Goal: Task Accomplishment & Management: Use online tool/utility

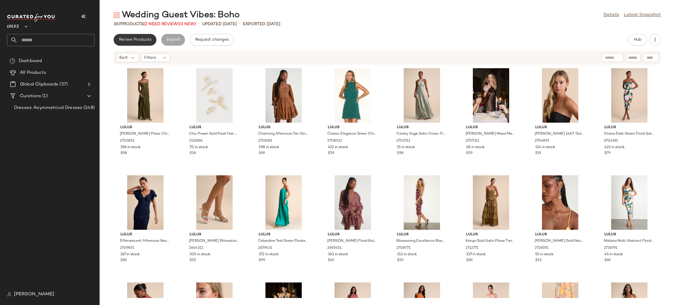
click at [141, 43] on button "Review Products" at bounding box center [135, 40] width 43 height 12
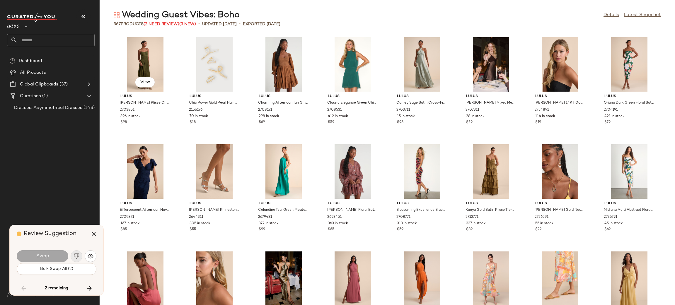
scroll to position [1824, 0]
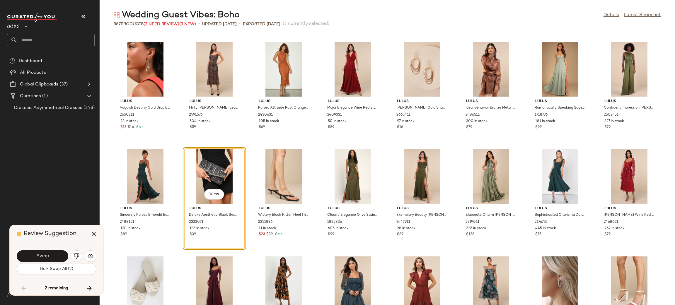
click at [61, 254] on button "Swap" at bounding box center [43, 257] width 52 height 12
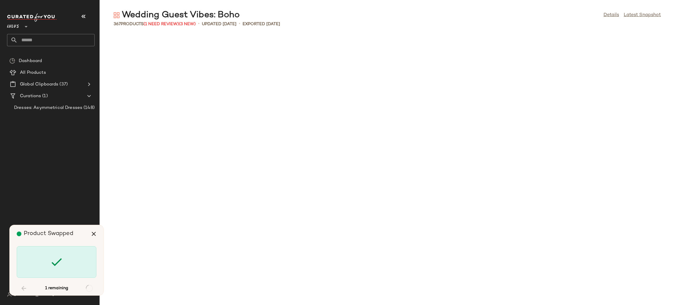
scroll to position [3755, 0]
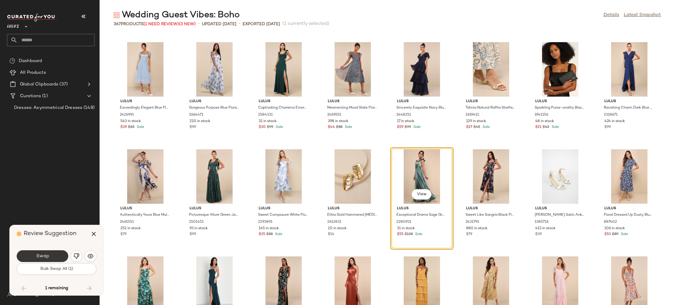
click at [62, 256] on button "Swap" at bounding box center [43, 257] width 52 height 12
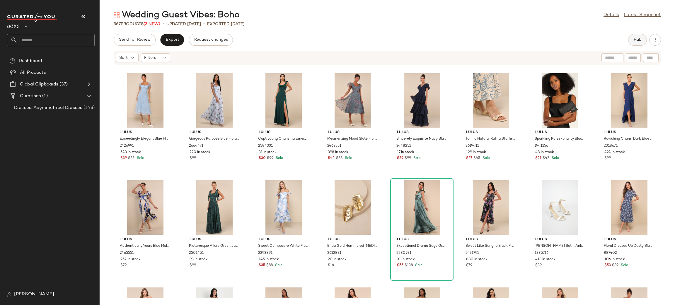
click at [635, 43] on button "Hub" at bounding box center [637, 40] width 19 height 12
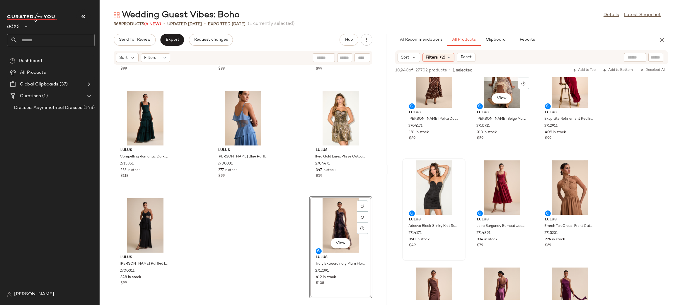
scroll to position [32, 0]
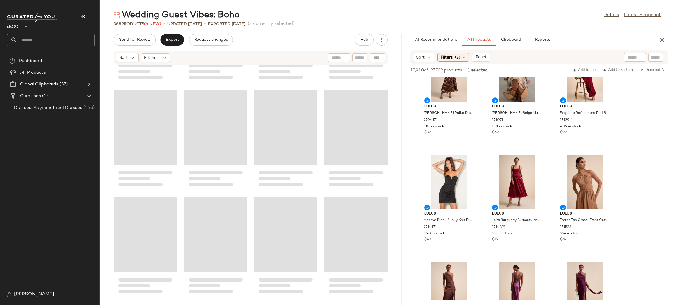
drag, startPoint x: 387, startPoint y: 170, endPoint x: 403, endPoint y: 158, distance: 20.2
click at [403, 158] on div "Wedding Guest Vibes: Boho Details Latest Snapshot 368 Products (6 New) • update…" at bounding box center [388, 157] width 576 height 296
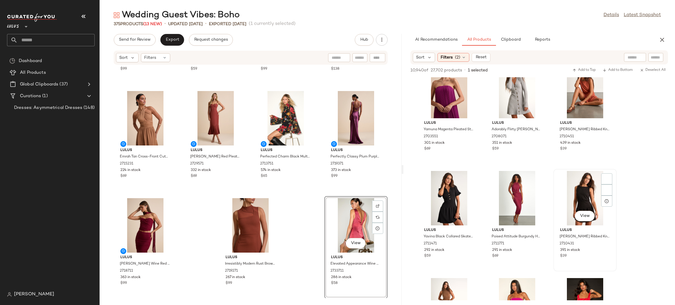
scroll to position [1842, 0]
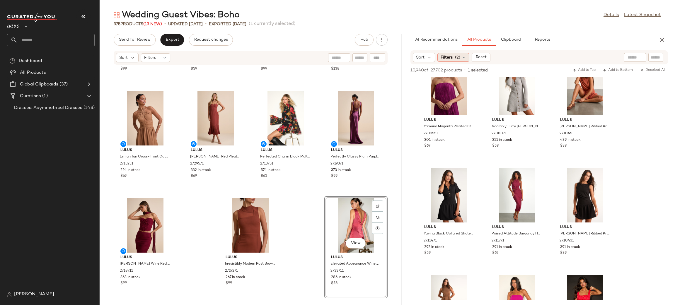
click at [456, 59] on span "(2)" at bounding box center [457, 58] width 5 height 6
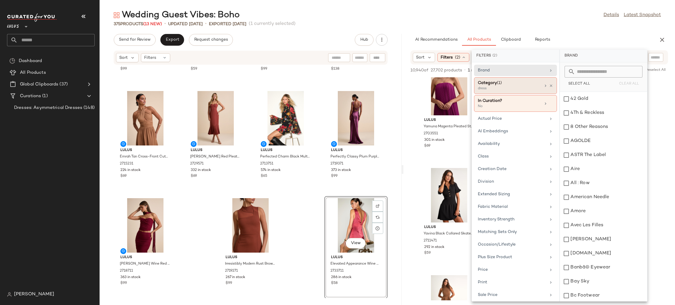
click at [508, 83] on div "Category (1)" at bounding box center [509, 83] width 63 height 6
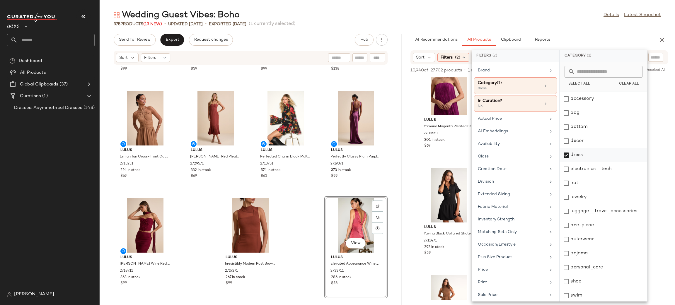
click at [575, 153] on div "dress" at bounding box center [603, 155] width 87 height 14
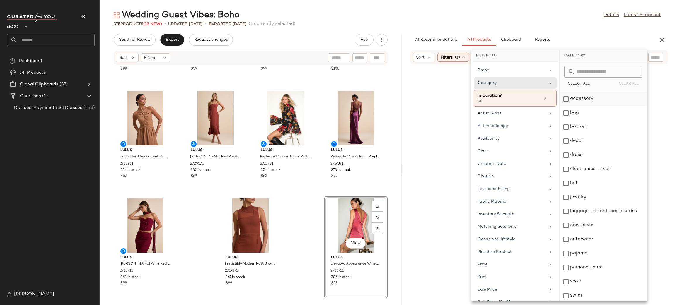
click at [600, 96] on div "accessory" at bounding box center [603, 99] width 87 height 14
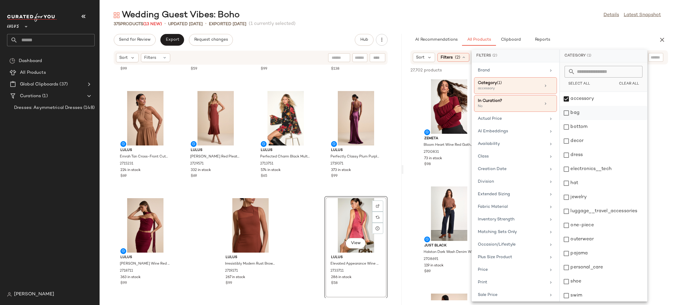
click at [600, 120] on div "bag" at bounding box center [603, 113] width 87 height 14
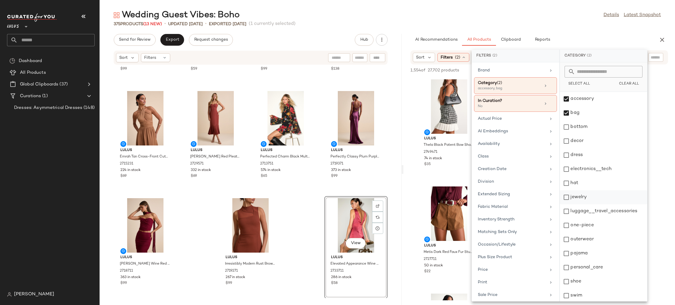
click at [599, 197] on div "jewelry" at bounding box center [603, 198] width 87 height 14
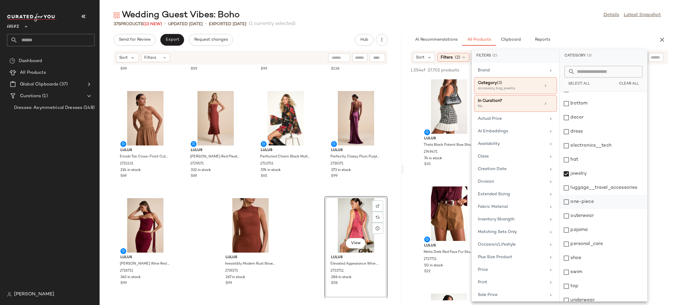
scroll to position [29, 0]
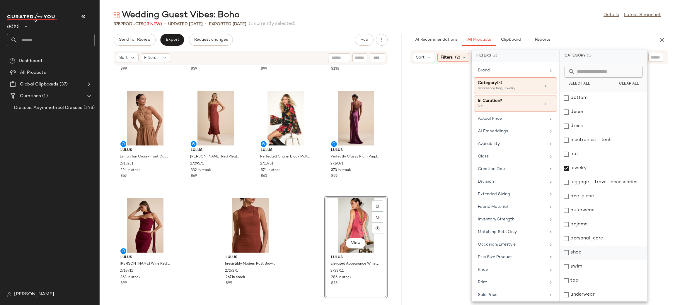
click at [582, 248] on div "shoe" at bounding box center [603, 253] width 87 height 14
click at [584, 26] on div "375 Products (13 New) • updated Aug 27th • Exported Aug 25th (1 currently selec…" at bounding box center [388, 24] width 576 height 6
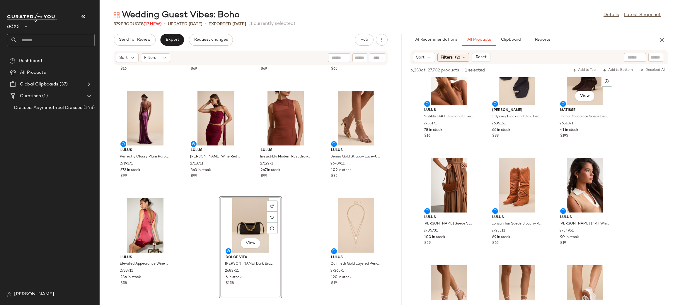
scroll to position [1213, 0]
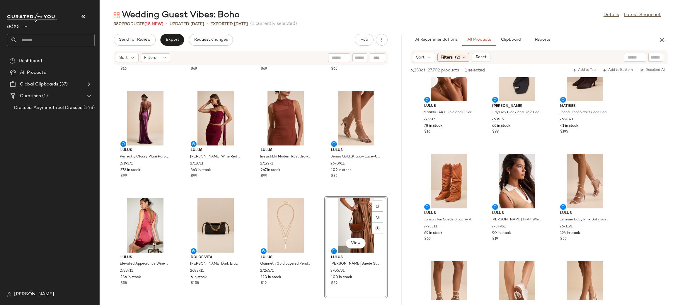
click at [317, 195] on div "Lulus Dorianne Red and Gold Floral Huggie Hoop Earrings 2737411 99 in stock $16…" at bounding box center [251, 181] width 302 height 233
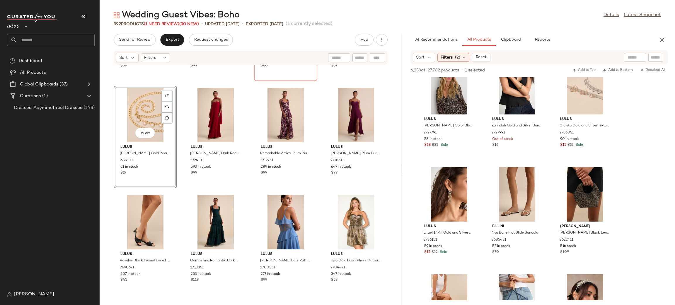
scroll to position [5171, 0]
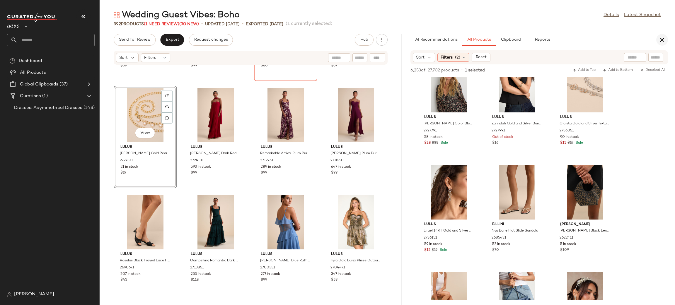
click at [663, 35] on button "button" at bounding box center [663, 40] width 12 height 12
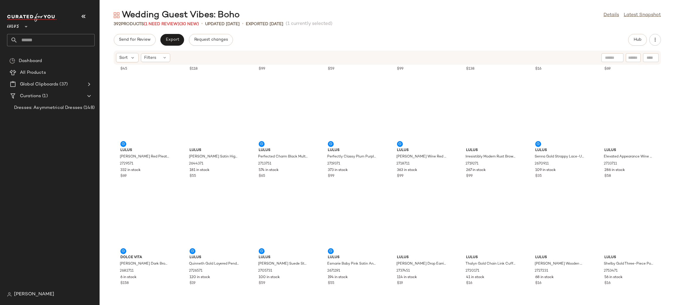
scroll to position [4720, 0]
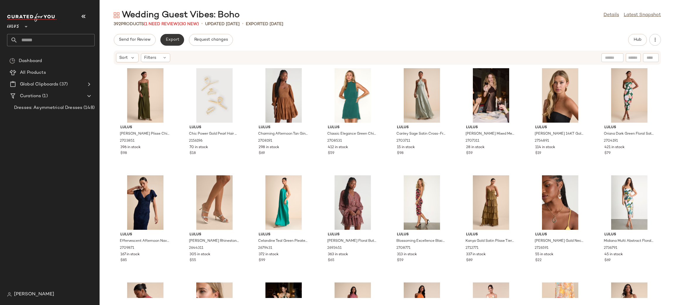
click at [174, 34] on button "Export" at bounding box center [172, 40] width 24 height 12
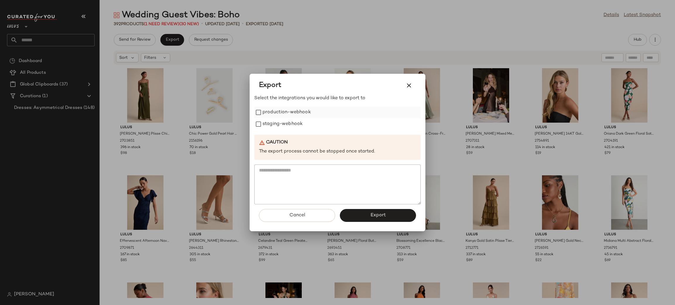
click at [287, 109] on label "production-webhook" at bounding box center [287, 113] width 48 height 12
click at [290, 125] on label "staging-webhook" at bounding box center [283, 124] width 40 height 12
click at [375, 215] on span "Export" at bounding box center [378, 216] width 16 height 6
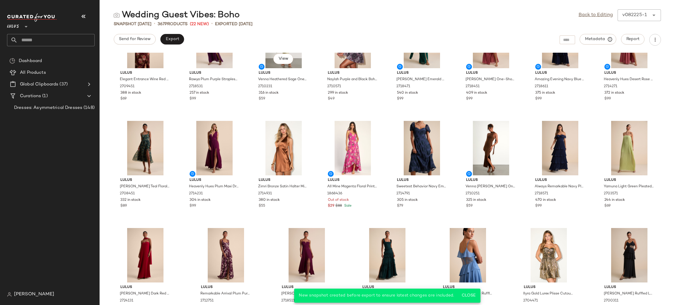
scroll to position [4683, 0]
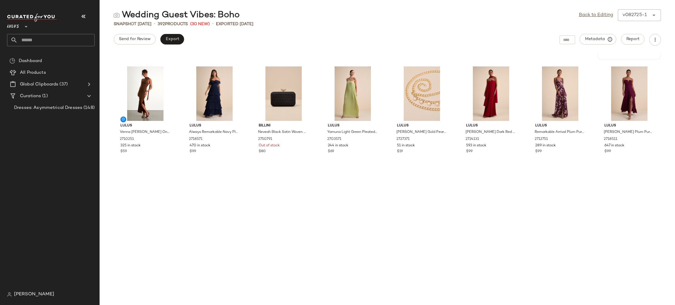
scroll to position [5005, 0]
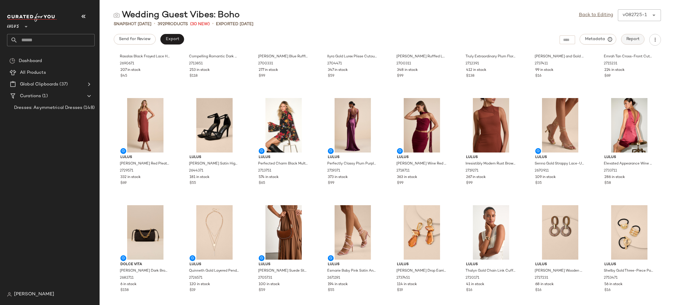
click at [631, 41] on span "Report" at bounding box center [632, 39] width 13 height 5
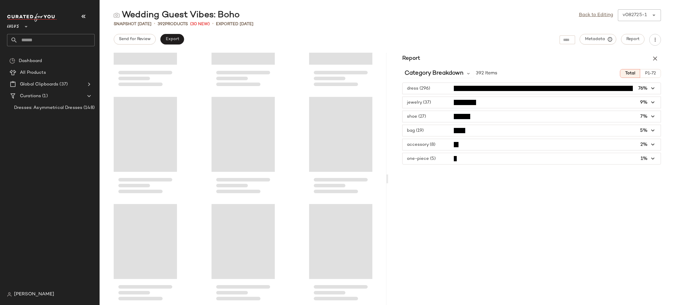
scroll to position [13303, 0]
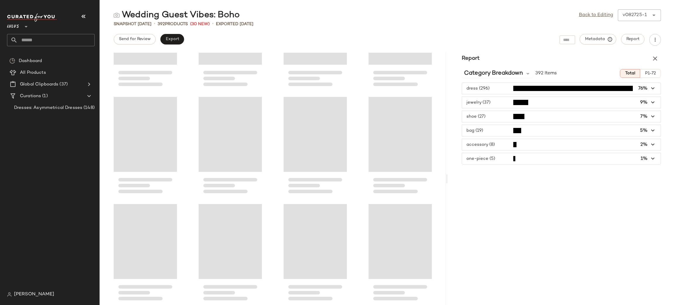
drag, startPoint x: 387, startPoint y: 179, endPoint x: 449, endPoint y: 191, distance: 63.0
click at [449, 192] on div "Wedding Guest Vibes: Boho Back to Editing v082725-1 ****** Snapshot Aug 27th • …" at bounding box center [388, 157] width 576 height 296
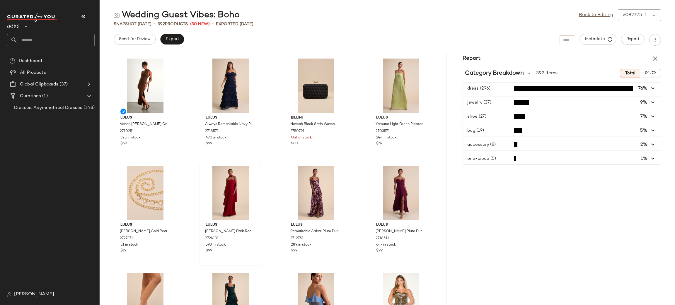
scroll to position [9660, 0]
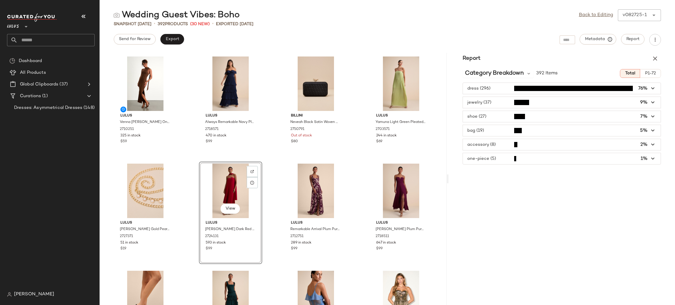
click at [653, 57] on icon "button" at bounding box center [655, 58] width 7 height 7
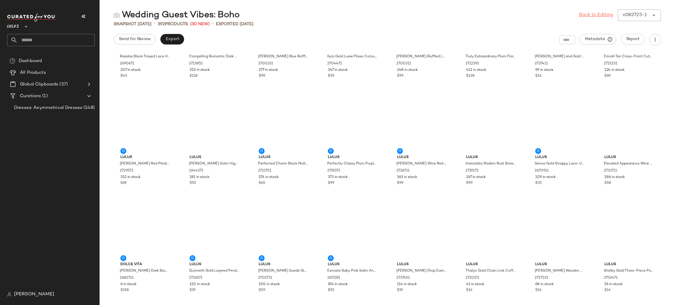
scroll to position [4720, 0]
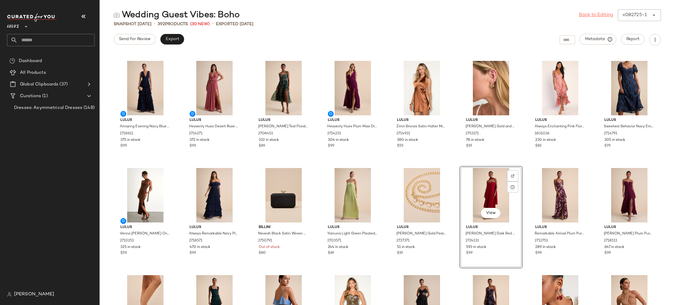
click at [592, 16] on link "Back to Editing" at bounding box center [596, 15] width 34 height 7
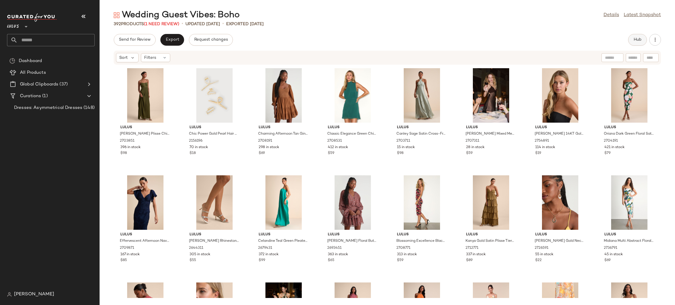
click at [631, 36] on button "Hub" at bounding box center [637, 40] width 19 height 12
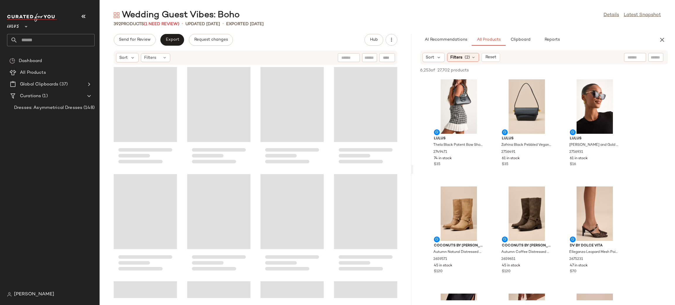
drag, startPoint x: 388, startPoint y: 171, endPoint x: 421, endPoint y: 126, distance: 56.3
click at [414, 160] on div "Wedding Guest Vibes: Boho Details Latest Snapshot 392 Products (1 Need Review) …" at bounding box center [388, 157] width 576 height 296
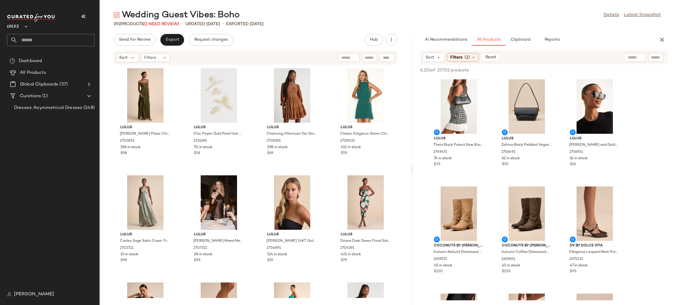
click at [408, 71] on div "Lulus Delina Olive Plisse Chiffon Tie-Back Maxi Dress 2703851 396 in stock $98 …" at bounding box center [256, 181] width 312 height 233
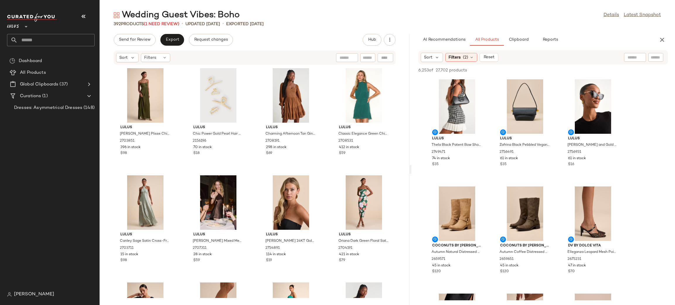
click at [410, 68] on div "Wedding Guest Vibes: Boho Details Latest Snapshot 392 Products (1 Need Review) …" at bounding box center [388, 157] width 576 height 296
click at [411, 69] on div "Wedding Guest Vibes: Boho Details Latest Snapshot 392 Products (1 Need Review) …" at bounding box center [388, 157] width 576 height 296
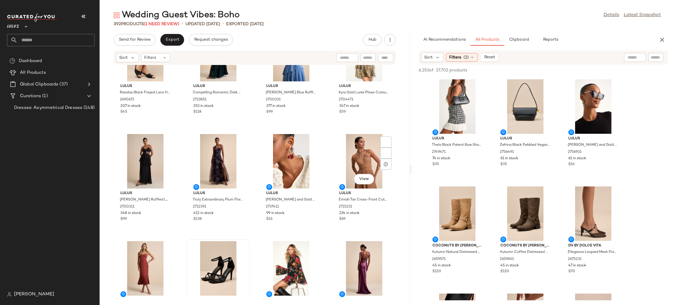
scroll to position [9927, 0]
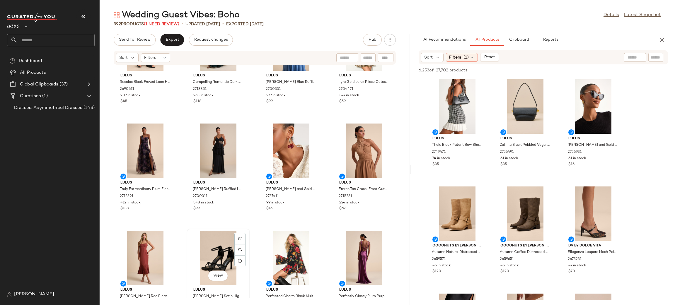
scroll to position [9927, 0]
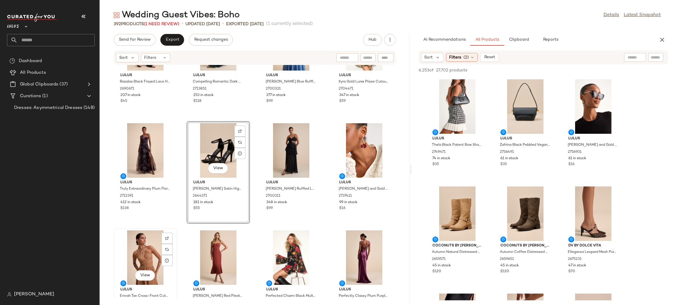
scroll to position [9927, 0]
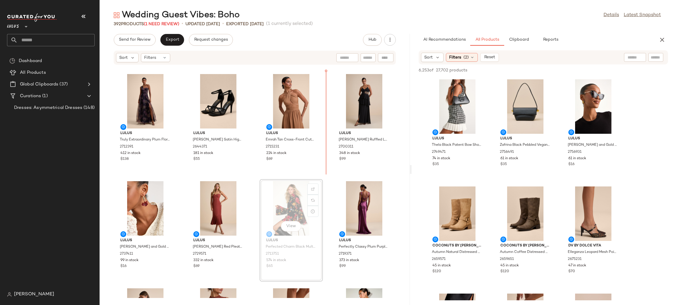
scroll to position [9982, 0]
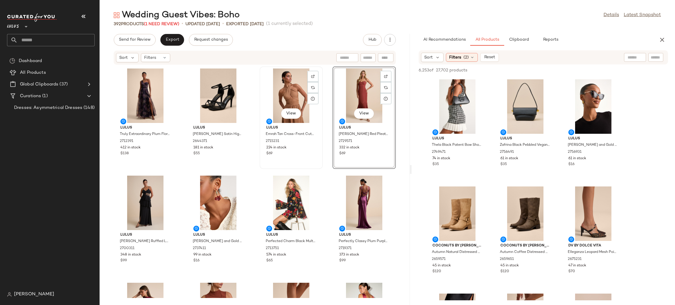
click at [320, 162] on div "View Lulus Emrah Tan Cross-Front Cutout Halter Midi Dress 2715231 224 in stock …" at bounding box center [291, 117] width 62 height 101
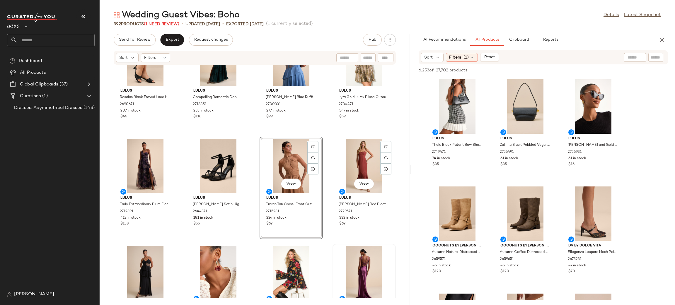
scroll to position [9909, 0]
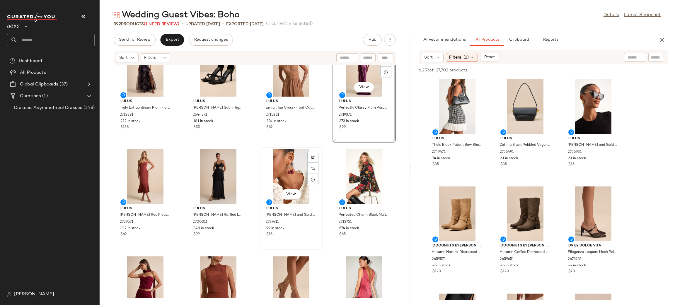
scroll to position [10017, 0]
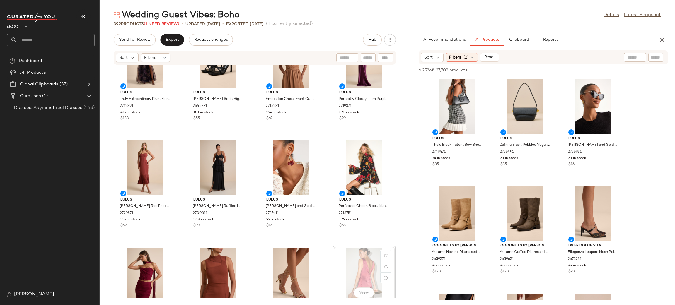
scroll to position [10019, 0]
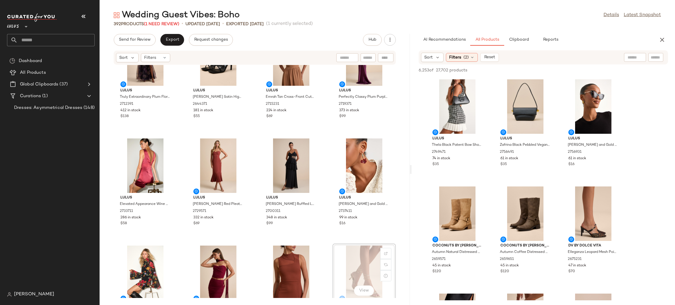
scroll to position [10022, 0]
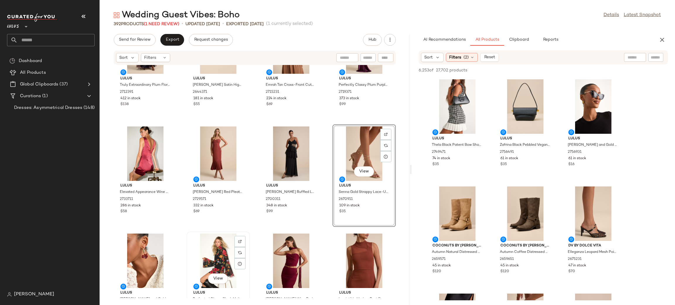
scroll to position [10012, 0]
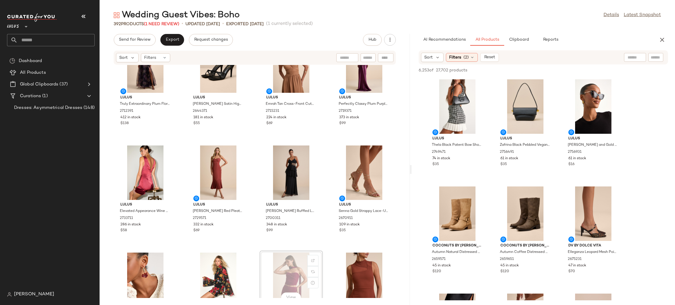
scroll to position [10013, 0]
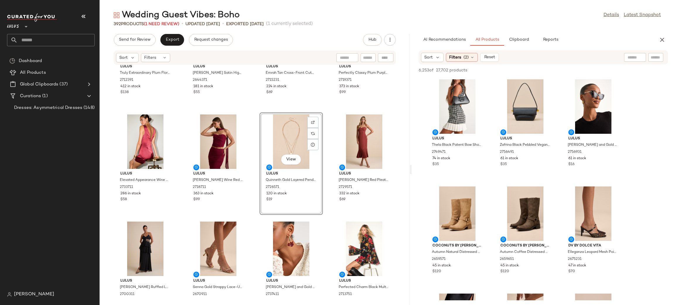
scroll to position [10008, 0]
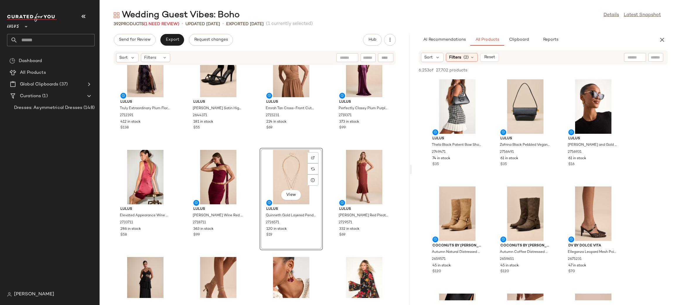
click at [328, 147] on div "Lulus Truly Extraordinary Plum Floral Organza One-Shoulder Maxi Dress 2712391 4…" at bounding box center [255, 181] width 310 height 233
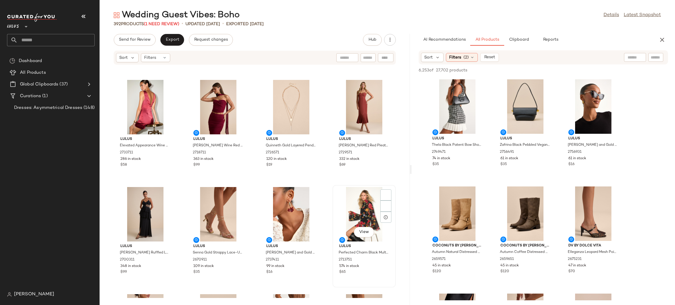
scroll to position [10083, 0]
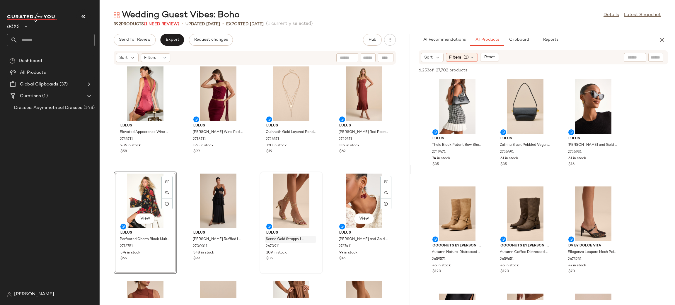
scroll to position [10122, 0]
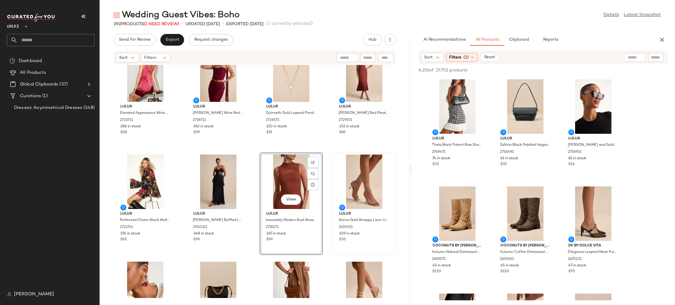
scroll to position [10110, 0]
click at [328, 150] on div "Lulus Truly Extraordinary Plum Floral Organza One-Shoulder Maxi Dress 2712391 4…" at bounding box center [255, 181] width 310 height 233
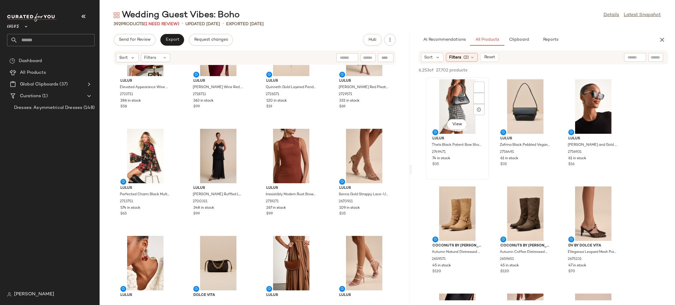
scroll to position [10121, 0]
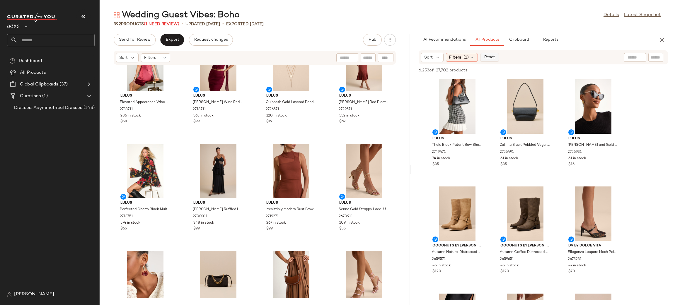
click at [491, 56] on span "Reset" at bounding box center [489, 57] width 11 height 5
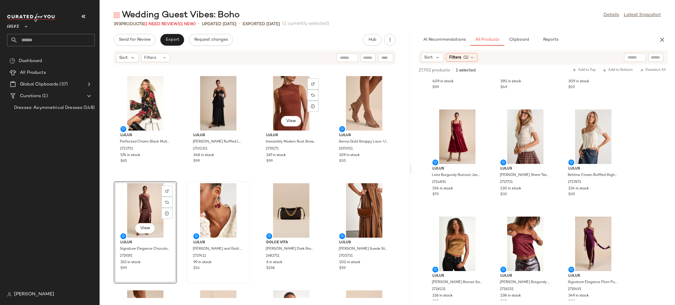
scroll to position [10215, 0]
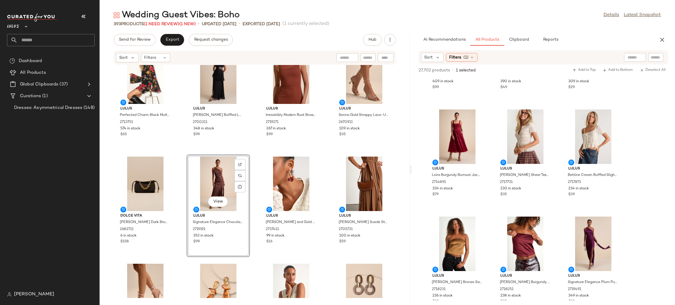
click at [324, 157] on div "Lulus Elevated Appearance Wine Red Satin Open Back Mini Dress 2733711 286 in st…" at bounding box center [255, 181] width 310 height 233
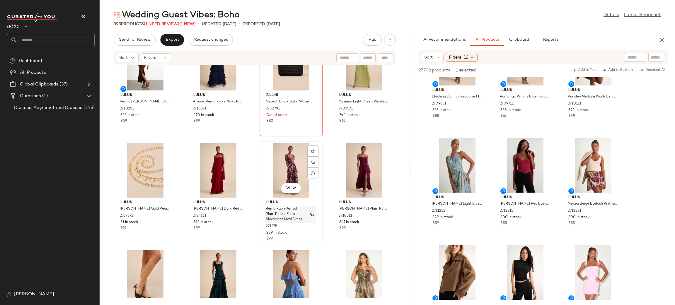
scroll to position [9691, 0]
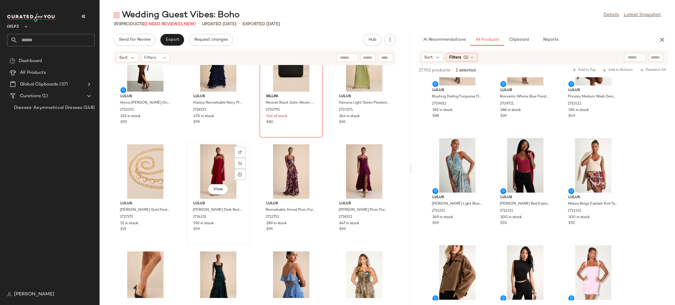
click at [209, 165] on div "View" at bounding box center [218, 172] width 59 height 55
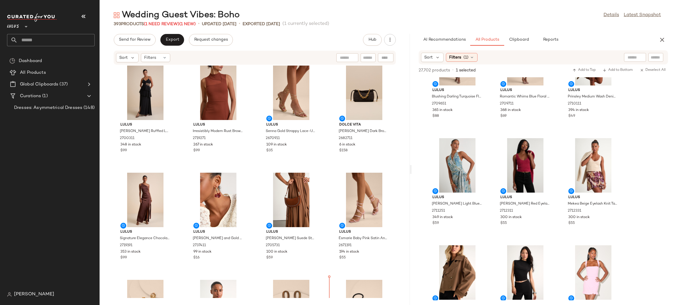
scroll to position [10221, 0]
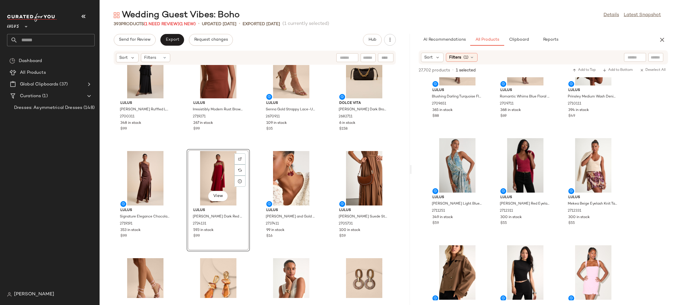
click at [314, 145] on div "Lulus Elvena Wine Red Mesh Ruched Strapless Two-Piece Maxi Dress 2718711 363 in…" at bounding box center [255, 181] width 310 height 233
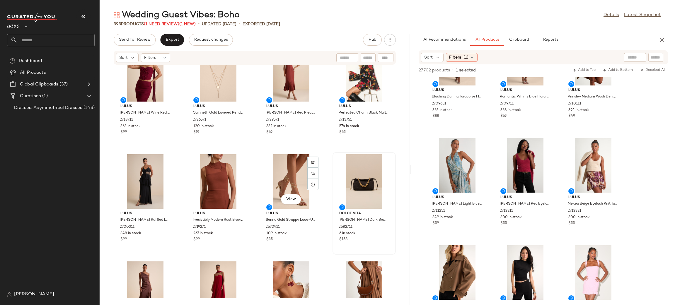
scroll to position [10110, 0]
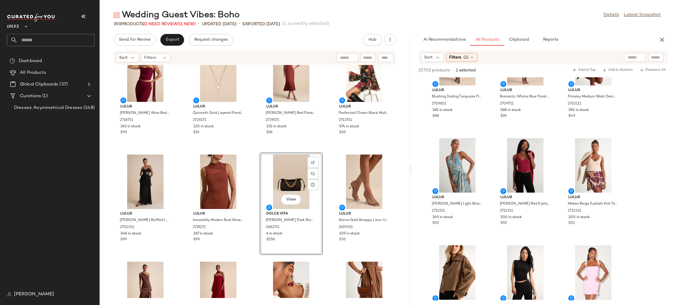
click at [328, 150] on div "Lulus Elvena Wine Red Mesh Ruched Strapless Two-Piece Maxi Dress 2718711 363 in…" at bounding box center [255, 181] width 310 height 233
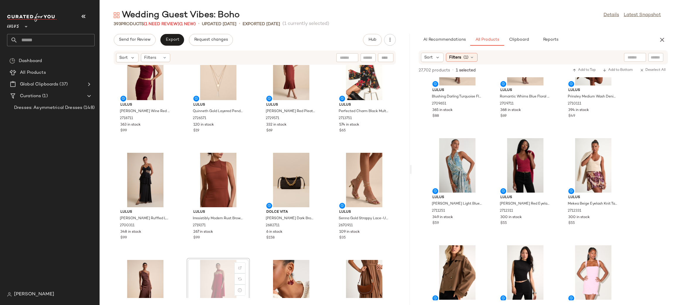
scroll to position [10113, 0]
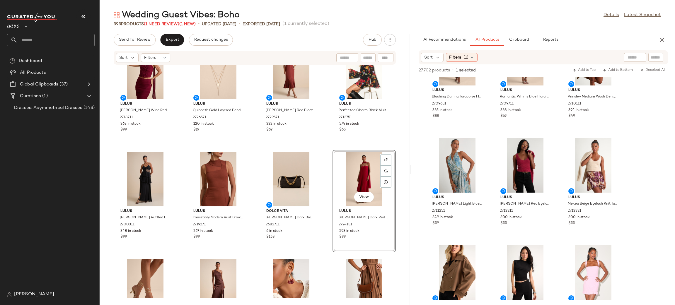
click at [320, 258] on div "Lulus Dorianne Red and Gold Floral Huggie Hoop Earrings 2737411 99 in stock $16" at bounding box center [291, 308] width 63 height 103
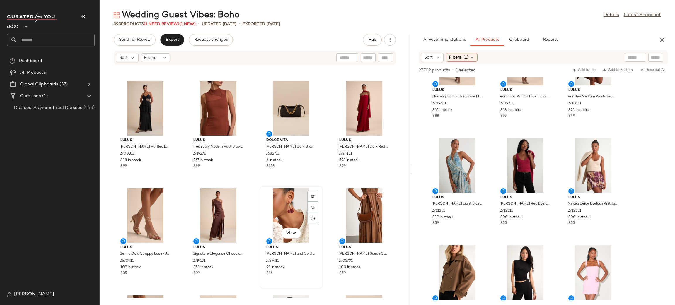
scroll to position [10202, 0]
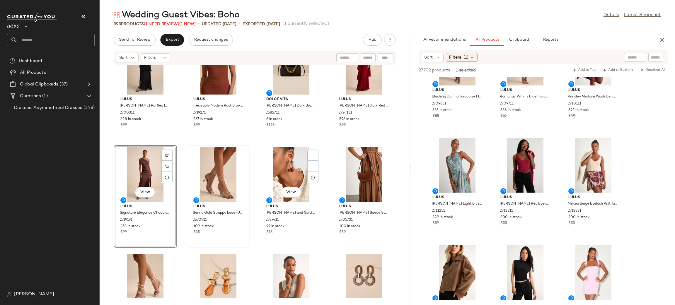
scroll to position [10226, 0]
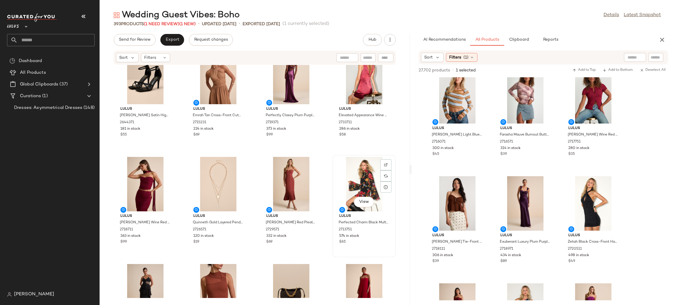
scroll to position [10006, 0]
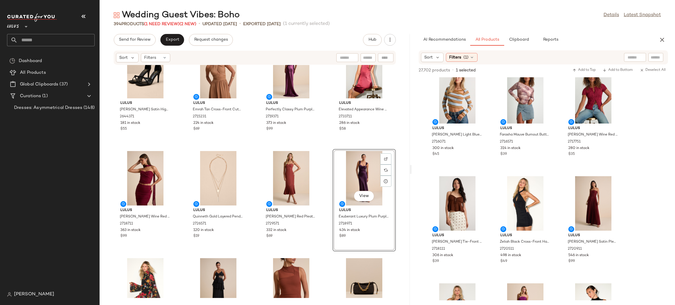
click at [322, 156] on div "Lulus Graziella Black Satin High Heel Ankle Strap Sandals 2644371 181 in stock …" at bounding box center [255, 181] width 310 height 233
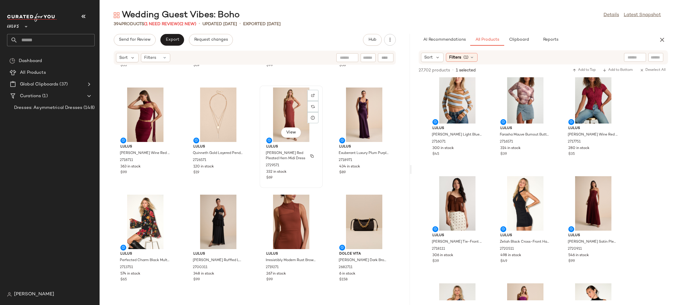
scroll to position [10071, 0]
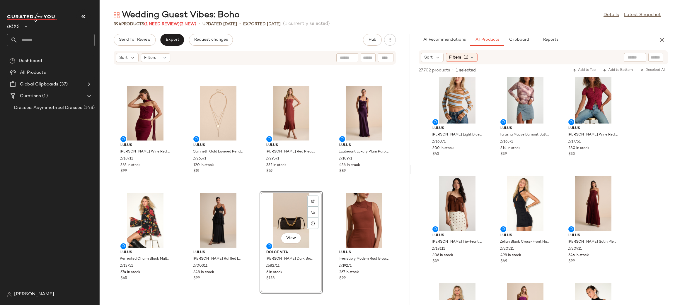
click at [326, 188] on div "Lulus Graziella Black Satin High Heel Ankle Strap Sandals 2644371 181 in stock …" at bounding box center [255, 181] width 310 height 233
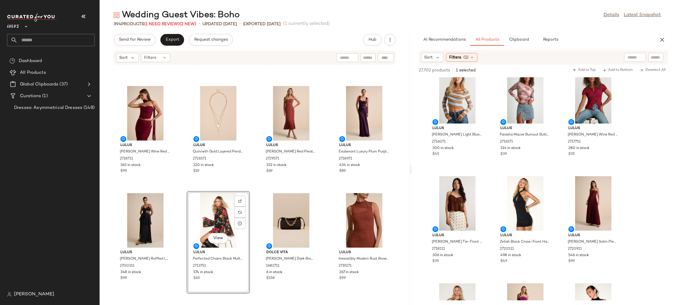
click at [256, 186] on div "Lulus Graziella Black Satin High Heel Ankle Strap Sandals 2644371 181 in stock …" at bounding box center [255, 181] width 310 height 233
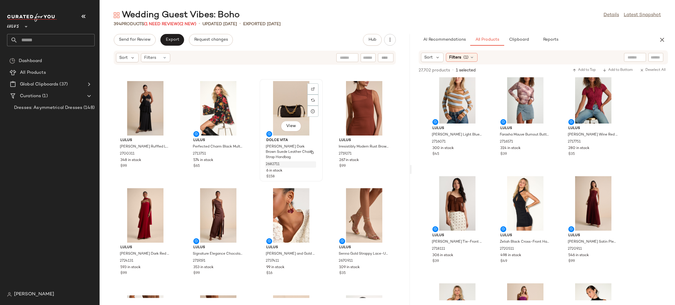
scroll to position [10184, 0]
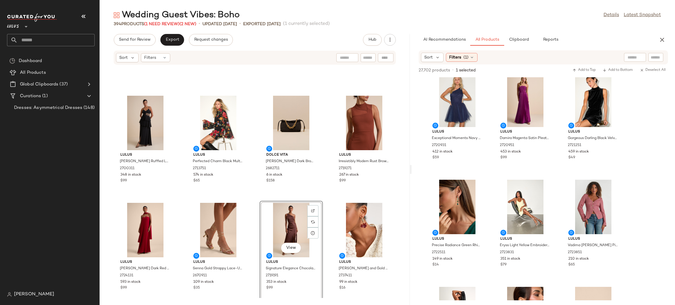
scroll to position [1918, 0]
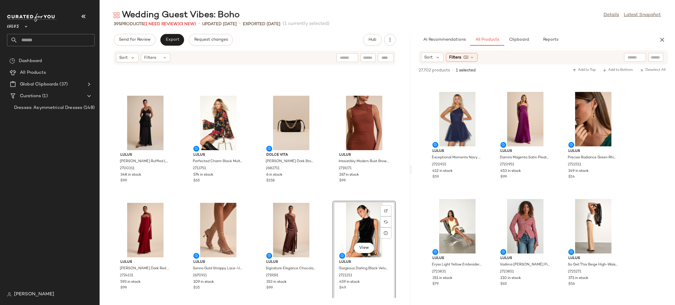
click at [326, 202] on div "Lulus Dalena Black Ruffled Lace Maxi Dress 2700311 348 in stock $99 Lulus Perfe…" at bounding box center [255, 181] width 310 height 233
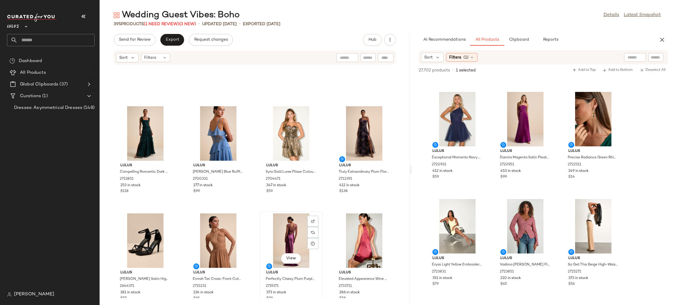
scroll to position [9834, 0]
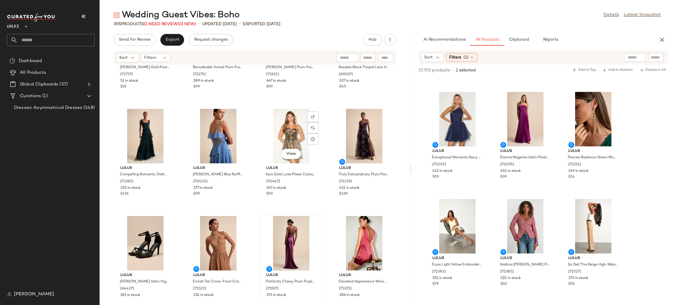
click at [290, 136] on div "View" at bounding box center [291, 136] width 59 height 55
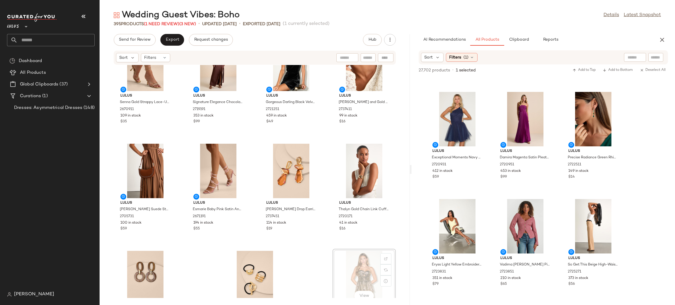
scroll to position [10337, 0]
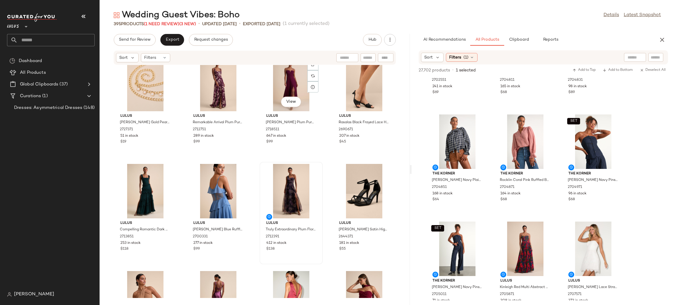
scroll to position [9797, 0]
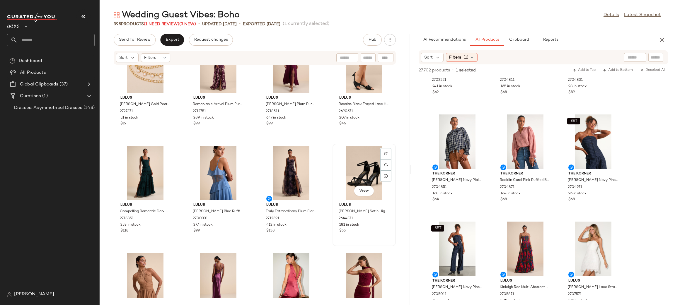
click at [356, 173] on div "View" at bounding box center [364, 173] width 59 height 55
click at [297, 173] on div "View" at bounding box center [291, 173] width 59 height 55
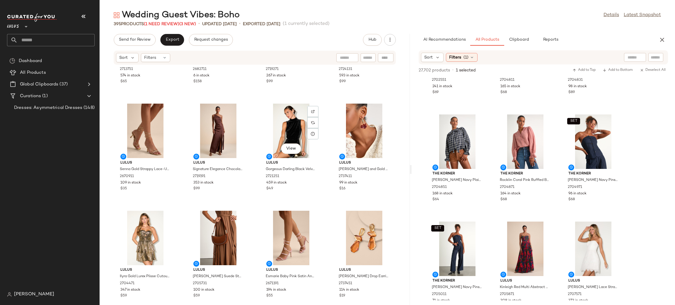
scroll to position [10270, 0]
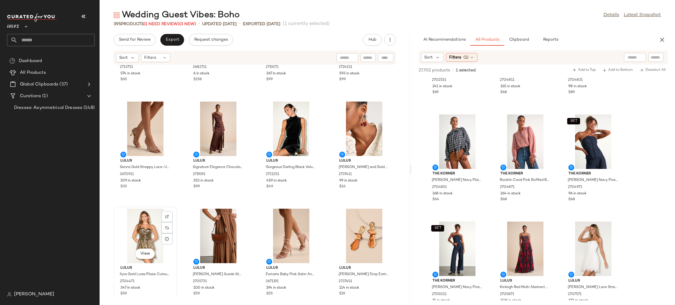
click at [148, 234] on div "View" at bounding box center [145, 236] width 59 height 55
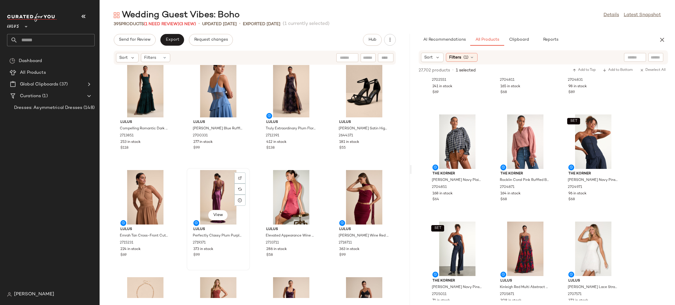
scroll to position [9878, 0]
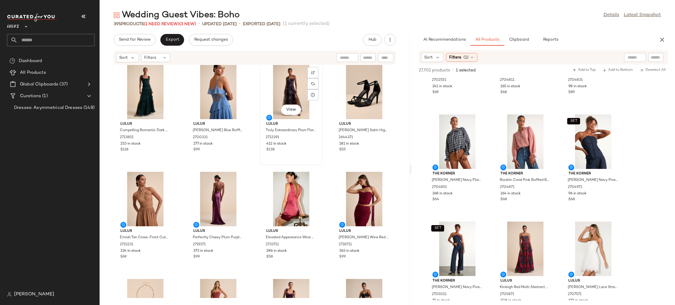
click at [288, 89] on div "View" at bounding box center [291, 92] width 59 height 55
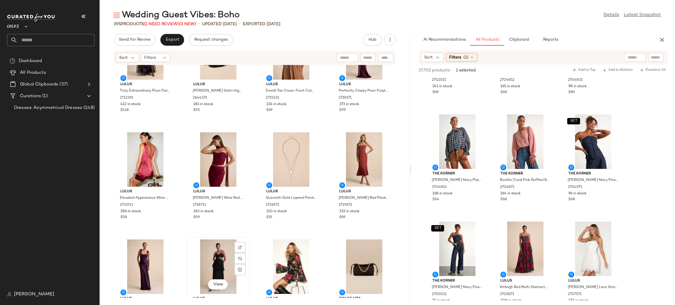
scroll to position [44, 0]
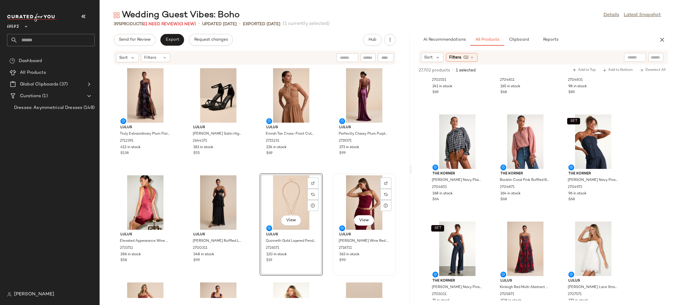
click at [333, 174] on div "View Lulus Elvena Wine Red Mesh Ruched Strapless Two-Piece Maxi Dress 2718711 3…" at bounding box center [364, 224] width 62 height 101
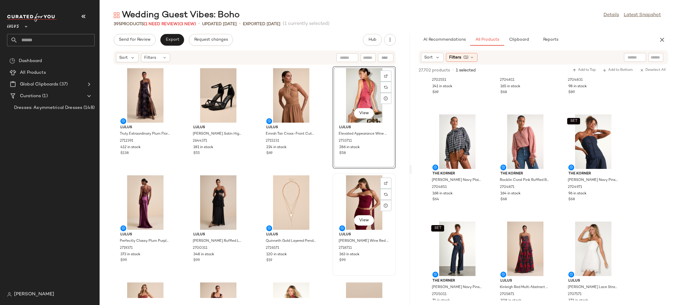
click at [333, 178] on div "View Lulus Elvena Wine Red Mesh Ruched Strapless Two-Piece Maxi Dress 2718711 3…" at bounding box center [364, 225] width 63 height 103
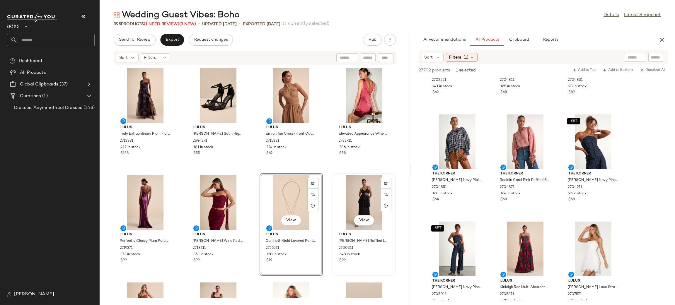
click at [335, 177] on div "View" at bounding box center [364, 203] width 59 height 55
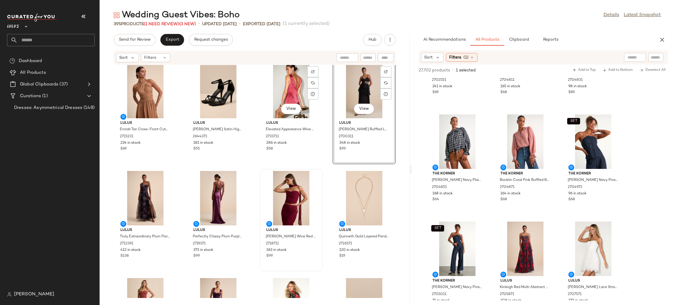
scroll to position [13, 0]
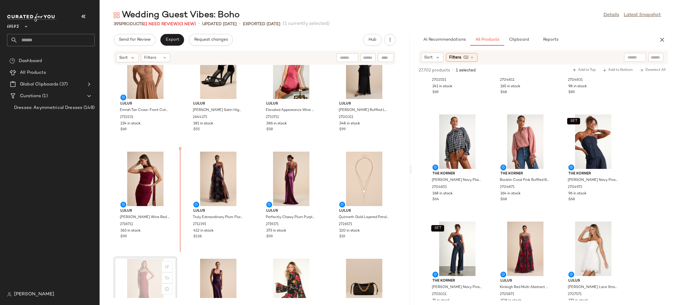
scroll to position [24, 0]
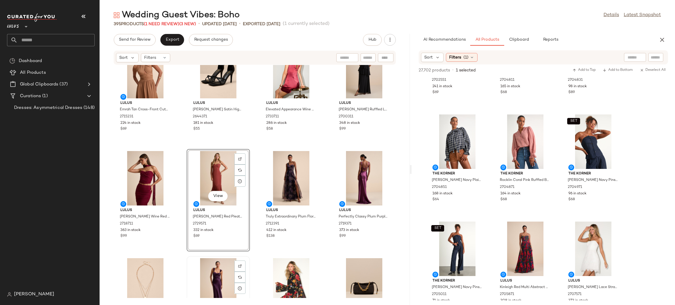
scroll to position [25, 0]
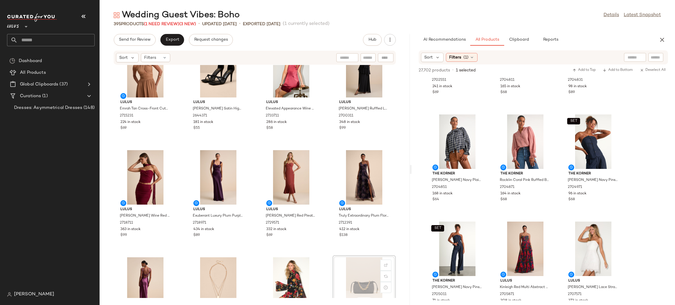
scroll to position [27, 0]
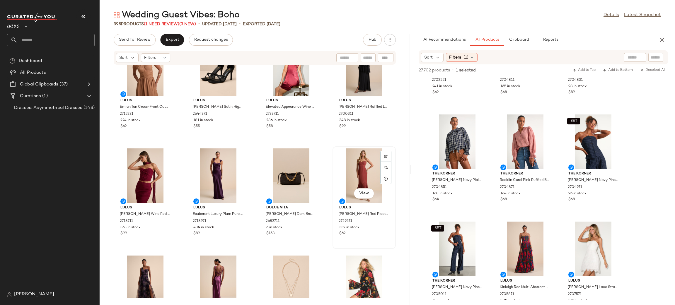
click at [337, 147] on div "View Lulus Channa Rust Red Pleated Hem Midi Dress 2729571 332 in stock $69" at bounding box center [364, 197] width 62 height 101
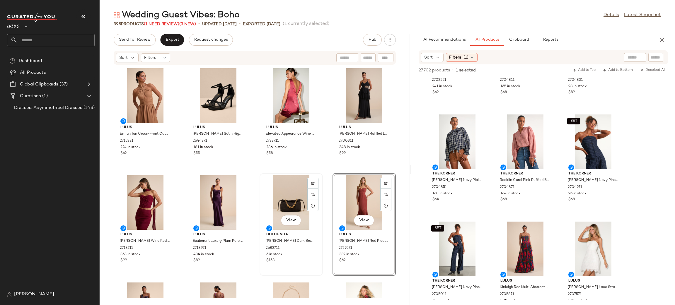
click at [320, 179] on div "View Dolce Vita Cleo Dark Brown Suede Leather Chain Strap Handbag 2682711 6 in …" at bounding box center [291, 224] width 62 height 101
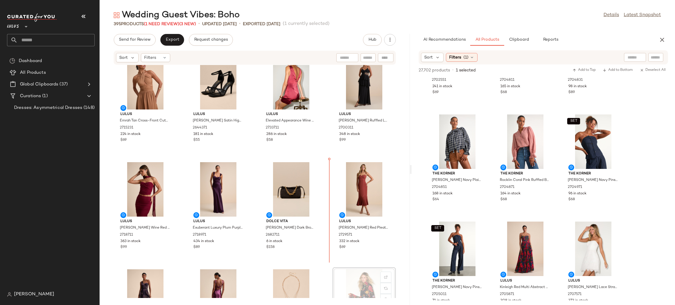
scroll to position [14, 0]
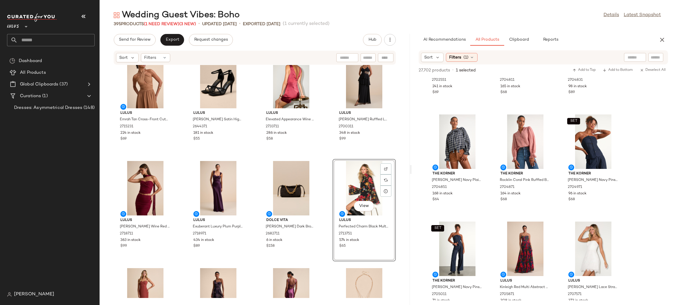
click at [323, 150] on div "Lulus Emrah Tan Cross-Front Cutout Halter Midi Dress 2715231 224 in stock $69 L…" at bounding box center [255, 181] width 310 height 233
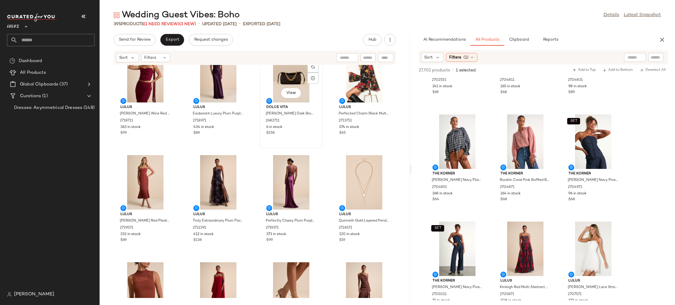
scroll to position [135, 0]
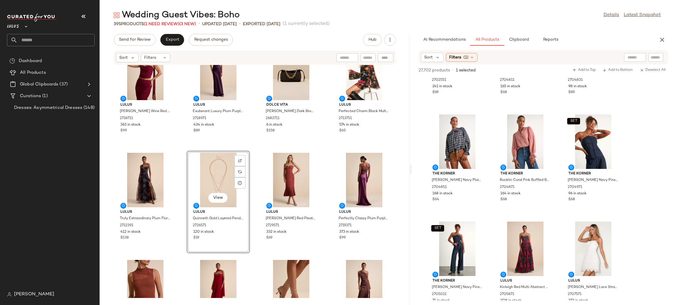
click at [316, 148] on div "Lulus Elvena Wine Red Mesh Ruched Strapless Two-Piece Maxi Dress 2718711 363 in…" at bounding box center [255, 181] width 310 height 233
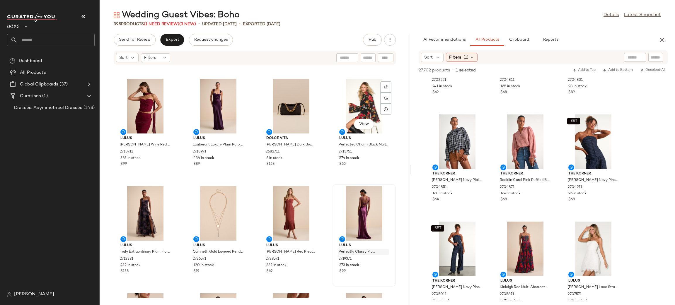
scroll to position [150, 0]
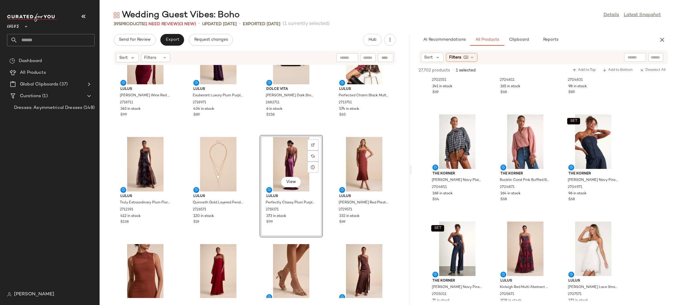
click at [327, 133] on div "Lulus Elvena Wine Red Mesh Ruched Strapless Two-Piece Maxi Dress 2718711 363 in…" at bounding box center [255, 181] width 310 height 233
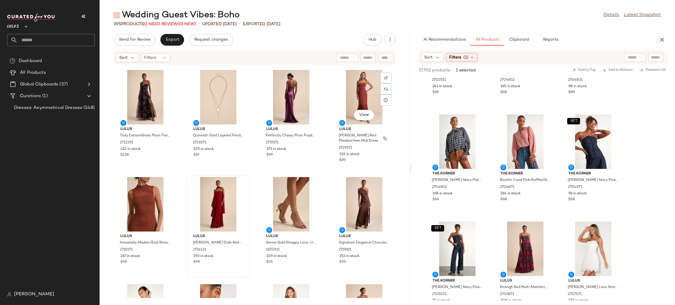
scroll to position [242, 0]
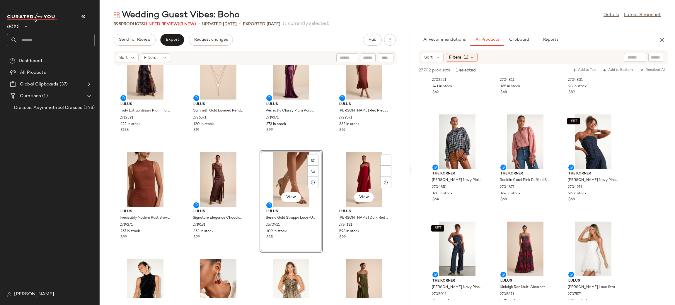
click at [333, 149] on div "Lulus Truly Extraordinary Plum Floral Organza One-Shoulder Maxi Dress 2712391 4…" at bounding box center [255, 181] width 310 height 233
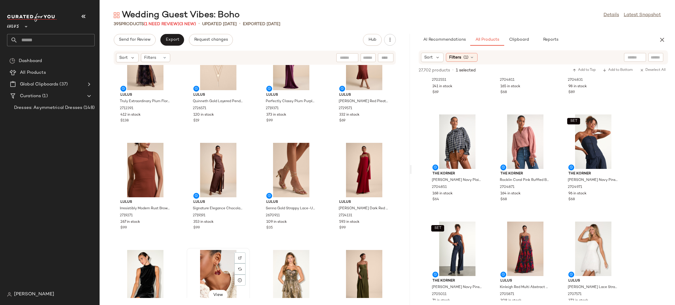
scroll to position [252, 0]
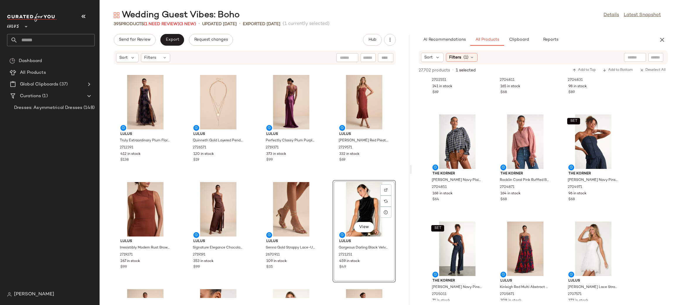
click at [322, 190] on div "Lulus Truly Extraordinary Plum Floral Organza One-Shoulder Maxi Dress 2712391 4…" at bounding box center [255, 181] width 310 height 233
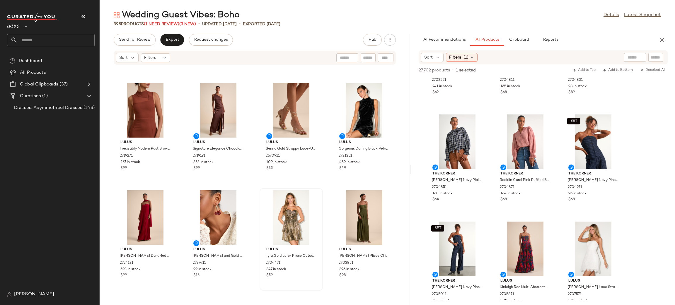
scroll to position [315, 0]
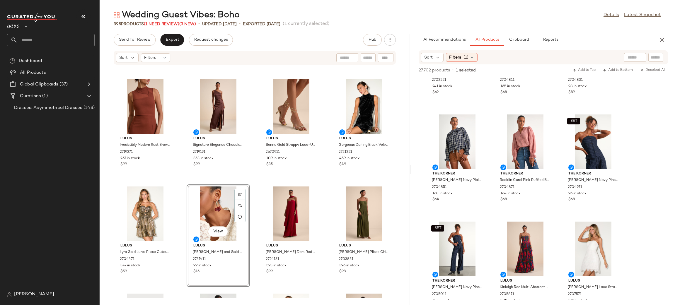
click at [325, 188] on div "Lulus Truly Extraordinary Plum Floral Organza One-Shoulder Maxi Dress 2712391 4…" at bounding box center [255, 181] width 310 height 233
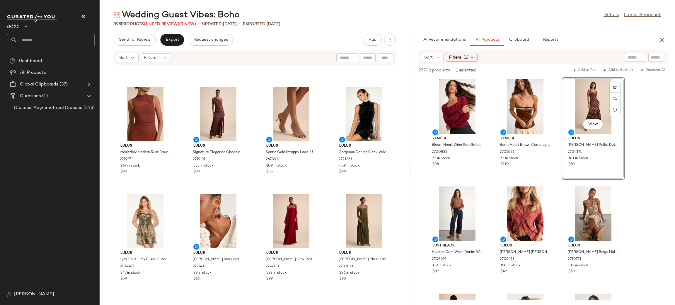
scroll to position [308, 0]
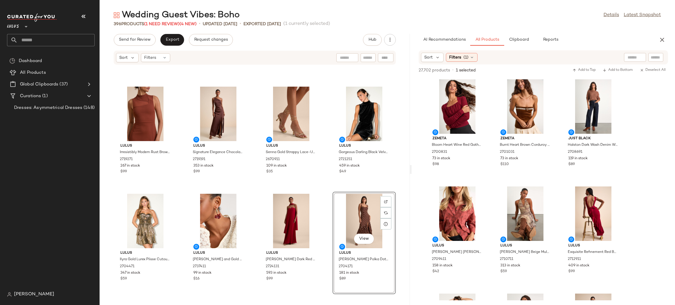
click at [329, 190] on div "Lulus Irresistibly Modern Rust Brown Mesh Mock Neck Maxi Dress 2719271 267 in s…" at bounding box center [255, 181] width 310 height 233
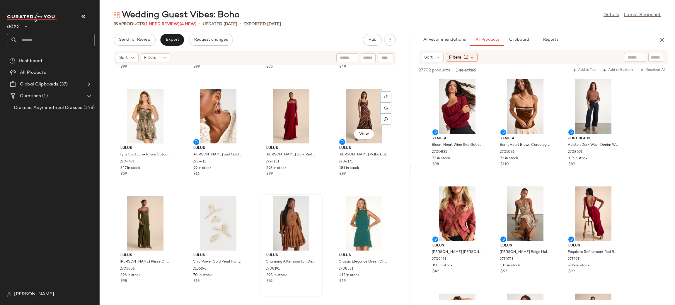
scroll to position [418, 0]
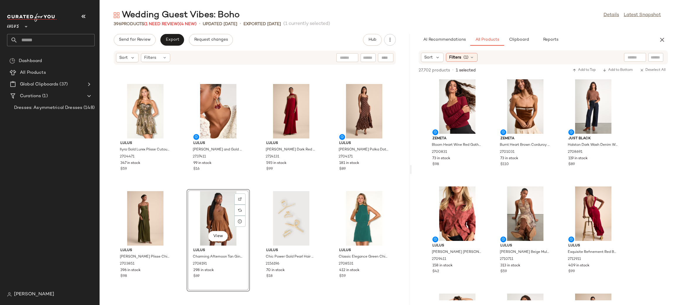
click at [323, 194] on div "Lulus Irresistibly Modern Rust Brown Mesh Mock Neck Maxi Dress 2719271 267 in s…" at bounding box center [255, 181] width 310 height 233
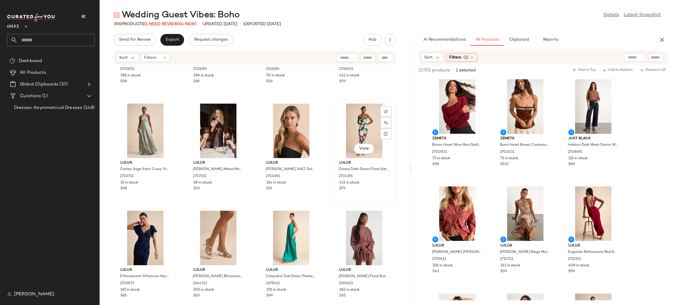
scroll to position [633, 0]
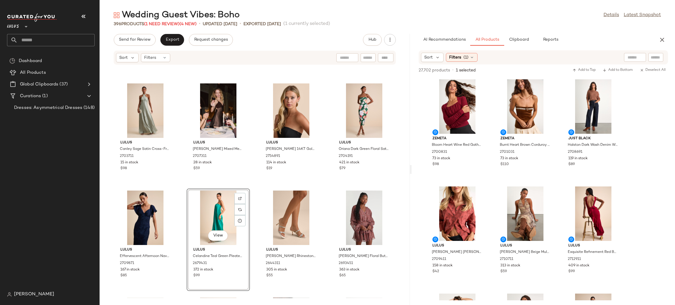
click at [324, 191] on div "Lulus Delina Olive Plisse Chiffon Tie-Back Maxi Dress 2703851 396 in stock $98 …" at bounding box center [255, 181] width 310 height 233
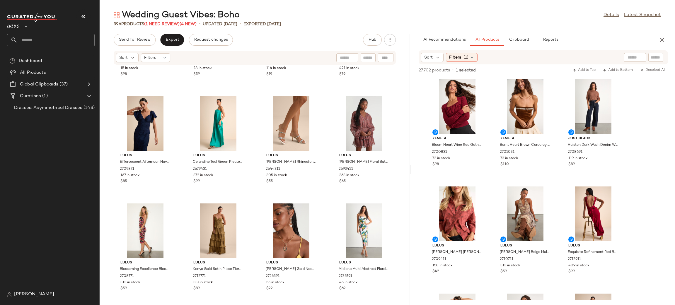
scroll to position [748, 0]
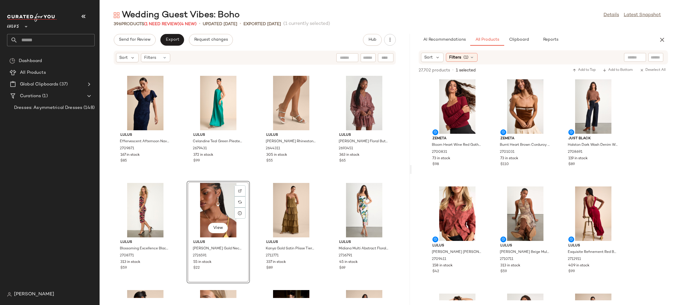
click at [323, 183] on div "Lulus Canley Sage Satin Cross-Front Halter Maxi Dress 2703711 15 in stock $98 L…" at bounding box center [255, 181] width 310 height 233
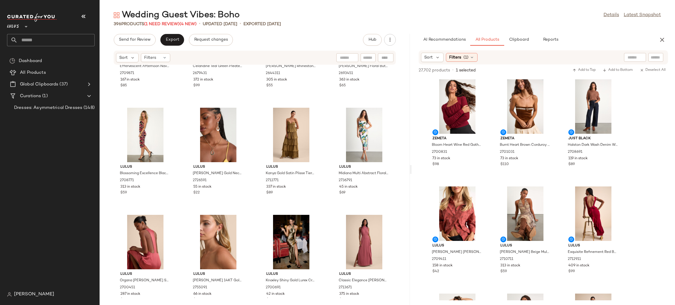
scroll to position [852, 0]
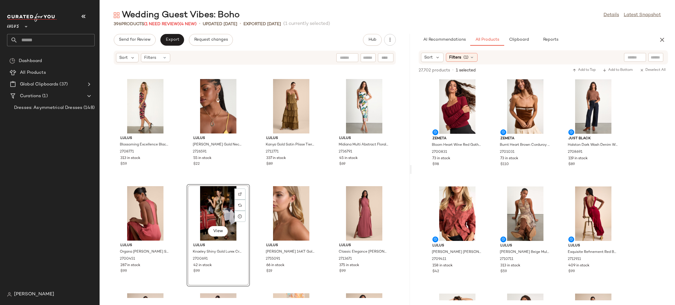
click at [328, 186] on div "Lulus Effervescent Afternoon Navy Satin Flutter Sleeve Midi Dress 2709871 167 i…" at bounding box center [255, 181] width 310 height 233
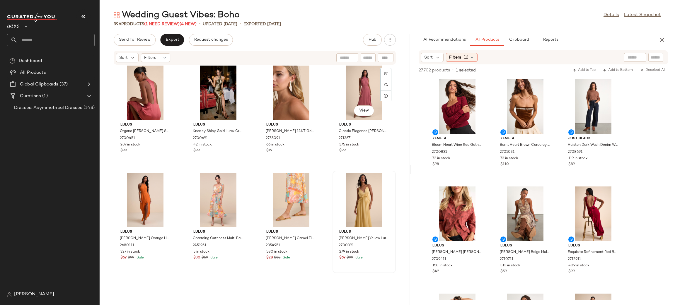
scroll to position [973, 0]
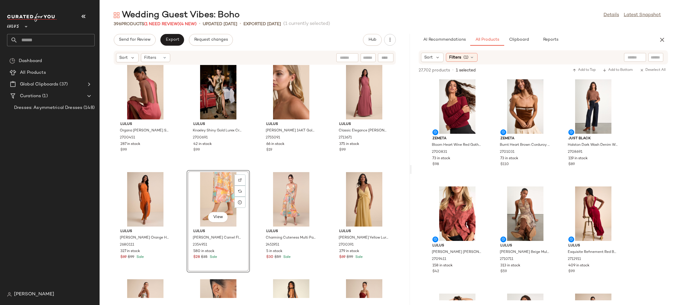
click at [324, 178] on div "Lulus Blossoming Excellence Black Floral Mesh Ruched Midi Dress 2708771 313 in …" at bounding box center [255, 181] width 310 height 233
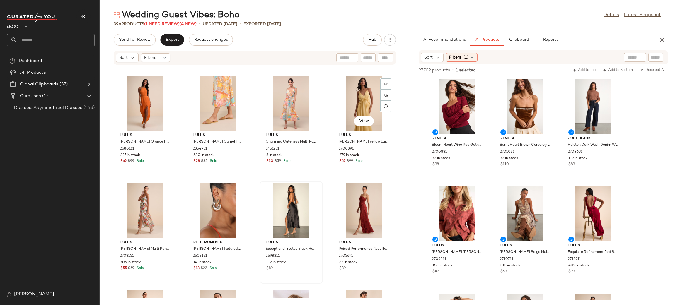
scroll to position [1070, 0]
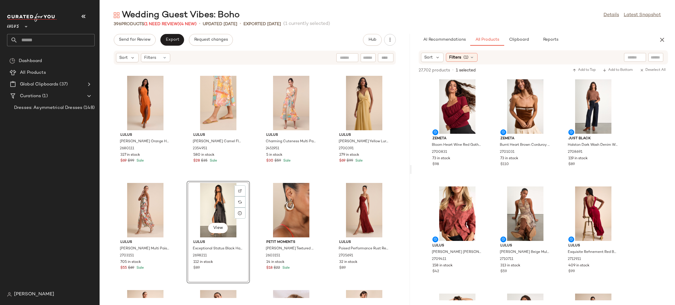
click at [326, 188] on div "Lulus Organa Rusty Rose Satin Racerback Maxi Dress 2700451 287 in stock $99 Lul…" at bounding box center [255, 181] width 310 height 233
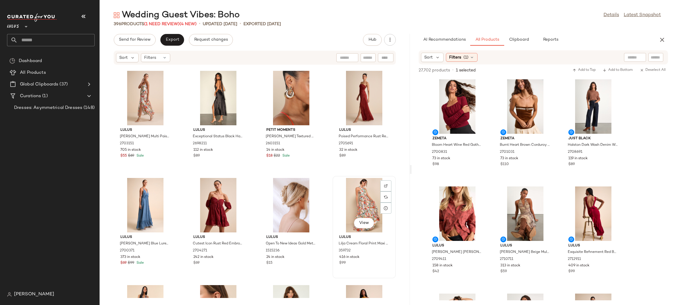
scroll to position [1184, 0]
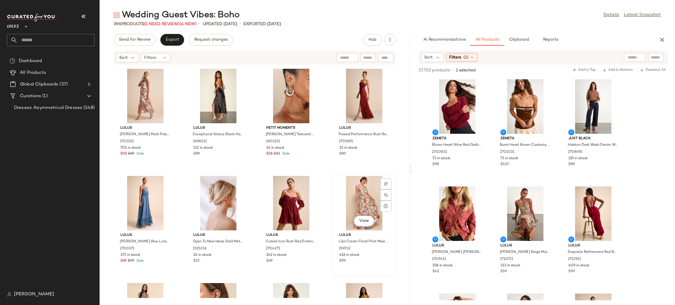
click at [333, 186] on div "View Lulus Lilja Cream Floral Print Maxi Dress 359732 416 in stock $99" at bounding box center [364, 225] width 62 height 101
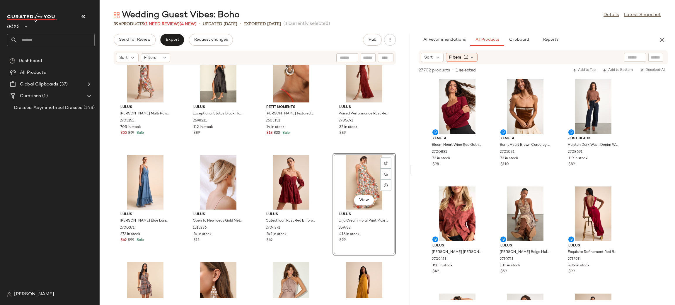
scroll to position [1302, 0]
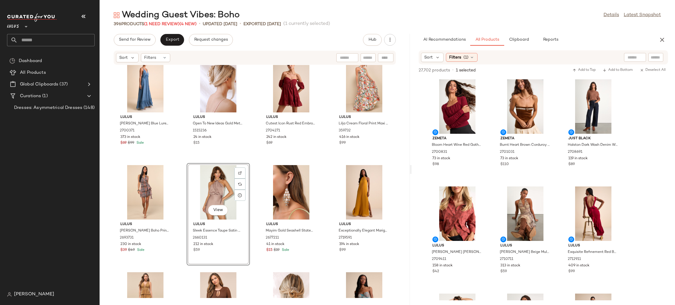
click at [321, 175] on div "Lulus Massiel Blue Lurex Ruffled Maxi Dress 2700371 373 in stock $69 $99 Sale L…" at bounding box center [255, 181] width 310 height 233
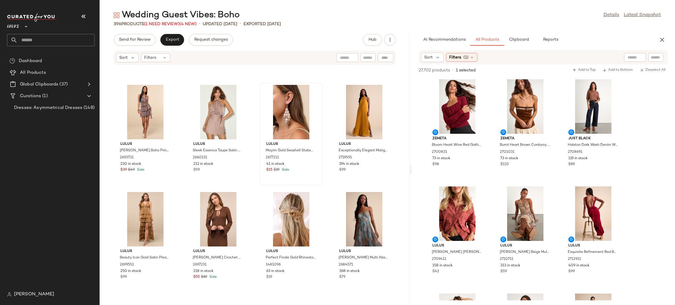
scroll to position [1383, 0]
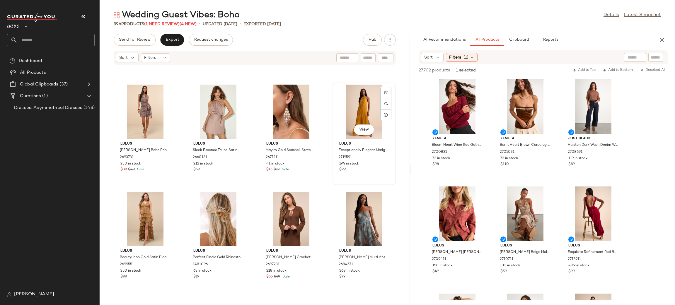
click at [333, 185] on div "View Lulus Exceptionally Elegant Marigold Pleated Chiffon Maxi Dress 2719591 19…" at bounding box center [364, 134] width 63 height 103
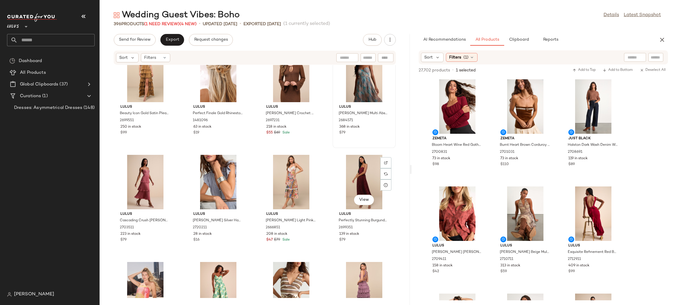
scroll to position [1530, 0]
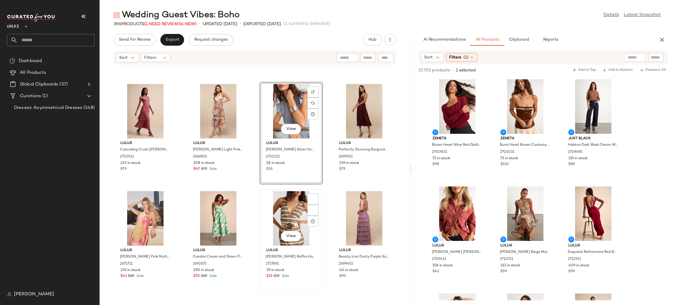
scroll to position [1604, 0]
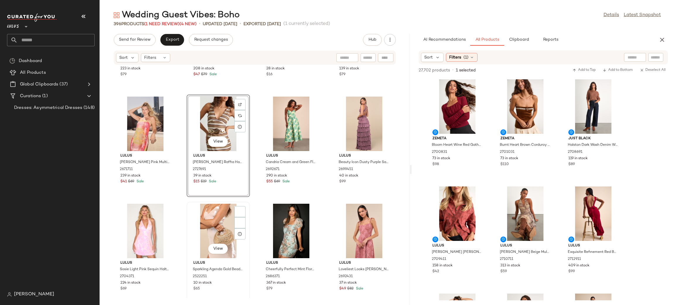
scroll to position [1697, 0]
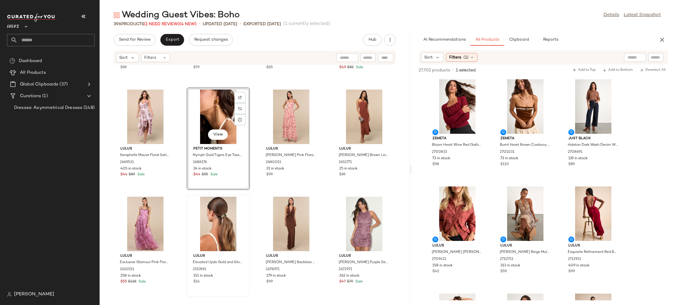
scroll to position [1916, 0]
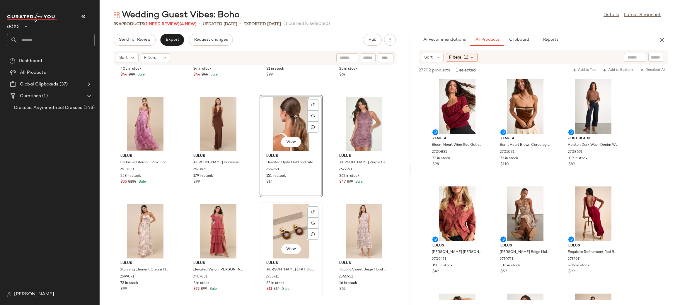
scroll to position [2020, 0]
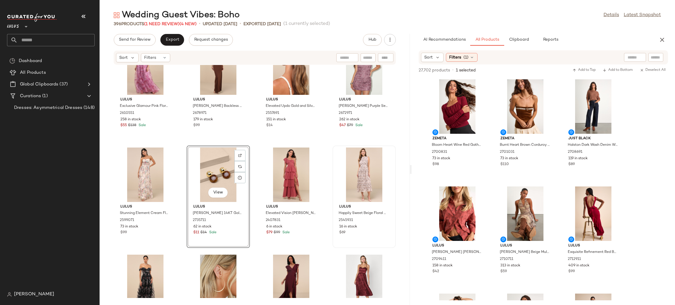
scroll to position [2142, 0]
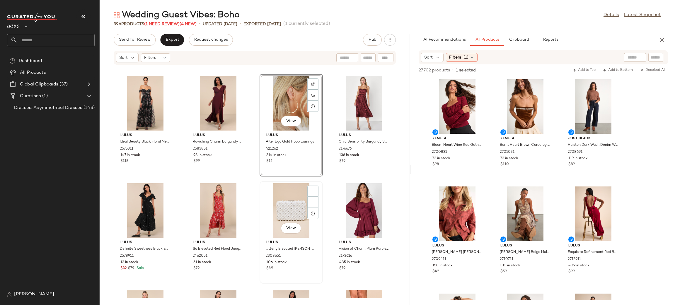
scroll to position [2257, 0]
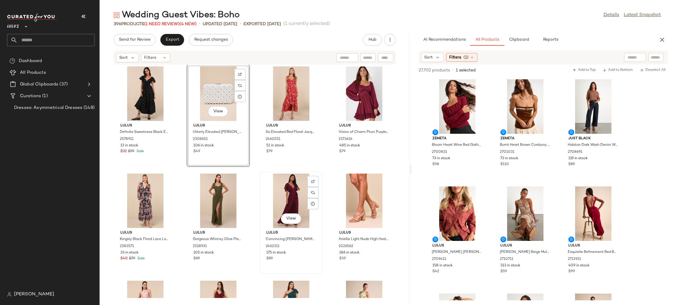
scroll to position [2368, 0]
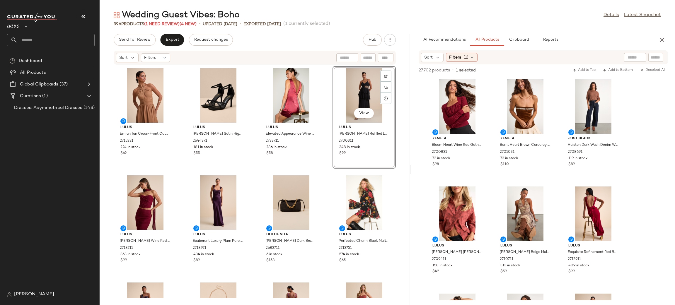
click at [322, 175] on div "Lulus Emrah Tan Cross-Front Cutout Halter Midi Dress 2715231 224 in stock $69 L…" at bounding box center [255, 181] width 310 height 233
click at [664, 42] on icon "button" at bounding box center [662, 39] width 7 height 7
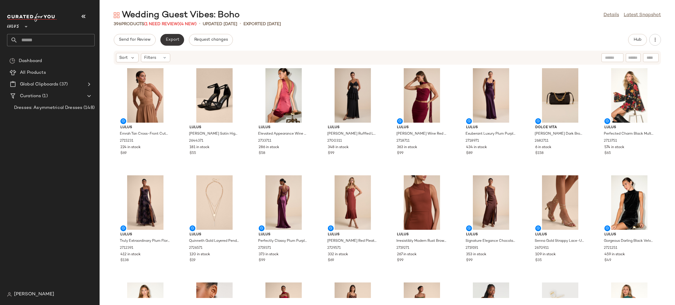
click at [173, 40] on span "Export" at bounding box center [172, 40] width 14 height 5
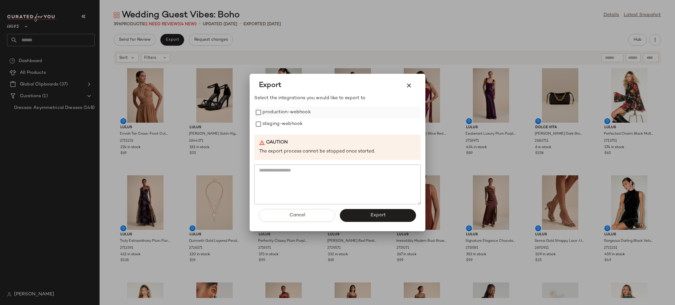
click at [273, 115] on label "production-webhook" at bounding box center [287, 113] width 48 height 12
click at [279, 125] on label "staging-webhook" at bounding box center [283, 124] width 40 height 12
click at [388, 215] on button "Export" at bounding box center [378, 215] width 76 height 13
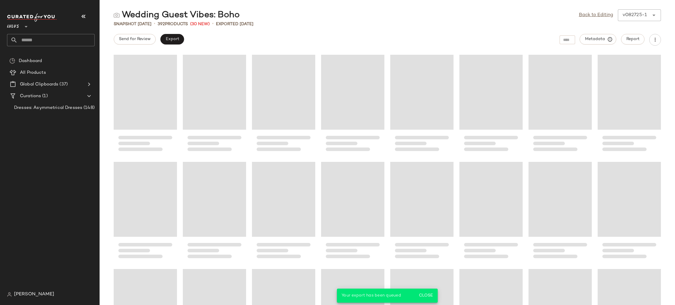
scroll to position [4720, 0]
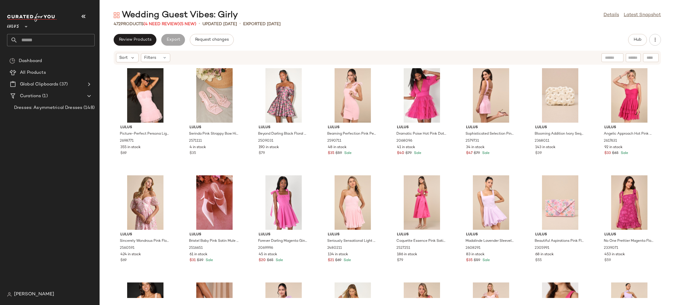
click at [138, 46] on div "Review Products Export Request changes Hub Sort Filters Lulus Picture-Perfect P…" at bounding box center [388, 169] width 576 height 271
click at [132, 43] on button "Review Products" at bounding box center [135, 40] width 43 height 12
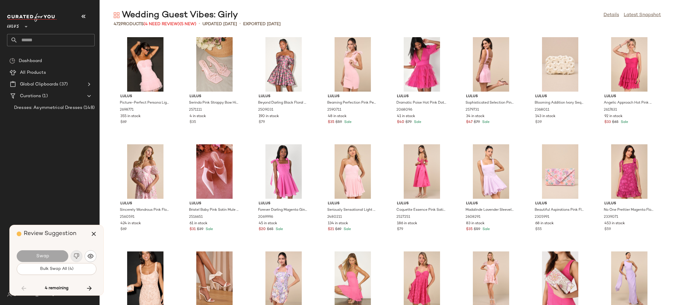
scroll to position [1931, 0]
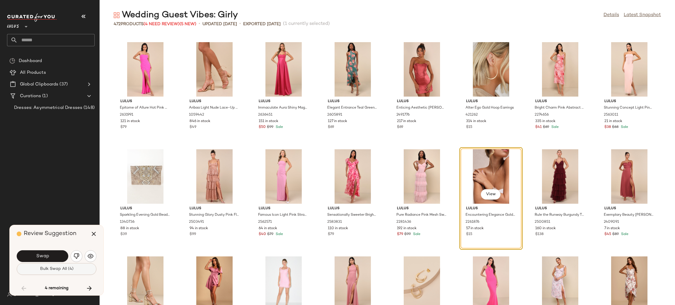
click at [54, 274] on button "Bulk Swap All (4)" at bounding box center [57, 270] width 80 height 12
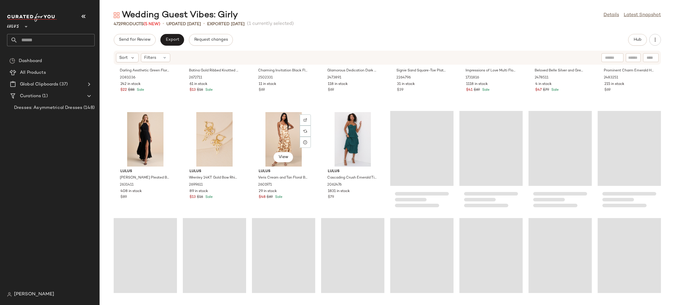
scroll to position [3279, 0]
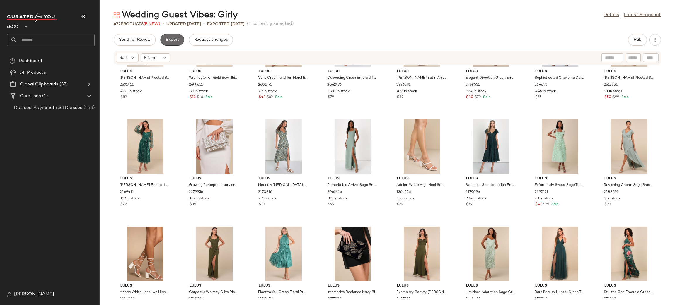
click at [175, 40] on span "Export" at bounding box center [172, 40] width 14 height 5
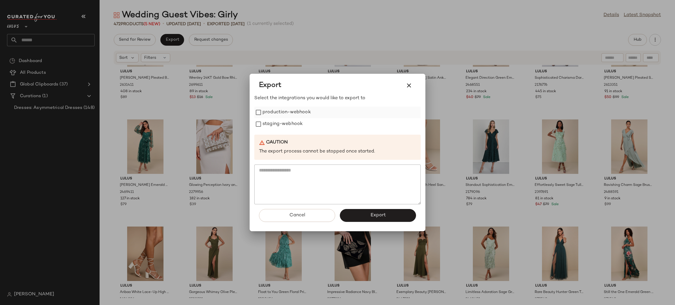
click at [269, 108] on label "production-webhook" at bounding box center [287, 113] width 48 height 12
click at [273, 122] on label "staging-webhook" at bounding box center [283, 124] width 40 height 12
click at [379, 212] on button "Export" at bounding box center [378, 215] width 76 height 13
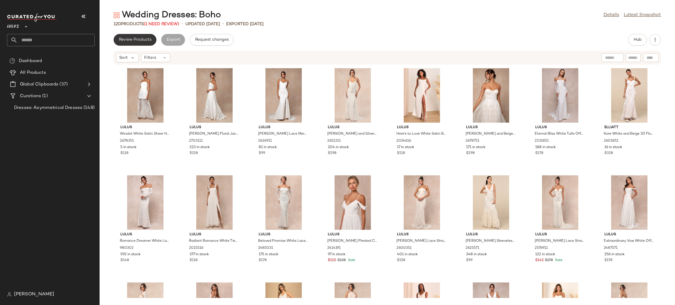
click at [146, 38] on span "Review Products" at bounding box center [135, 40] width 33 height 5
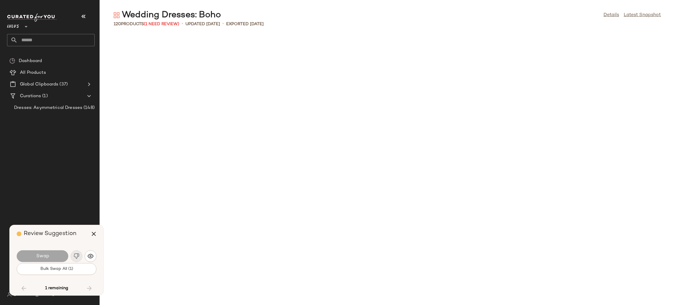
scroll to position [1339, 0]
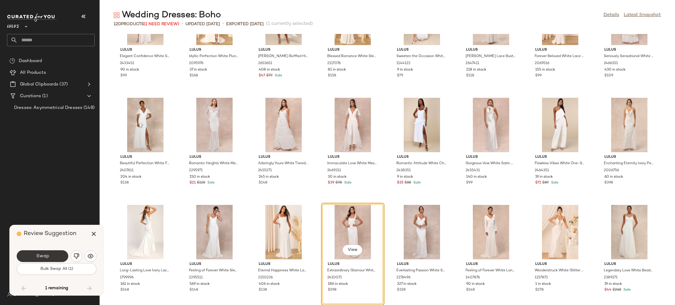
click at [51, 258] on button "Swap" at bounding box center [43, 257] width 52 height 12
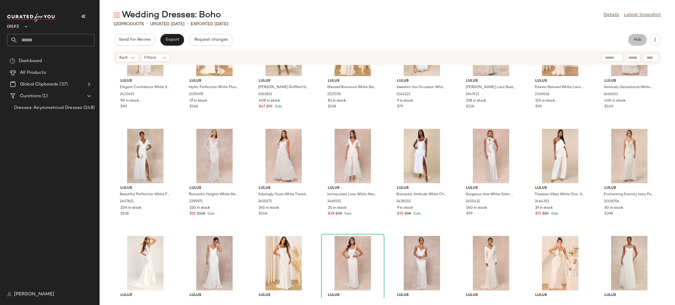
click at [640, 38] on span "Hub" at bounding box center [638, 40] width 8 height 5
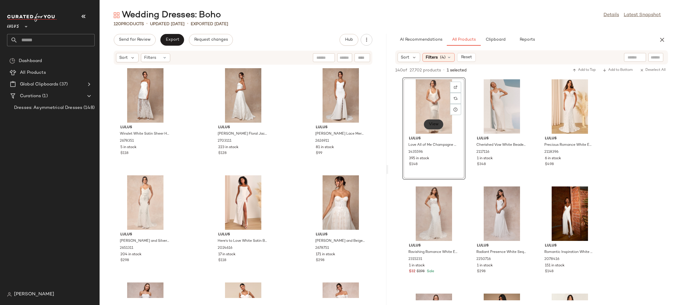
click at [432, 126] on span "View" at bounding box center [434, 124] width 10 height 5
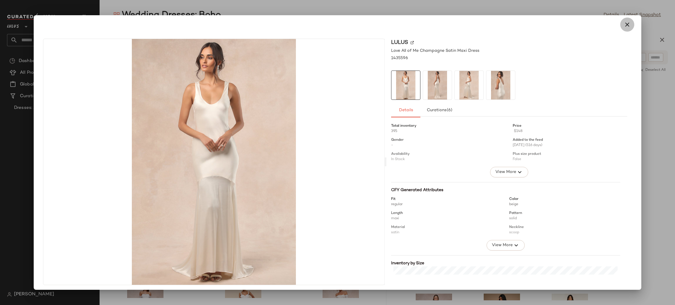
click at [624, 30] on button "button" at bounding box center [628, 25] width 14 height 14
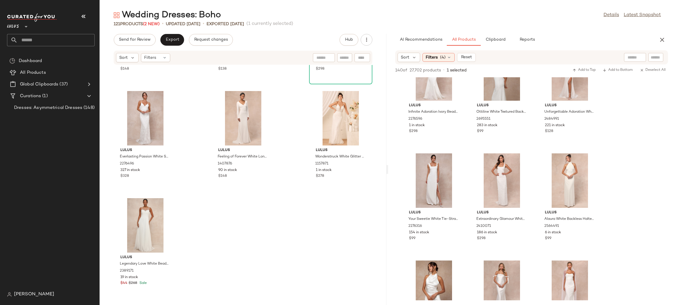
scroll to position [546, 0]
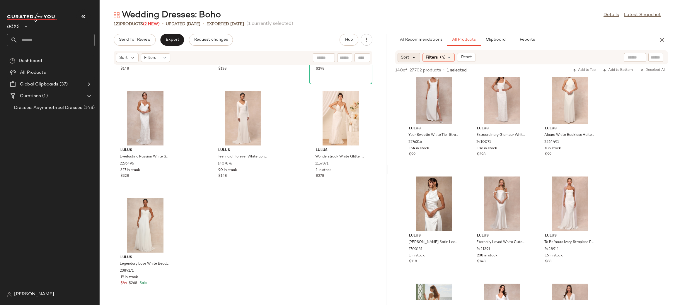
click at [412, 60] on div "Sort" at bounding box center [409, 57] width 23 height 9
click at [444, 84] on span "Highest Inventory" at bounding box center [429, 86] width 35 height 6
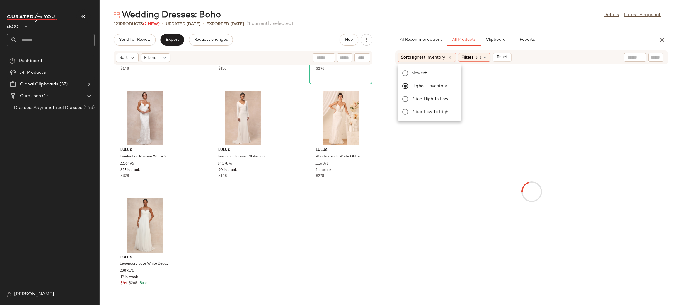
click at [548, 13] on div "Wedding Dresses: Boho Details Latest Snapshot" at bounding box center [388, 15] width 576 height 12
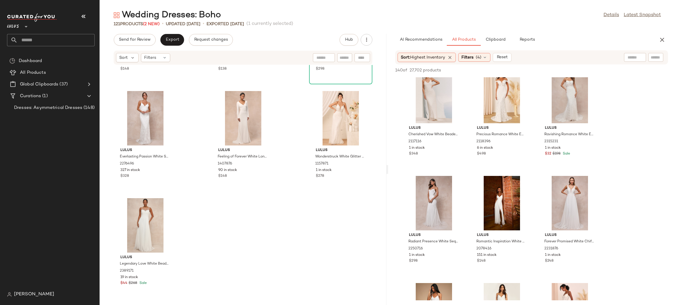
scroll to position [0, 0]
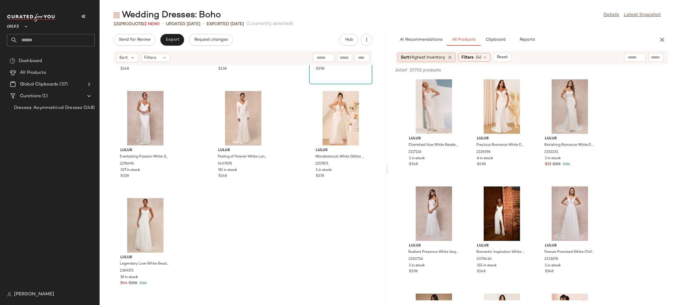
click at [428, 60] on span "Sort: Highest Inventory" at bounding box center [423, 58] width 44 height 6
click at [429, 60] on span "Sort: Highest Inventory" at bounding box center [423, 58] width 44 height 6
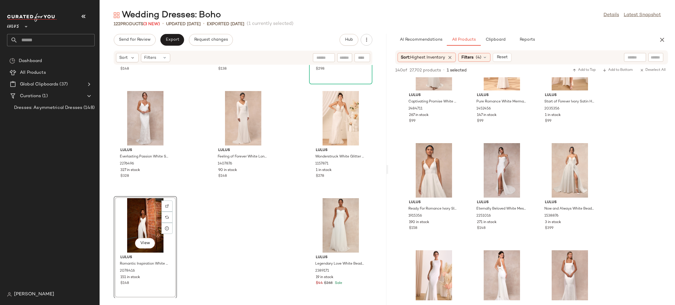
scroll to position [1423, 0]
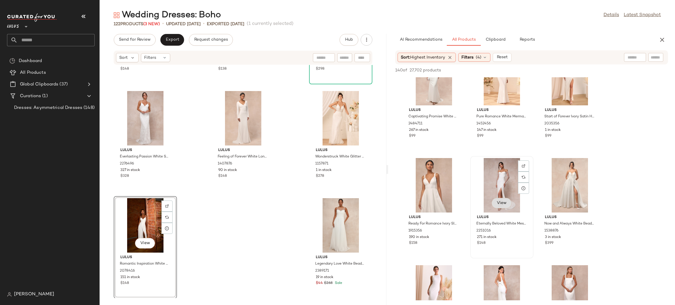
click at [506, 203] on span "View" at bounding box center [502, 203] width 10 height 5
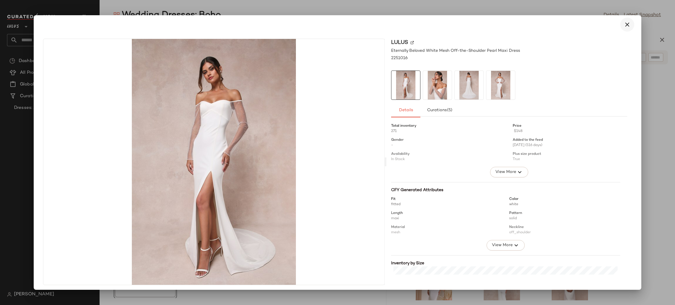
click at [625, 27] on icon "button" at bounding box center [627, 24] width 7 height 7
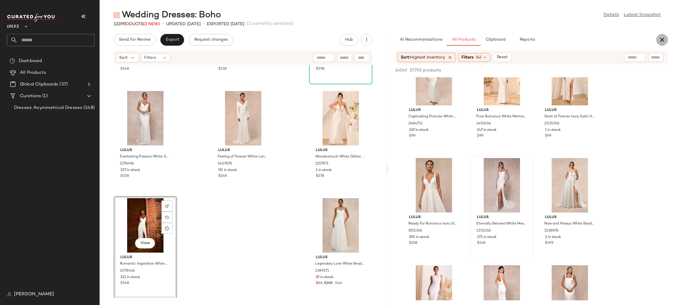
click at [666, 40] on button "button" at bounding box center [663, 40] width 12 height 12
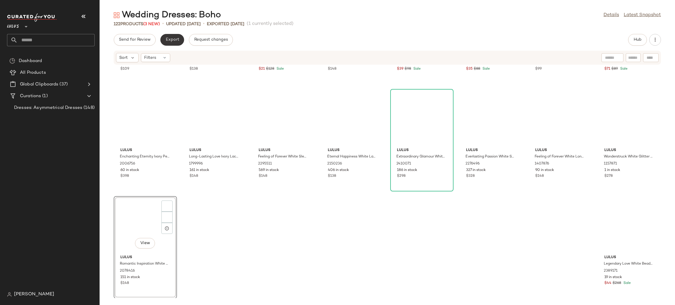
scroll to position [1395, 0]
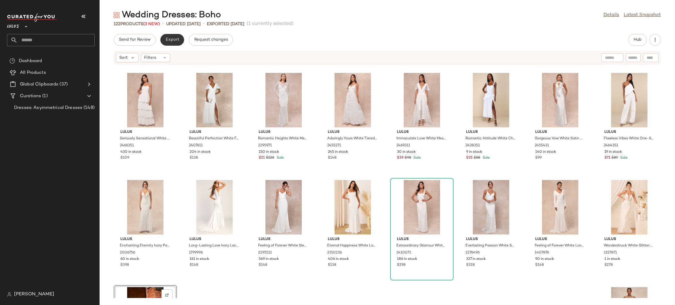
click at [179, 40] on button "Export" at bounding box center [172, 40] width 24 height 12
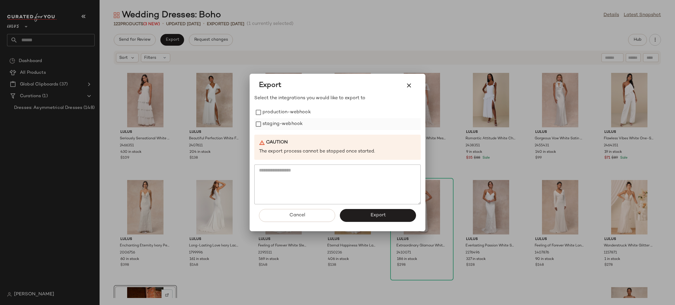
click at [280, 117] on label "production-webhook" at bounding box center [287, 113] width 48 height 12
click at [291, 125] on label "staging-webhook" at bounding box center [283, 124] width 40 height 12
click at [370, 216] on span "Export" at bounding box center [378, 216] width 16 height 6
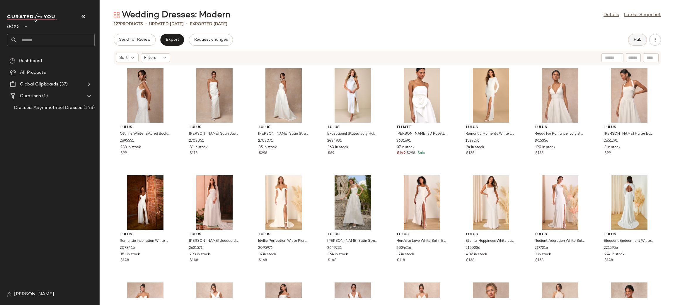
click at [641, 36] on button "Hub" at bounding box center [637, 40] width 19 height 12
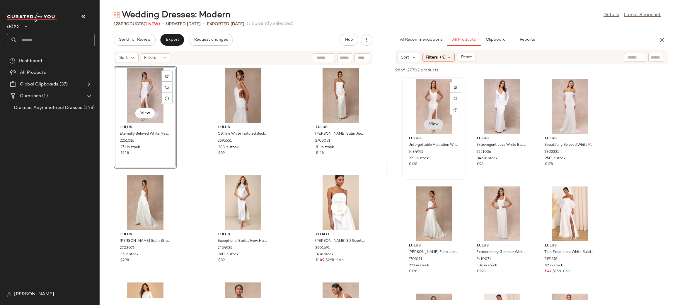
click at [440, 123] on button "View" at bounding box center [434, 124] width 20 height 11
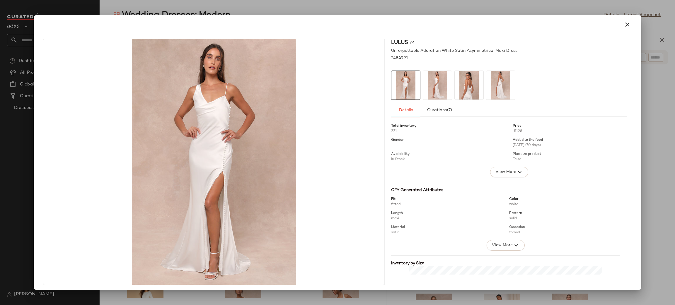
click at [431, 85] on img at bounding box center [437, 85] width 29 height 29
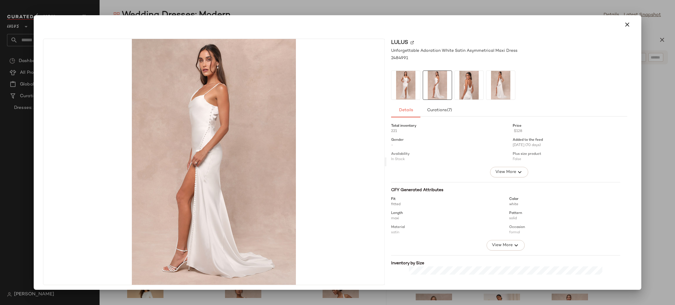
click at [465, 82] on img at bounding box center [469, 85] width 29 height 29
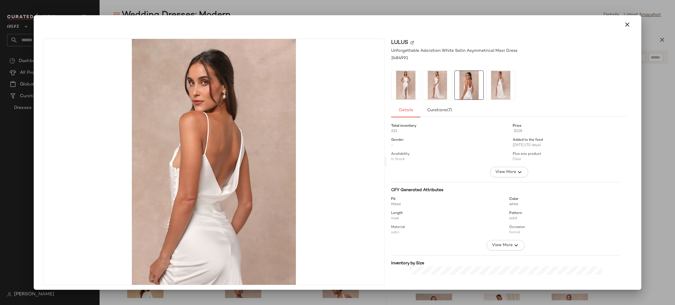
click at [490, 75] on img at bounding box center [501, 85] width 29 height 29
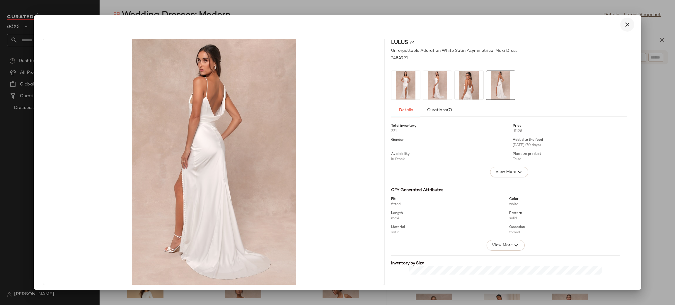
click at [621, 28] on button "button" at bounding box center [628, 25] width 14 height 14
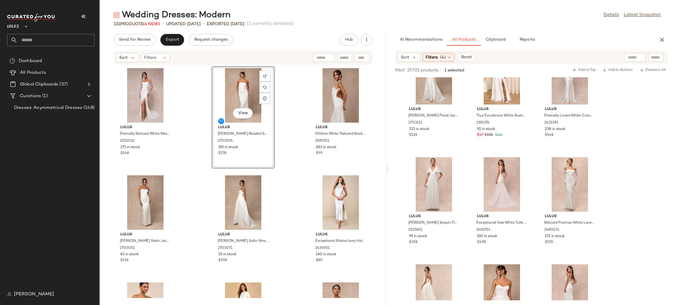
scroll to position [63, 0]
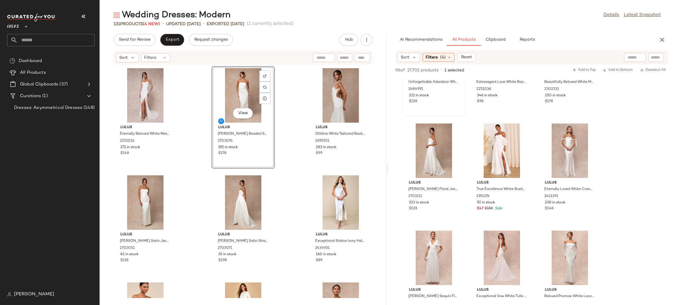
drag, startPoint x: 659, startPoint y: 39, endPoint x: 629, endPoint y: 40, distance: 30.2
click at [659, 39] on icon "button" at bounding box center [662, 39] width 7 height 7
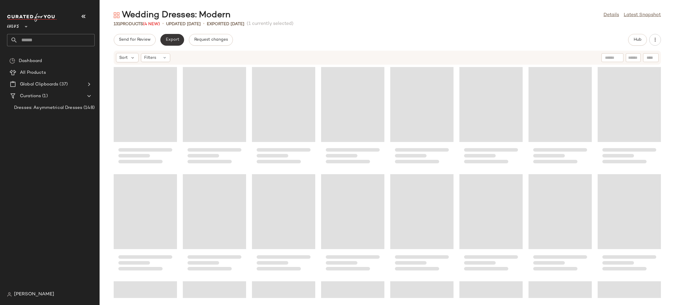
click at [174, 39] on span "Export" at bounding box center [172, 40] width 14 height 5
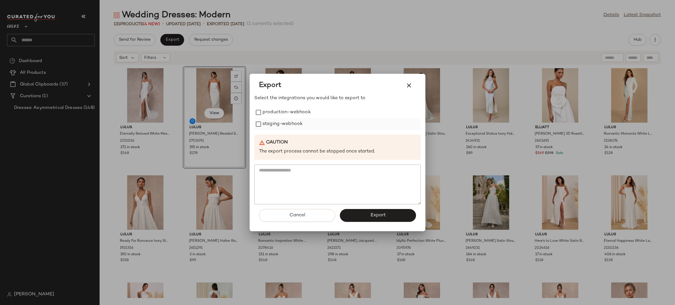
click at [273, 118] on div "production-webhook staging-webhook" at bounding box center [337, 118] width 166 height 23
click at [277, 124] on label "staging-webhook" at bounding box center [283, 124] width 40 height 12
drag, startPoint x: 278, startPoint y: 114, endPoint x: 297, endPoint y: 128, distance: 23.2
click at [278, 113] on label "production-webhook" at bounding box center [287, 113] width 48 height 12
click at [390, 210] on button "Export" at bounding box center [378, 215] width 76 height 13
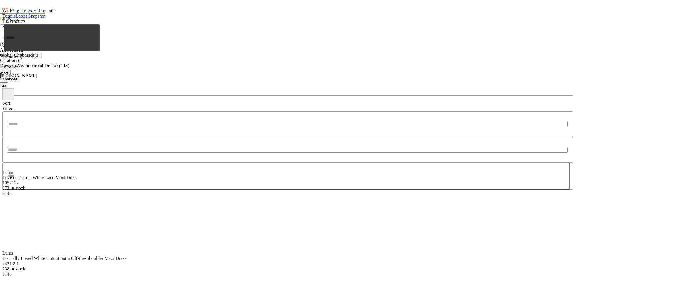
click at [8, 82] on button "Hub" at bounding box center [2, 85] width 12 height 6
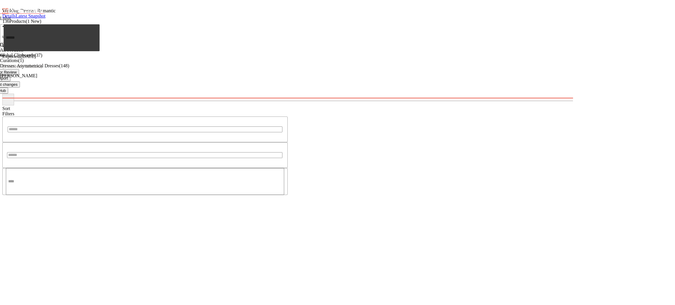
scroll to position [782, 0]
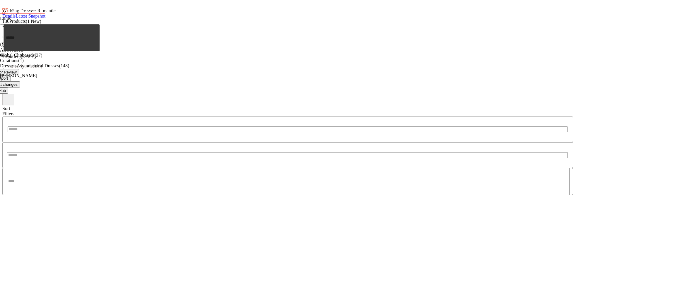
scroll to position [1591, 0]
click at [8, 76] on span "Export" at bounding box center [2, 78] width 11 height 4
drag, startPoint x: 277, startPoint y: 110, endPoint x: 281, endPoint y: 129, distance: 18.8
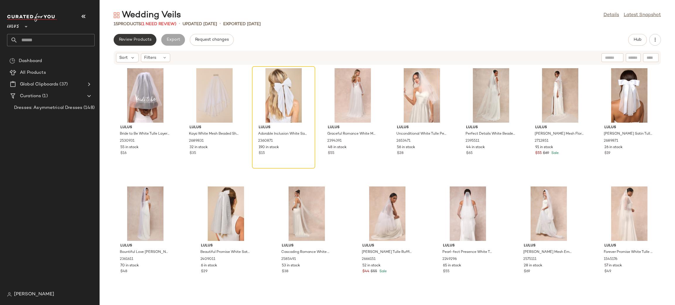
click at [135, 43] on button "Review Products" at bounding box center [135, 40] width 43 height 12
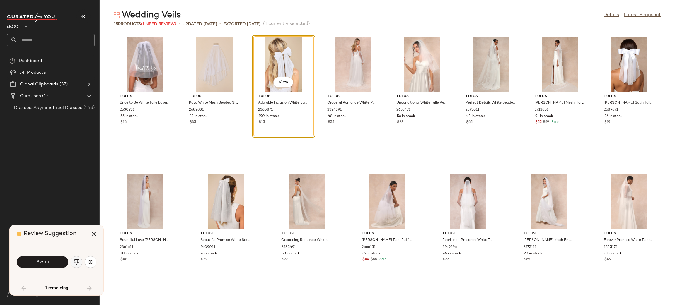
click at [73, 258] on button "button" at bounding box center [77, 262] width 12 height 12
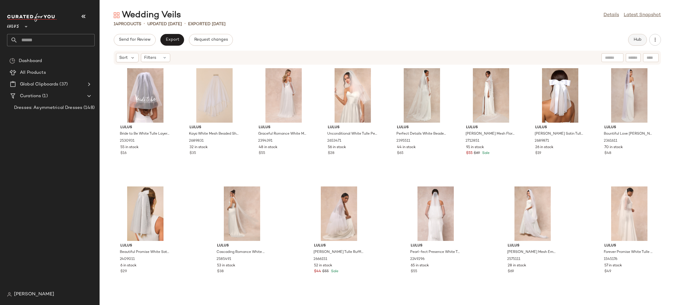
click at [643, 43] on button "Hub" at bounding box center [637, 40] width 19 height 12
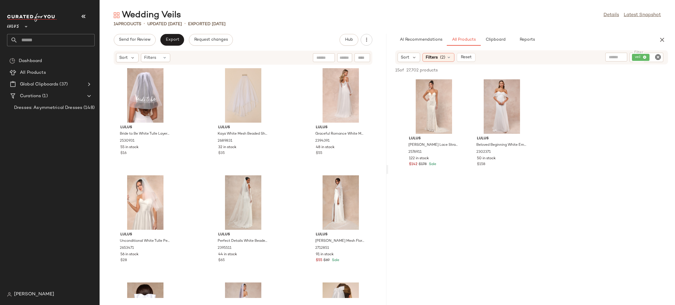
drag, startPoint x: 662, startPoint y: 40, endPoint x: 636, endPoint y: 30, distance: 27.9
click at [662, 40] on icon "button" at bounding box center [662, 39] width 7 height 7
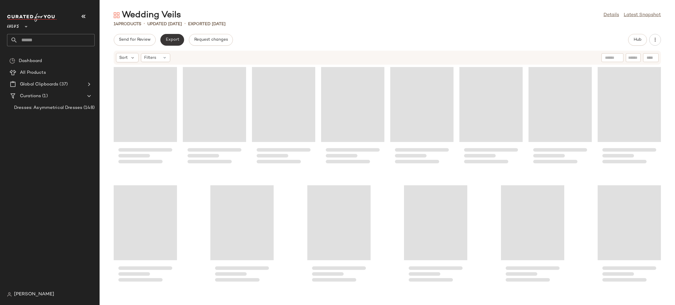
click at [170, 43] on button "Export" at bounding box center [172, 40] width 24 height 12
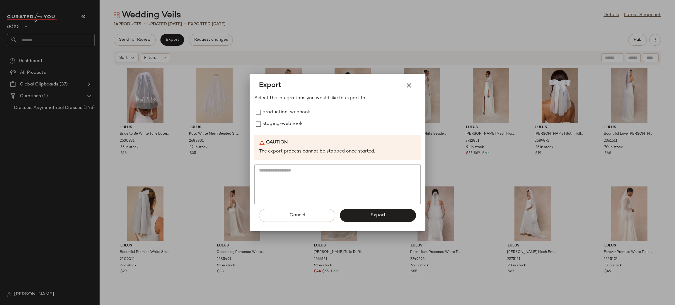
drag, startPoint x: 270, startPoint y: 108, endPoint x: 266, endPoint y: 132, distance: 24.0
click at [270, 109] on label "production-webhook" at bounding box center [287, 113] width 48 height 12
drag, startPoint x: 266, startPoint y: 130, endPoint x: 266, endPoint y: 127, distance: 3.3
click at [266, 127] on div "Select the integrations you would like to export to production-webhook staging-…" at bounding box center [337, 150] width 166 height 110
click at [266, 127] on label "staging-webhook" at bounding box center [283, 124] width 40 height 12
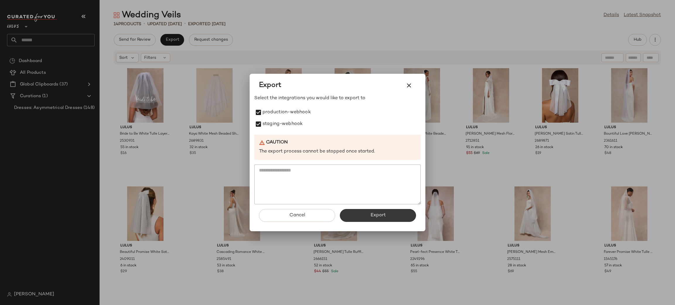
click at [380, 214] on span "Export" at bounding box center [378, 216] width 16 height 6
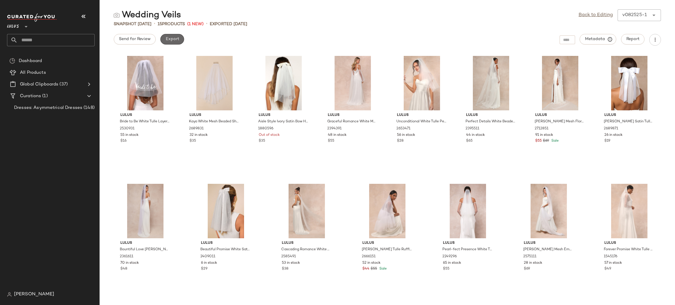
click at [167, 36] on button "Export" at bounding box center [172, 39] width 24 height 11
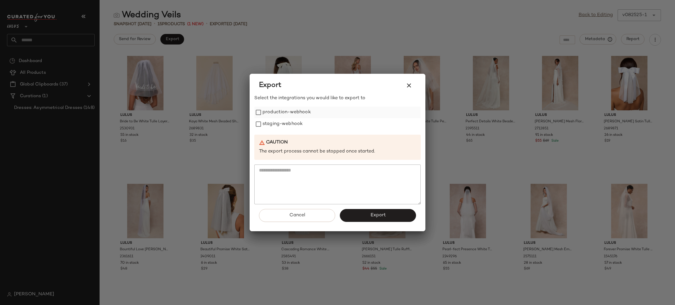
click at [283, 111] on label "production-webhook" at bounding box center [287, 113] width 48 height 12
click at [285, 120] on label "staging-webhook" at bounding box center [283, 124] width 40 height 12
click at [379, 217] on span "Export" at bounding box center [378, 216] width 16 height 6
click at [406, 90] on button "button" at bounding box center [409, 86] width 14 height 14
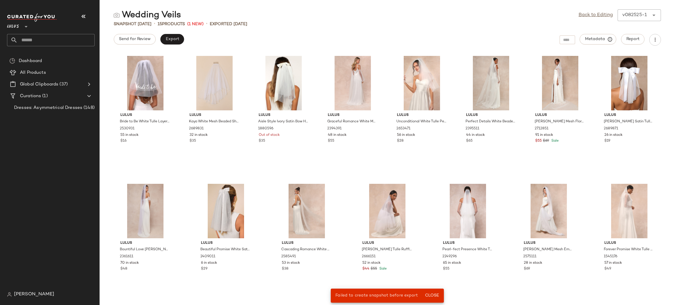
click at [50, 37] on input "text" at bounding box center [56, 40] width 77 height 12
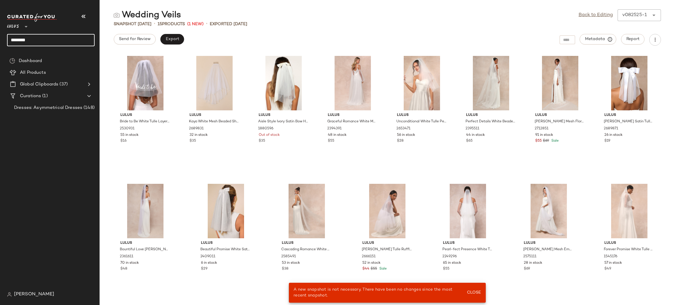
click at [50, 42] on input "********" at bounding box center [51, 40] width 88 height 12
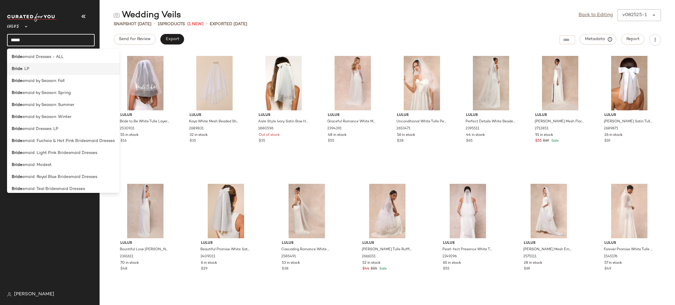
type input "*****"
click at [26, 70] on span ": LP" at bounding box center [25, 69] width 7 height 6
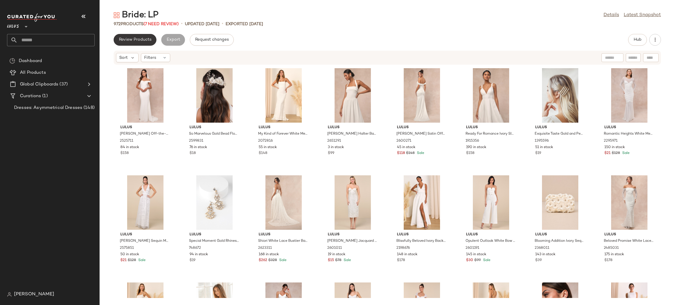
click at [142, 38] on span "Review Products" at bounding box center [135, 40] width 33 height 5
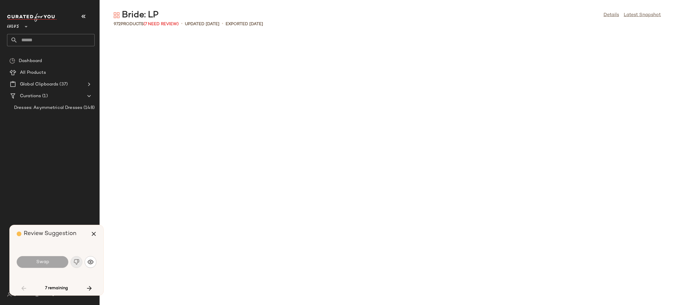
scroll to position [751, 0]
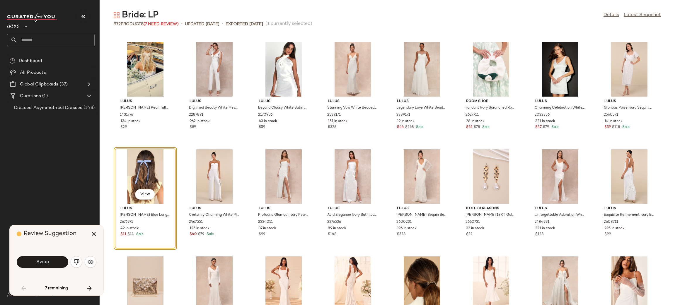
click at [79, 263] on button "button" at bounding box center [77, 262] width 12 height 12
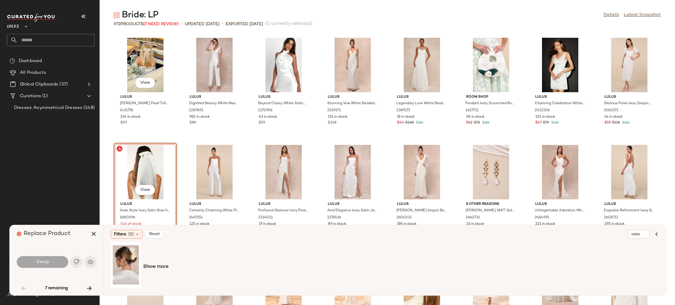
scroll to position [759, 0]
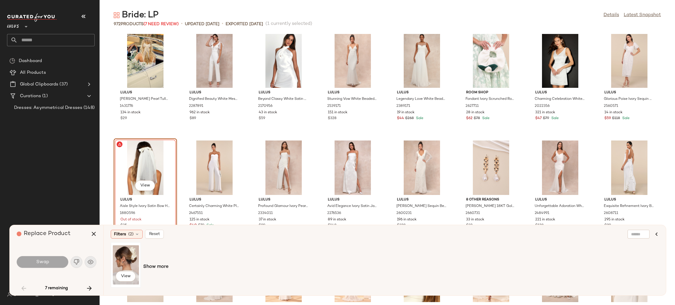
click at [126, 254] on div "View" at bounding box center [126, 265] width 26 height 42
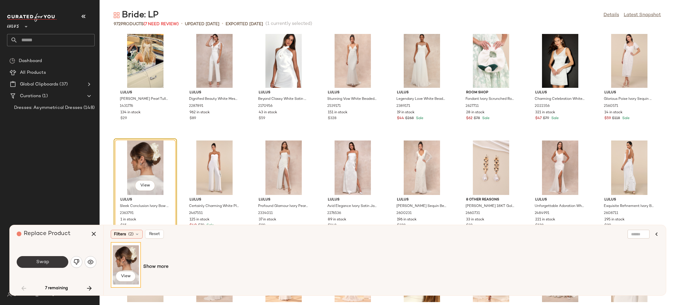
click at [43, 262] on span "Swap" at bounding box center [42, 263] width 13 height 6
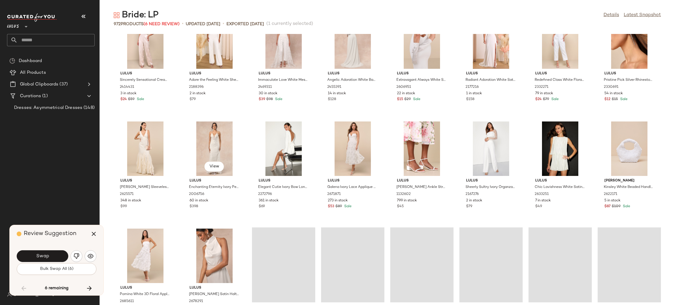
scroll to position [2356, 0]
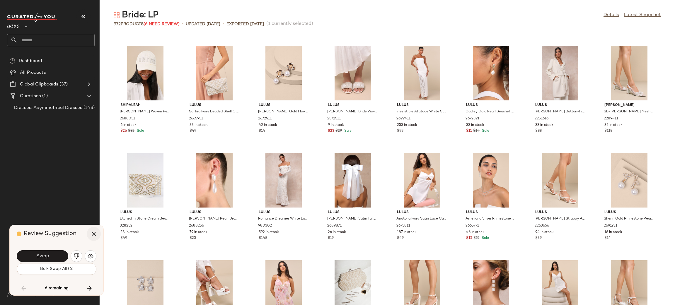
click at [93, 234] on icon "button" at bounding box center [93, 234] width 7 height 7
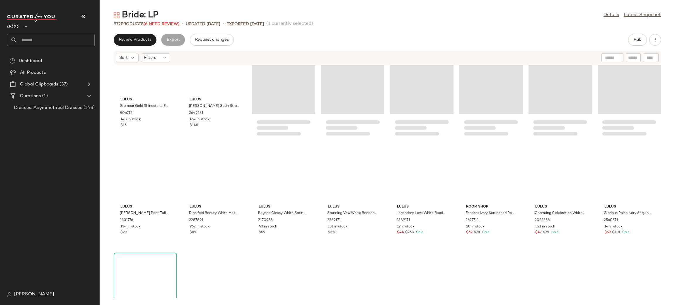
scroll to position [558, 0]
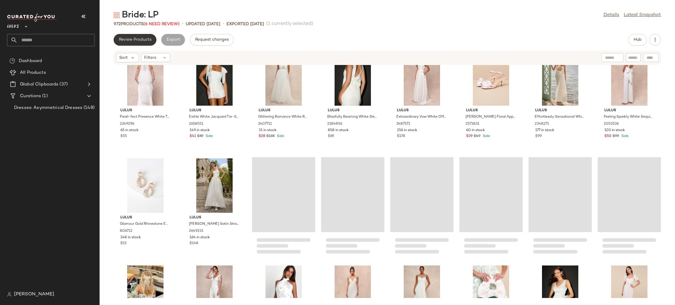
click at [130, 38] on span "Review Products" at bounding box center [135, 40] width 33 height 5
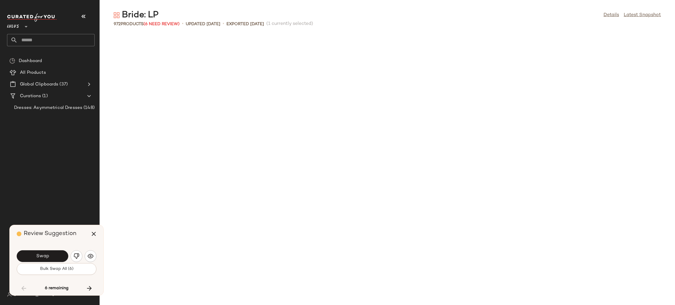
scroll to position [2575, 0]
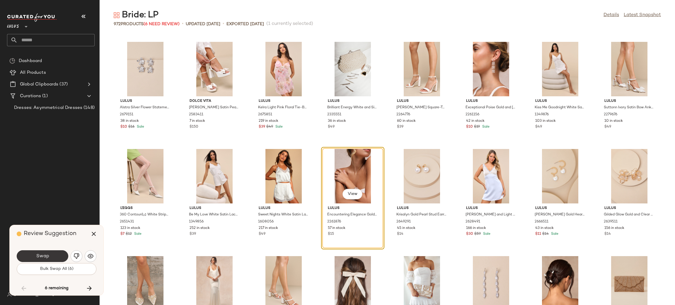
click at [40, 259] on button "Swap" at bounding box center [43, 257] width 52 height 12
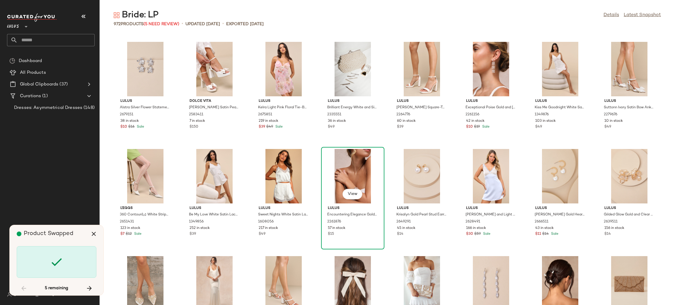
scroll to position [3111, 0]
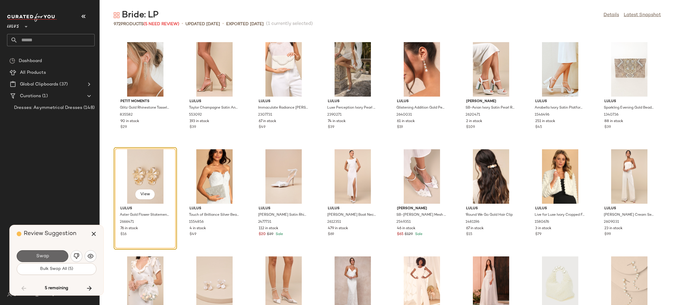
click at [49, 253] on button "Swap" at bounding box center [43, 257] width 52 height 12
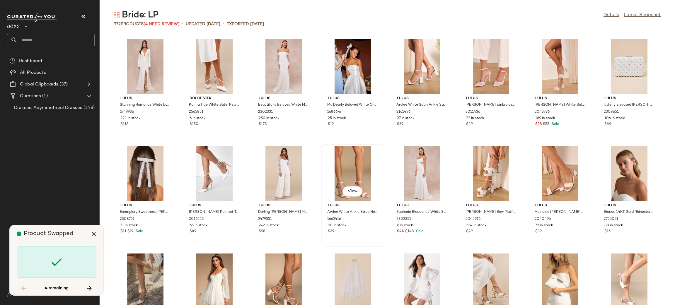
scroll to position [6013, 0]
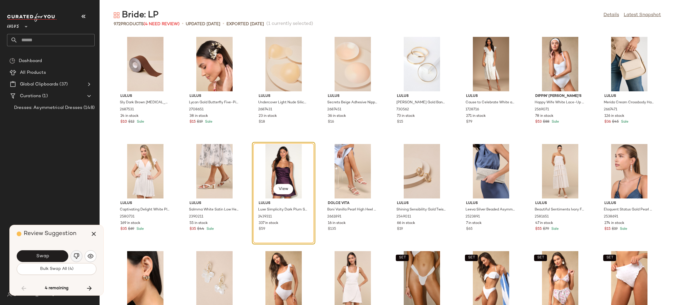
click at [74, 257] on img "button" at bounding box center [77, 257] width 6 height 6
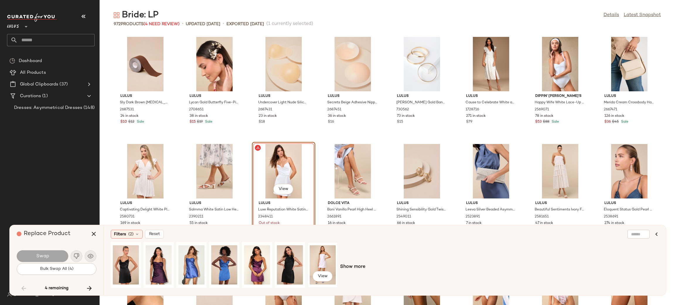
click at [325, 254] on div "View" at bounding box center [323, 265] width 26 height 42
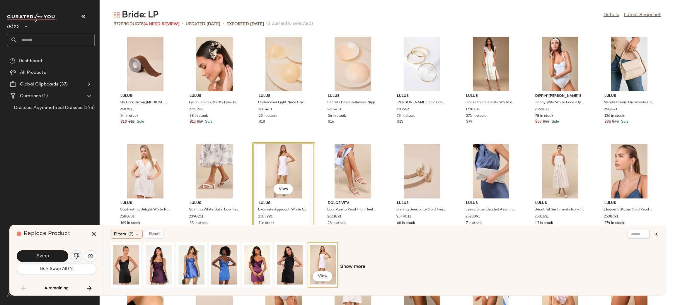
click at [77, 258] on img "button" at bounding box center [77, 257] width 6 height 6
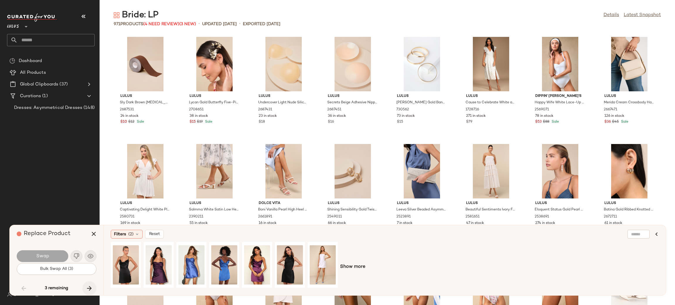
click at [90, 291] on icon "button" at bounding box center [89, 288] width 7 height 7
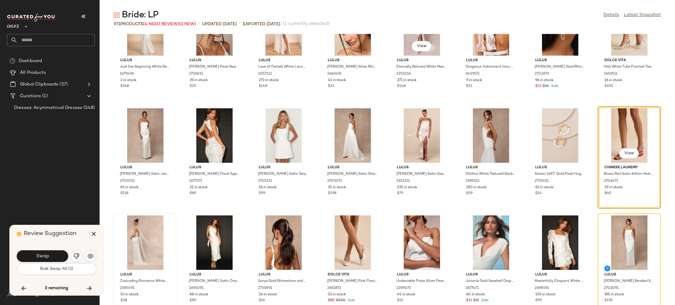
scroll to position [12273, 0]
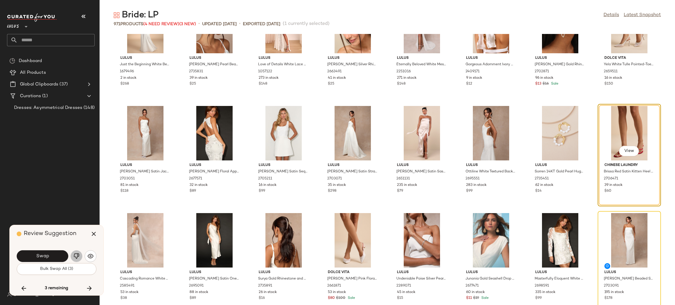
click at [78, 256] on img "button" at bounding box center [77, 257] width 6 height 6
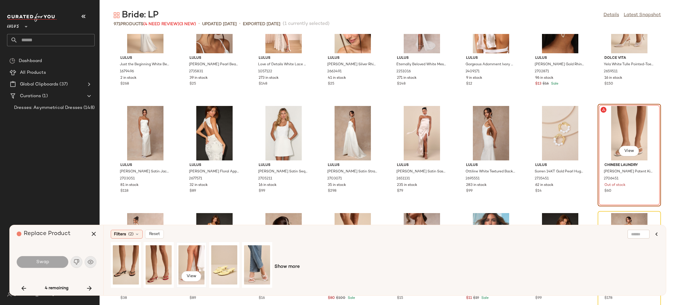
click at [201, 257] on div "View" at bounding box center [192, 265] width 26 height 42
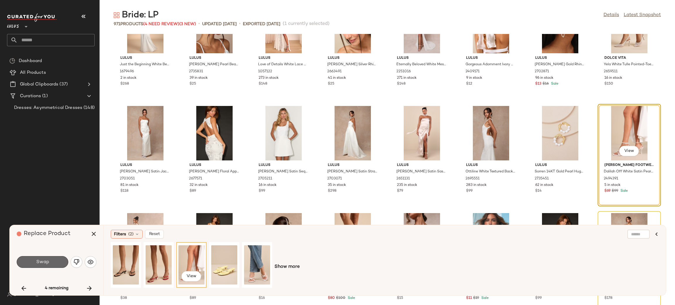
click at [55, 257] on button "Swap" at bounding box center [43, 262] width 52 height 12
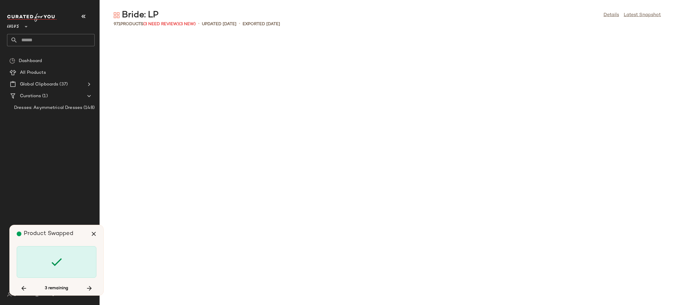
scroll to position [6866, 0]
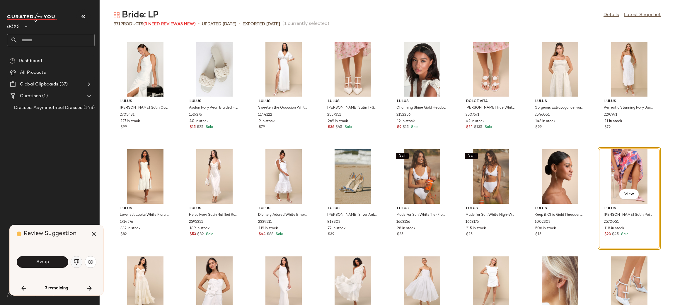
click at [78, 259] on button "button" at bounding box center [77, 262] width 12 height 12
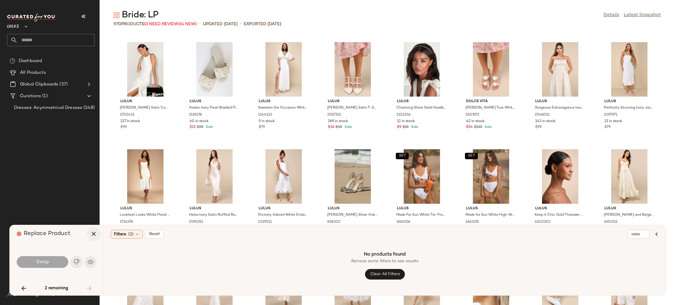
click at [93, 231] on icon "button" at bounding box center [93, 234] width 7 height 7
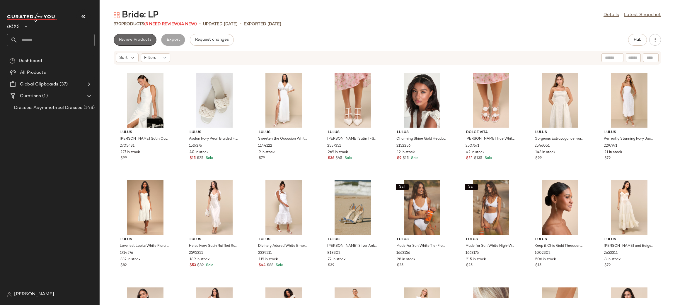
click at [141, 38] on span "Review Products" at bounding box center [135, 40] width 33 height 5
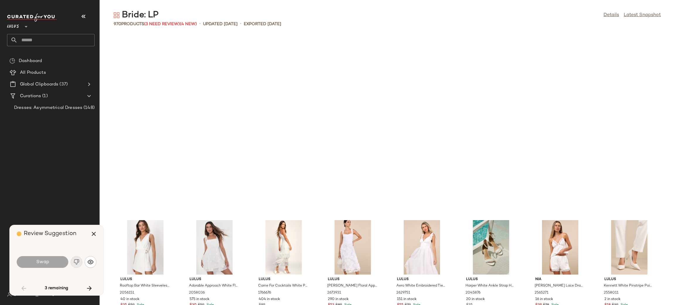
scroll to position [7228, 0]
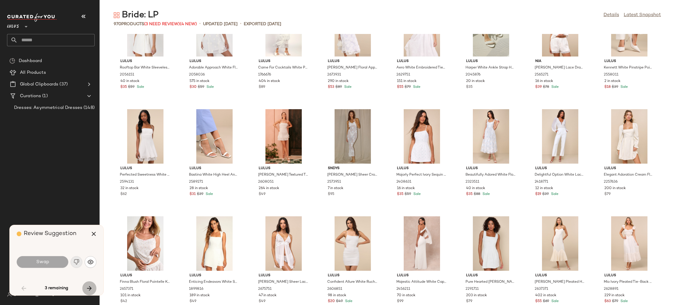
click at [88, 287] on icon "button" at bounding box center [89, 288] width 7 height 7
click at [96, 234] on icon "button" at bounding box center [93, 234] width 7 height 7
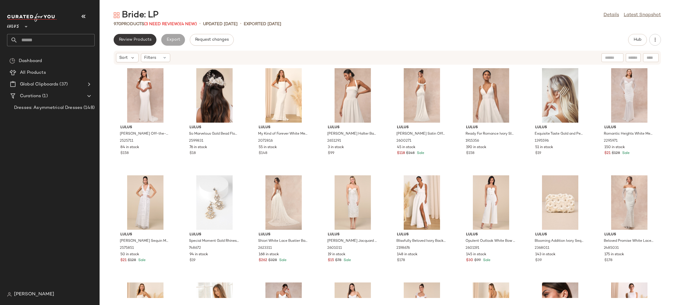
click at [134, 40] on span "Review Products" at bounding box center [135, 40] width 33 height 5
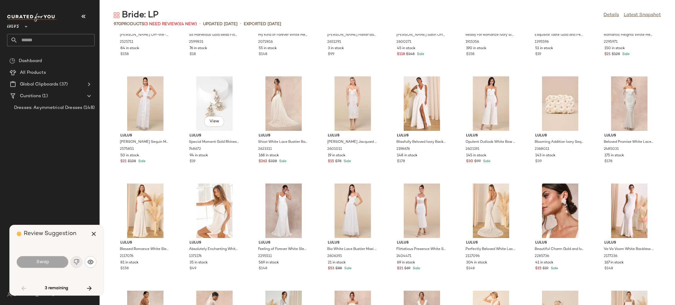
scroll to position [101, 0]
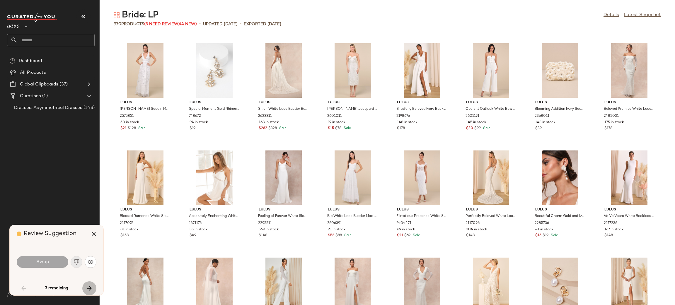
click at [89, 290] on icon "button" at bounding box center [89, 288] width 7 height 7
click at [98, 237] on button "button" at bounding box center [94, 234] width 14 height 14
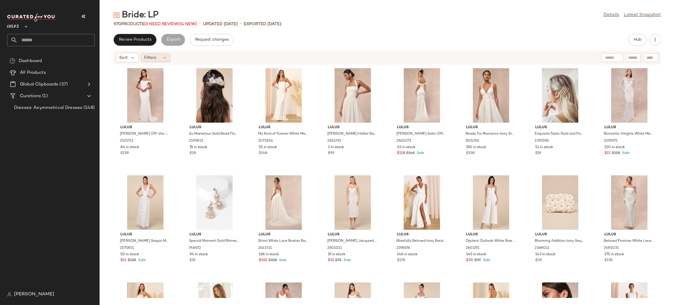
click at [164, 54] on div "Filters" at bounding box center [155, 57] width 29 height 9
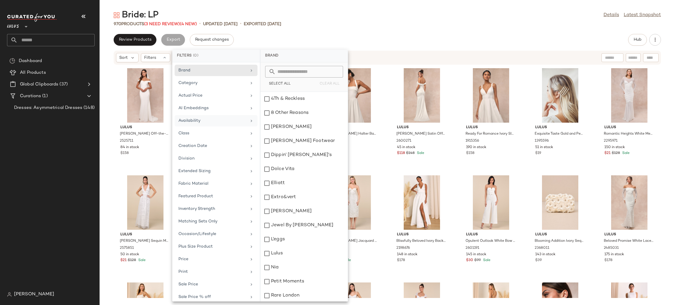
click at [196, 123] on div "Availability" at bounding box center [213, 121] width 68 height 6
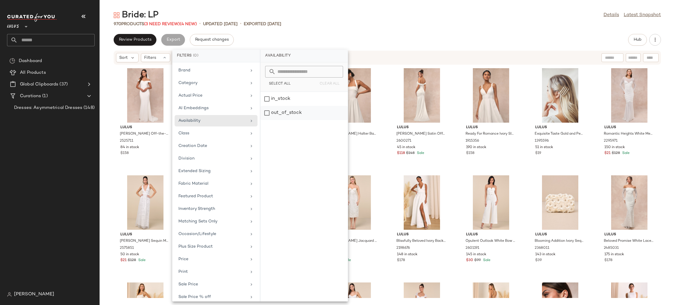
drag, startPoint x: 281, startPoint y: 116, endPoint x: 283, endPoint y: 113, distance: 3.6
click at [282, 116] on div "out_of_stock" at bounding box center [304, 113] width 87 height 14
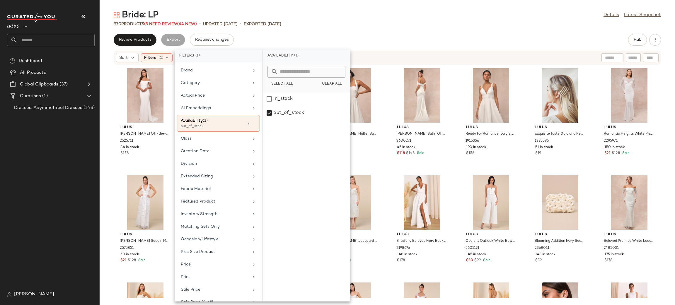
click at [390, 23] on div "970 Products (3 Need Review) (4 New) • updated Aug 27th • Exported Aug 25th" at bounding box center [388, 24] width 576 height 6
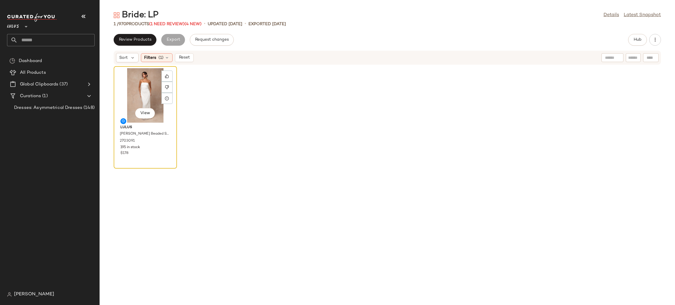
click at [143, 89] on div "View" at bounding box center [145, 95] width 59 height 55
click at [237, 110] on div "View Lulus Miko White Beaded Strapless Column Maxi Dress 2703091 195 in stock $…" at bounding box center [388, 181] width 576 height 233
click at [152, 59] on span "Filters" at bounding box center [150, 58] width 12 height 6
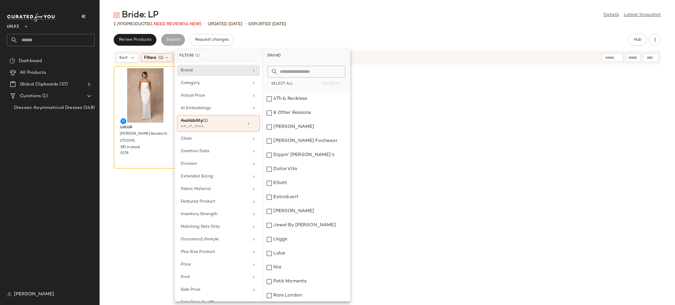
click at [328, 19] on div "Bride: LP Details Latest Snapshot" at bounding box center [388, 15] width 576 height 12
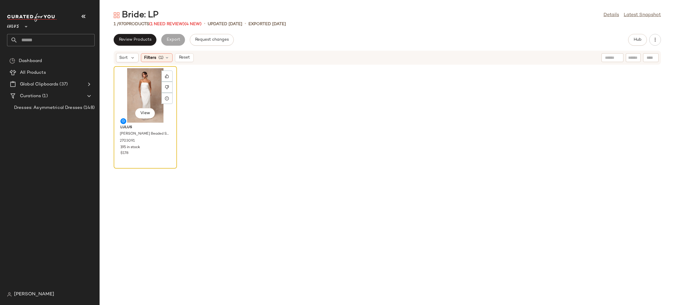
click at [137, 92] on div "View" at bounding box center [145, 95] width 59 height 55
click at [162, 75] on div at bounding box center [167, 76] width 11 height 11
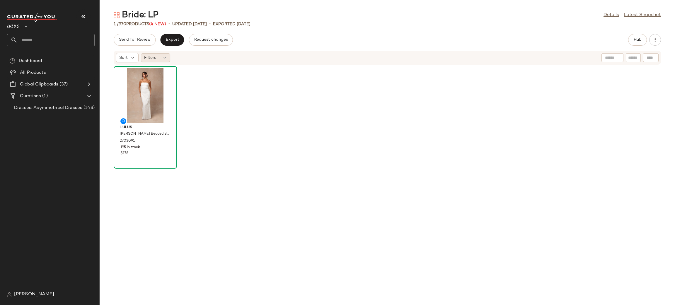
click at [156, 59] on div "Filters" at bounding box center [155, 57] width 29 height 9
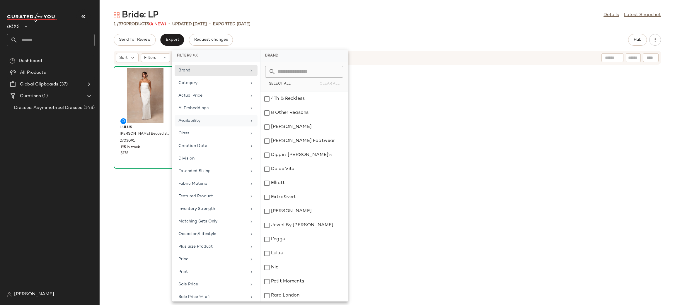
click at [204, 120] on div "Availability" at bounding box center [213, 121] width 68 height 6
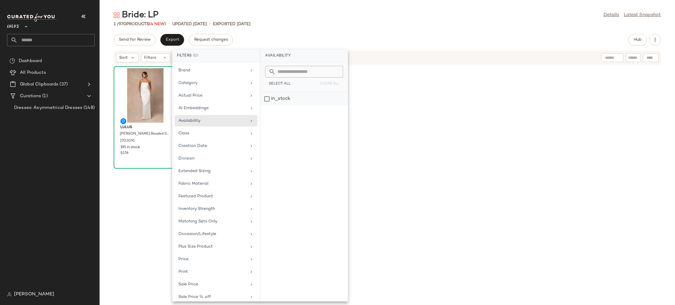
click at [302, 99] on div "in_stock" at bounding box center [304, 99] width 87 height 14
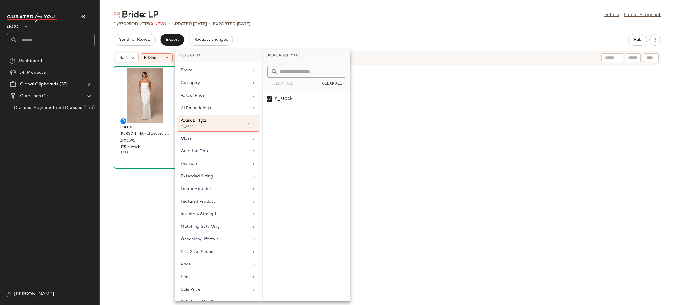
click at [404, 18] on div "Bride: LP Details Latest Snapshot" at bounding box center [388, 15] width 576 height 12
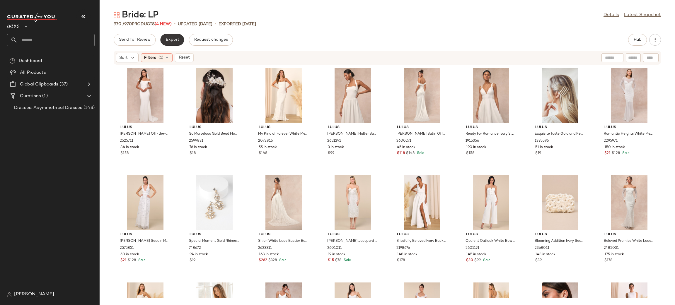
click at [172, 42] on span "Export" at bounding box center [172, 40] width 14 height 5
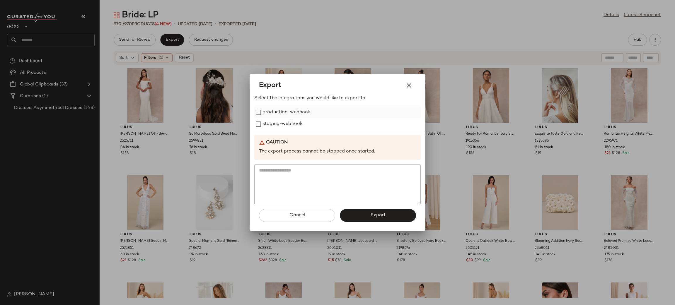
click at [298, 114] on label "production-webhook" at bounding box center [287, 113] width 48 height 12
click at [291, 125] on label "staging-webhook" at bounding box center [283, 124] width 40 height 12
click at [392, 217] on button "Export" at bounding box center [378, 215] width 76 height 13
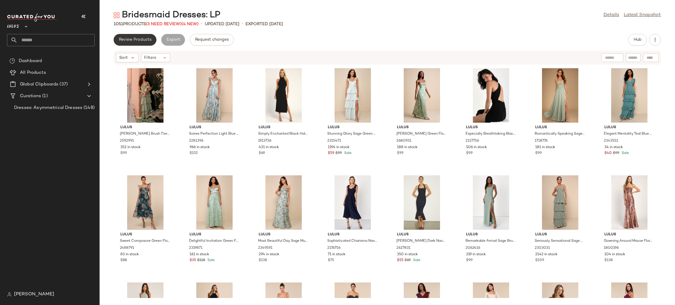
click at [132, 38] on span "Review Products" at bounding box center [135, 40] width 33 height 5
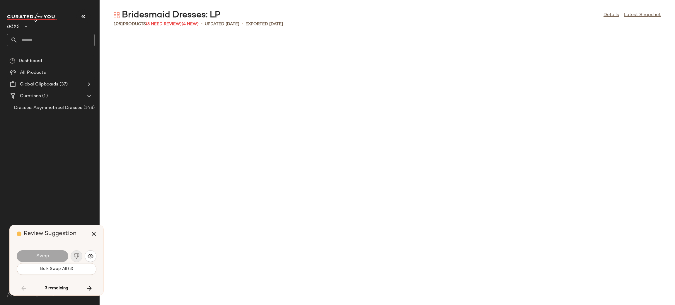
scroll to position [7080, 0]
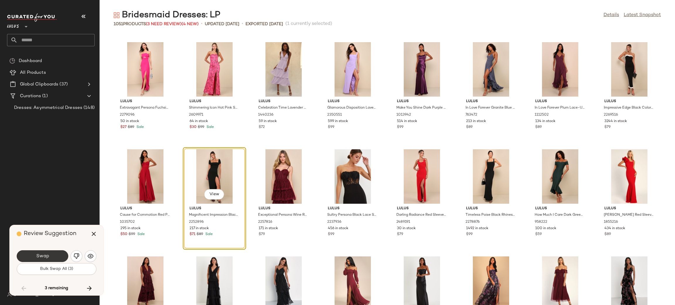
click at [57, 256] on button "Swap" at bounding box center [43, 257] width 52 height 12
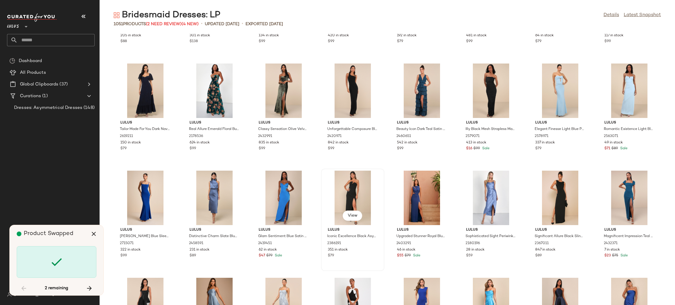
scroll to position [10085, 0]
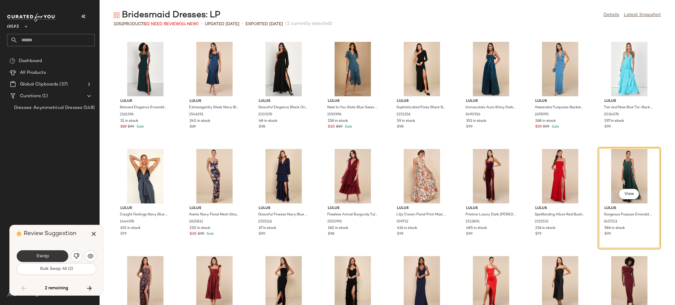
click at [56, 255] on button "Swap" at bounding box center [43, 257] width 52 height 12
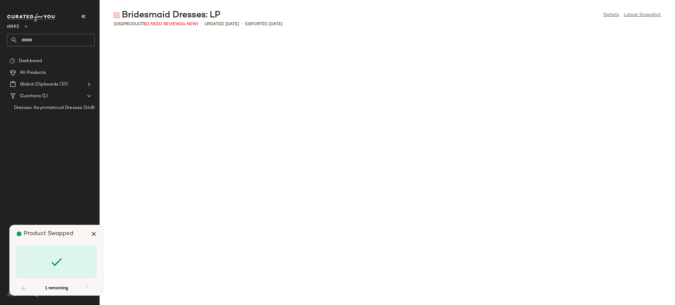
scroll to position [13088, 0]
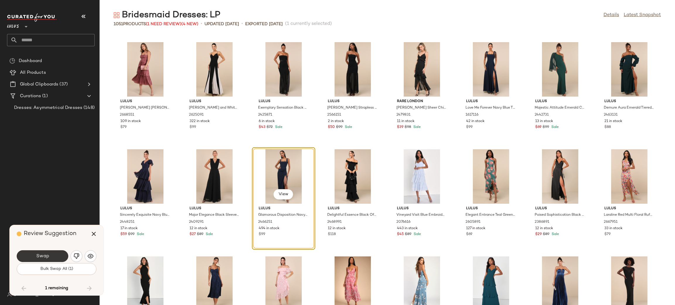
click at [39, 254] on button "Swap" at bounding box center [43, 257] width 52 height 12
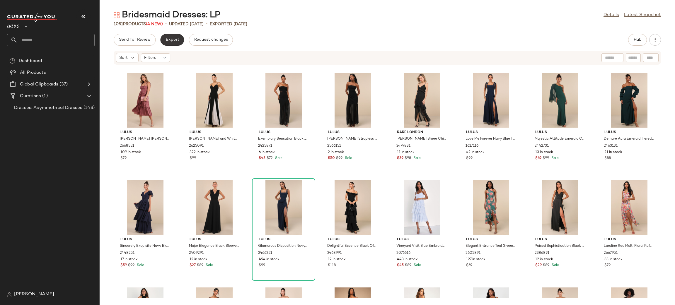
click at [169, 36] on button "Export" at bounding box center [172, 40] width 24 height 12
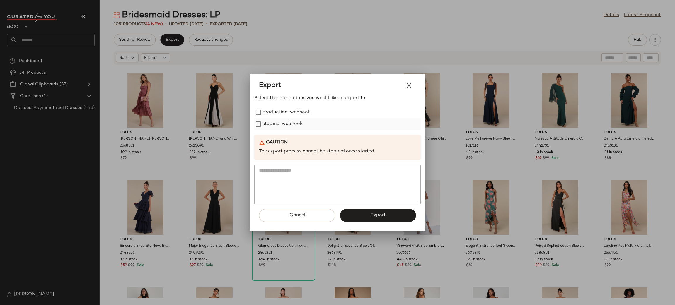
drag, startPoint x: 289, startPoint y: 119, endPoint x: 286, endPoint y: 122, distance: 4.8
click at [289, 118] on label "staging-webhook" at bounding box center [283, 124] width 40 height 12
drag, startPoint x: 284, startPoint y: 114, endPoint x: 295, endPoint y: 130, distance: 19.8
click at [284, 115] on label "production-webhook" at bounding box center [287, 113] width 48 height 12
click at [378, 220] on button "Export" at bounding box center [378, 215] width 76 height 13
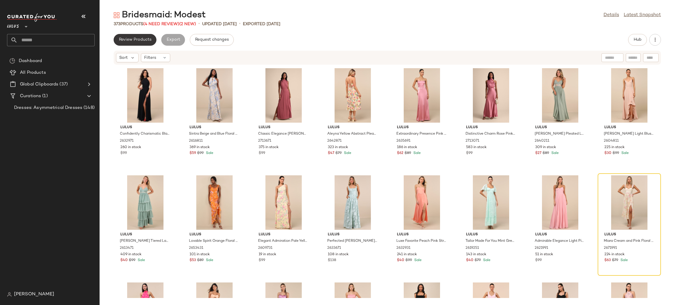
click at [139, 41] on span "Review Products" at bounding box center [135, 40] width 33 height 5
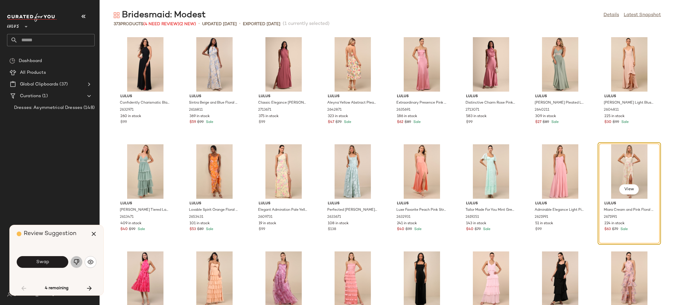
click at [75, 267] on button "button" at bounding box center [77, 262] width 12 height 12
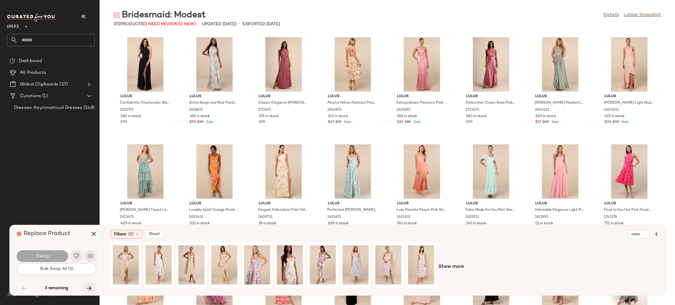
click at [89, 286] on icon "button" at bounding box center [89, 288] width 7 height 7
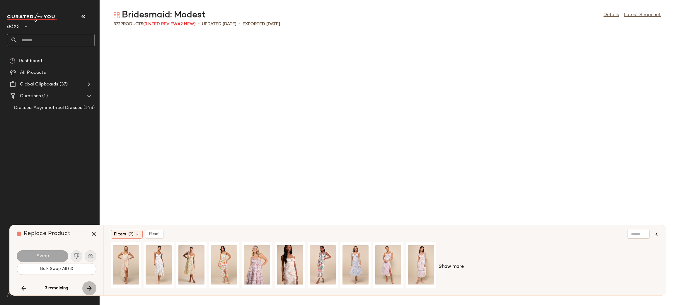
scroll to position [3647, 0]
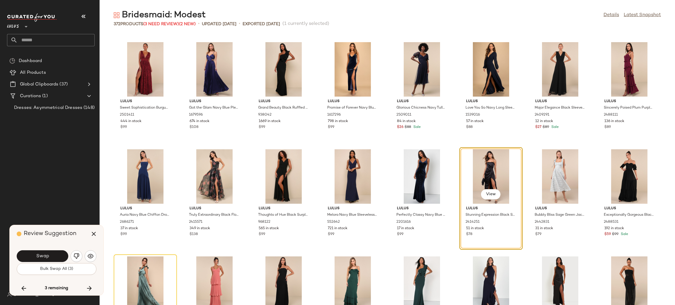
click at [77, 256] on img "button" at bounding box center [77, 257] width 6 height 6
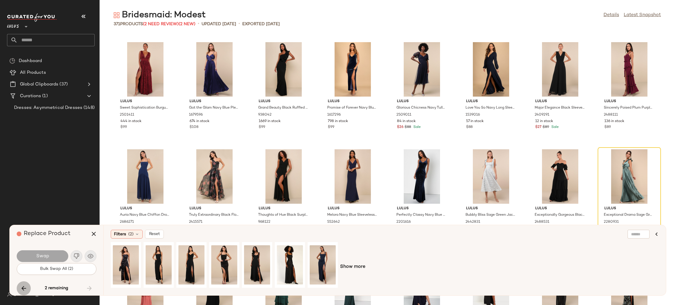
click at [25, 292] on icon "button" at bounding box center [23, 288] width 7 height 7
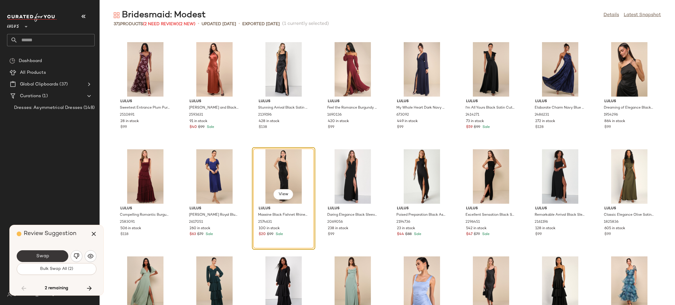
click at [59, 257] on button "Swap" at bounding box center [43, 257] width 52 height 12
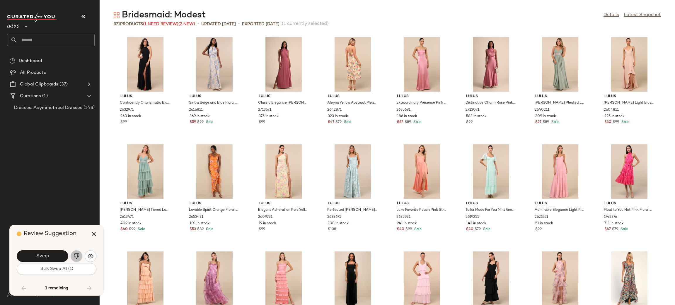
click at [77, 256] on img "button" at bounding box center [77, 257] width 6 height 6
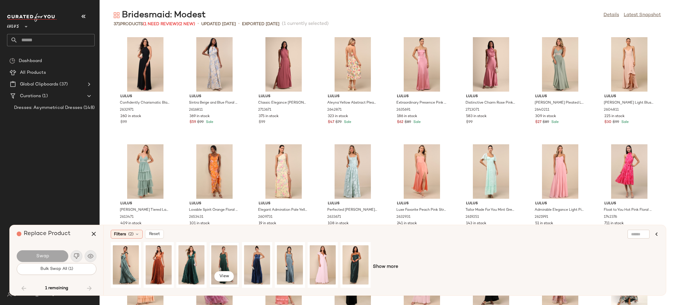
click at [231, 249] on div "View" at bounding box center [224, 265] width 26 height 42
click at [52, 258] on button "Swap" at bounding box center [43, 257] width 52 height 12
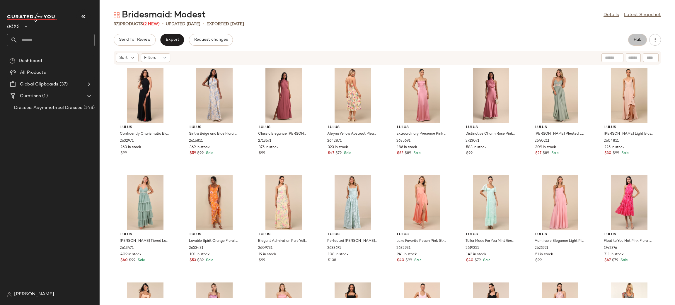
click at [634, 40] on span "Hub" at bounding box center [638, 40] width 8 height 5
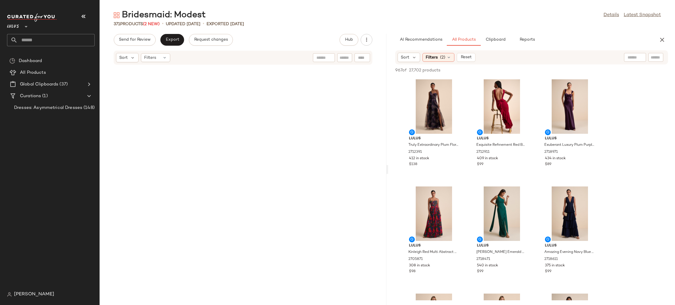
scroll to position [13070, 0]
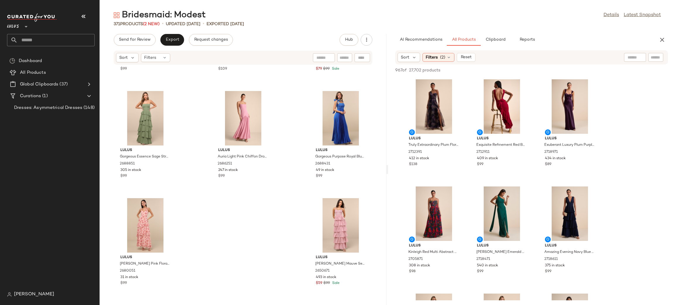
click at [640, 55] on div at bounding box center [635, 57] width 22 height 9
type input "******"
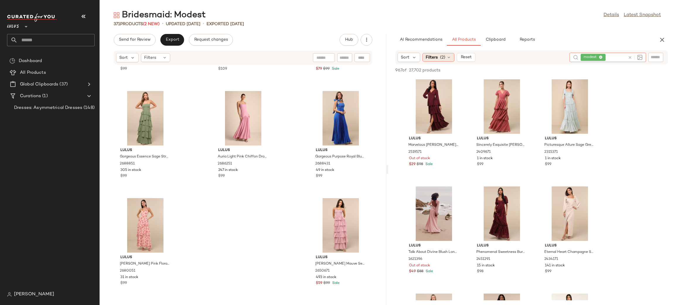
click at [434, 59] on span "Filters" at bounding box center [432, 58] width 12 height 6
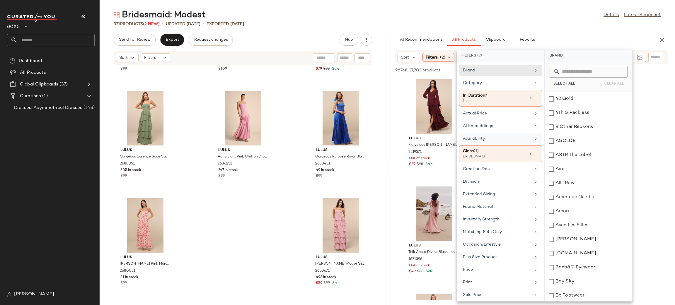
click at [493, 140] on div "Availability" at bounding box center [497, 139] width 68 height 6
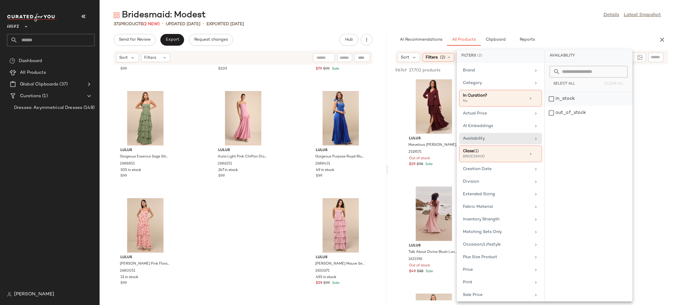
click at [574, 97] on div "in_stock" at bounding box center [588, 99] width 87 height 14
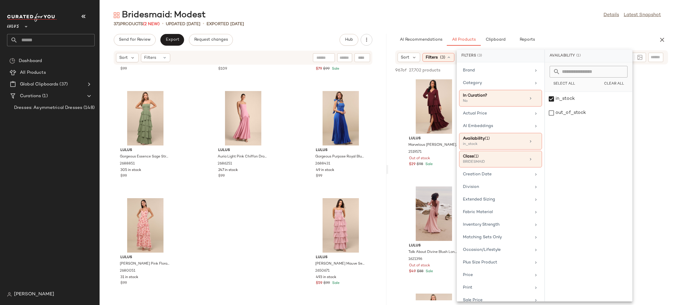
click at [563, 35] on div "AI Recommendations All Products Clipboard Reports" at bounding box center [522, 40] width 254 height 12
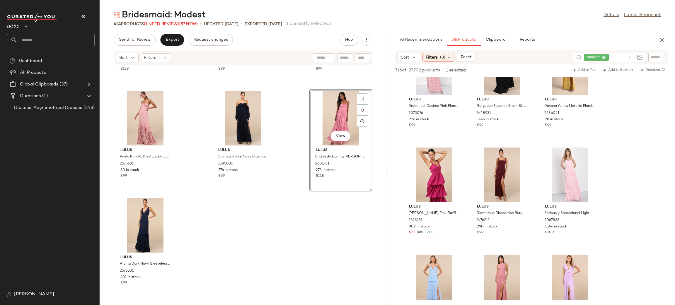
scroll to position [4352, 0]
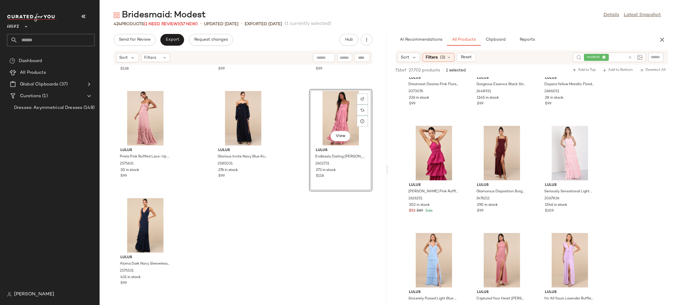
click at [665, 40] on icon "button" at bounding box center [662, 39] width 7 height 7
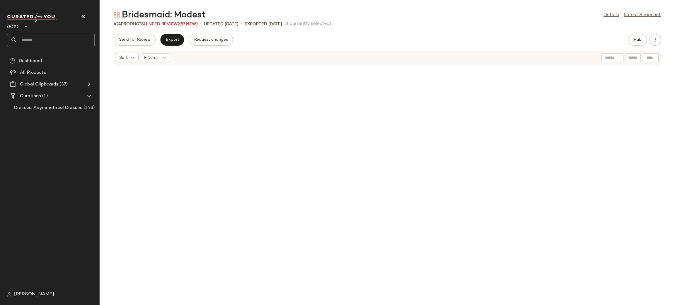
scroll to position [5453, 0]
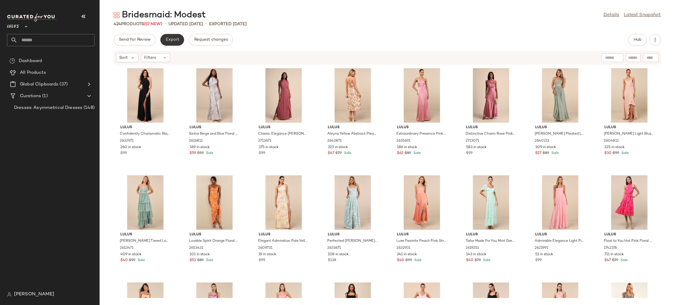
click at [179, 37] on button "Export" at bounding box center [172, 40] width 24 height 12
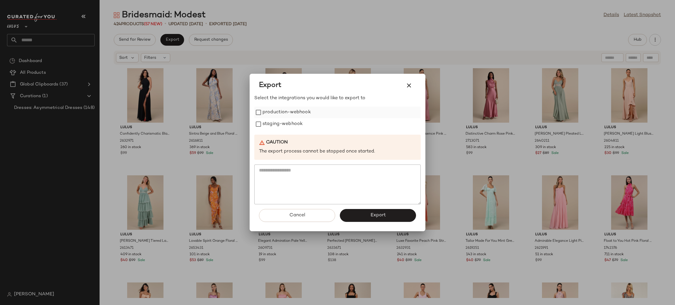
click at [293, 112] on label "production-webhook" at bounding box center [287, 113] width 48 height 12
drag, startPoint x: 289, startPoint y: 123, endPoint x: 295, endPoint y: 138, distance: 15.8
click at [289, 123] on label "staging-webhook" at bounding box center [283, 124] width 40 height 12
click at [356, 218] on button "Export" at bounding box center [378, 215] width 76 height 13
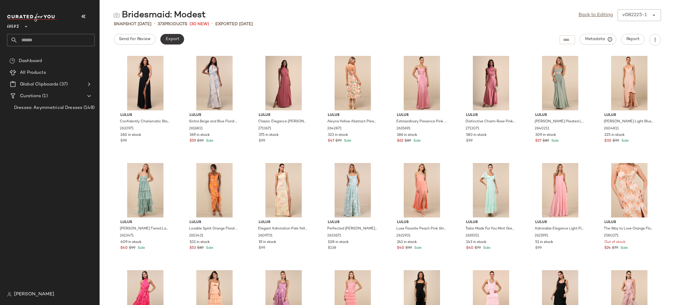
click at [177, 34] on button "Export" at bounding box center [172, 39] width 24 height 11
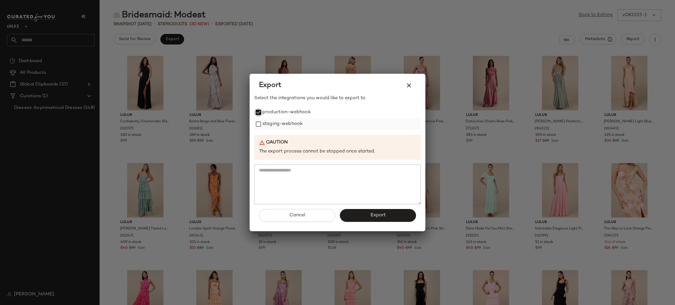
click at [271, 126] on label "staging-webhook" at bounding box center [283, 124] width 40 height 12
click at [356, 218] on button "Export" at bounding box center [378, 215] width 76 height 13
click at [378, 213] on span "Export" at bounding box center [378, 216] width 16 height 6
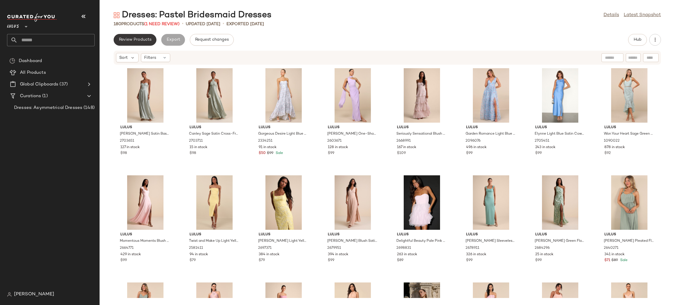
click at [136, 38] on span "Review Products" at bounding box center [135, 40] width 33 height 5
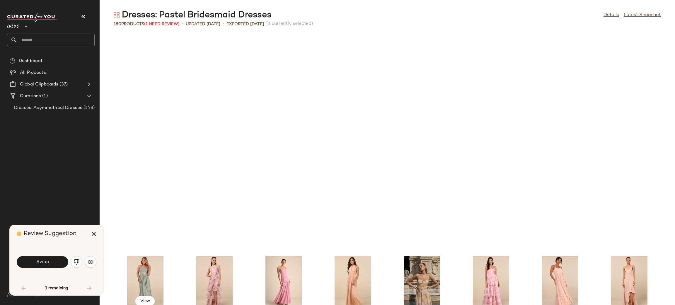
scroll to position [219, 0]
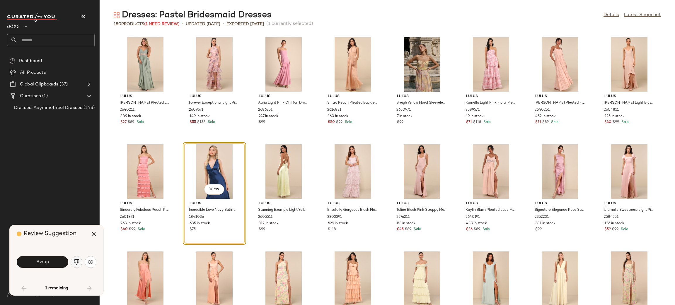
click at [76, 264] on img "button" at bounding box center [77, 262] width 6 height 6
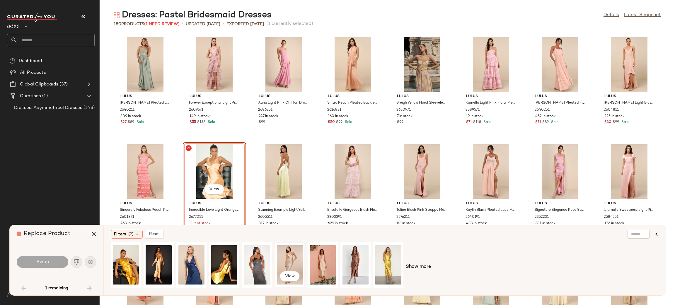
click at [282, 264] on div "View" at bounding box center [290, 265] width 26 height 42
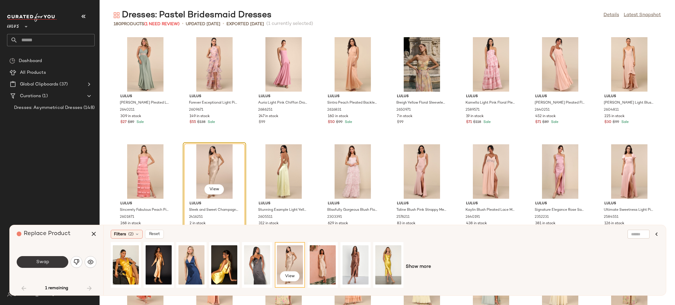
click at [44, 264] on span "Swap" at bounding box center [42, 263] width 13 height 6
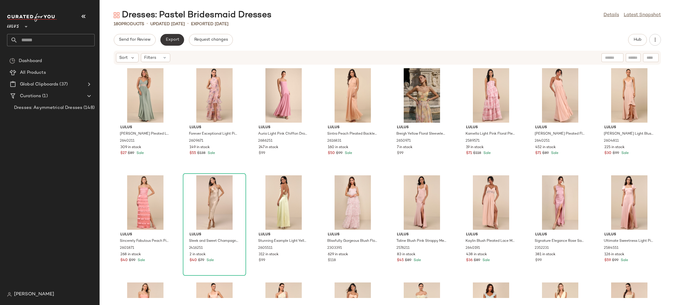
click at [176, 45] on button "Export" at bounding box center [172, 40] width 24 height 12
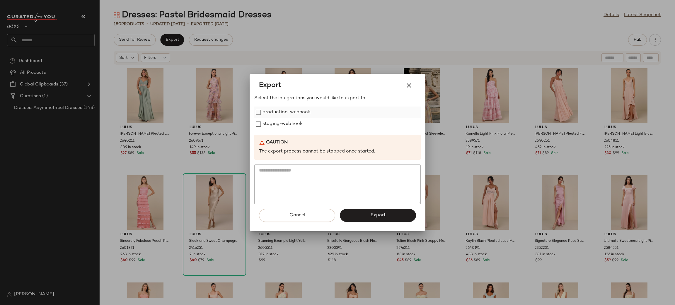
drag, startPoint x: 291, startPoint y: 114, endPoint x: 290, endPoint y: 118, distance: 3.5
click at [291, 115] on label "production-webhook" at bounding box center [287, 113] width 48 height 12
click at [290, 118] on label "production-webhook" at bounding box center [287, 113] width 48 height 12
click at [291, 119] on label "staging-webhook" at bounding box center [283, 124] width 40 height 12
drag, startPoint x: 291, startPoint y: 129, endPoint x: 289, endPoint y: 125, distance: 4.3
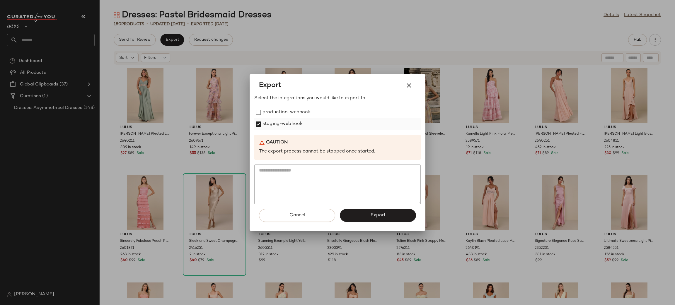
click at [291, 129] on label "staging-webhook" at bounding box center [283, 124] width 40 height 12
drag, startPoint x: 282, startPoint y: 116, endPoint x: 283, endPoint y: 125, distance: 9.2
click at [282, 117] on label "production-webhook" at bounding box center [287, 113] width 48 height 12
click at [283, 125] on label "staging-webhook" at bounding box center [283, 124] width 40 height 12
click at [356, 216] on button "Export" at bounding box center [378, 215] width 76 height 13
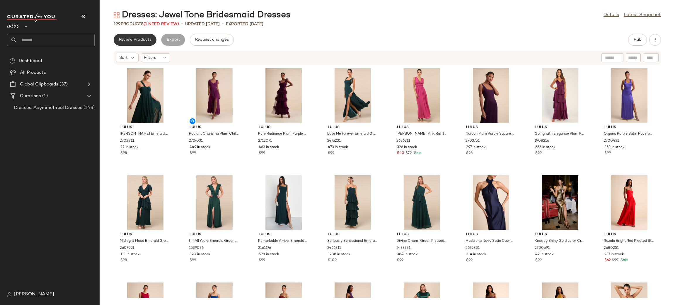
click at [139, 40] on span "Review Products" at bounding box center [135, 40] width 33 height 5
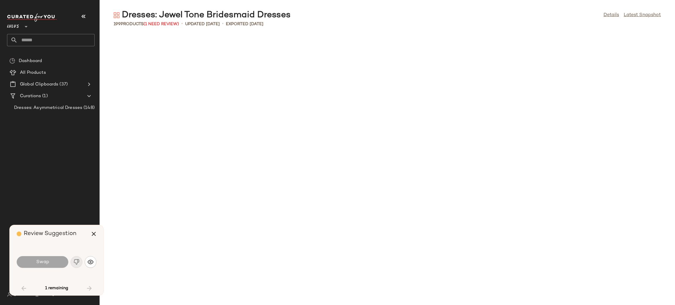
scroll to position [434, 0]
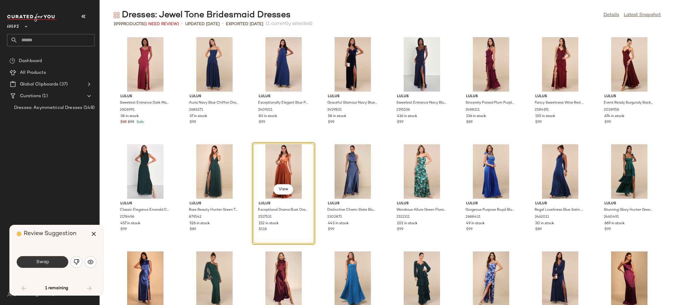
click at [54, 267] on button "Swap" at bounding box center [43, 262] width 52 height 12
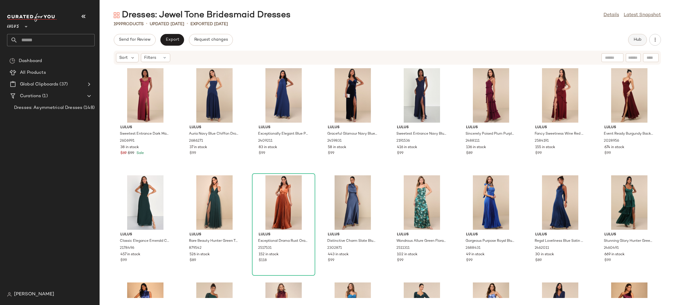
click at [630, 40] on button "Hub" at bounding box center [637, 40] width 19 height 12
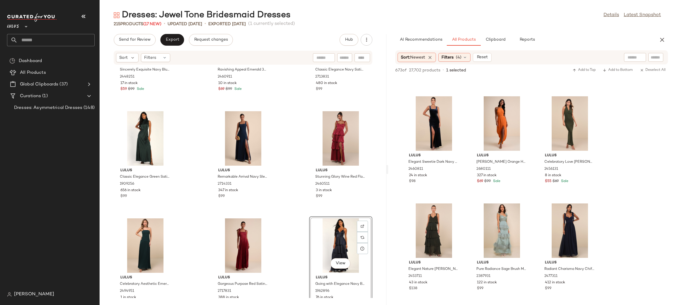
scroll to position [2904, 0]
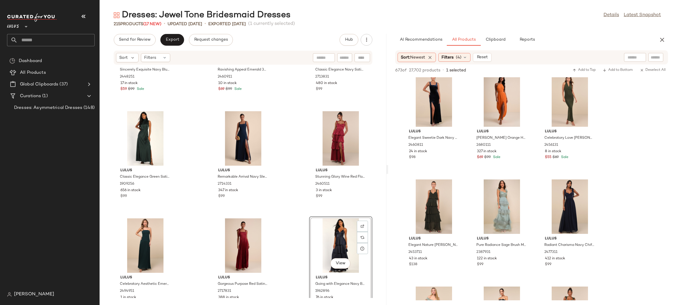
click at [660, 40] on icon "button" at bounding box center [662, 39] width 7 height 7
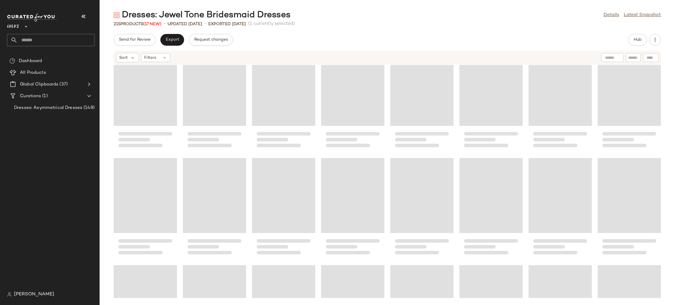
scroll to position [1009, 0]
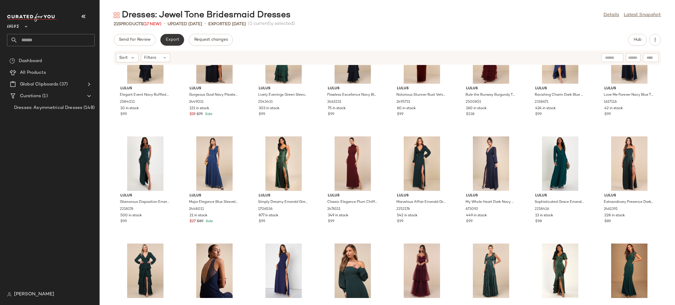
click at [170, 43] on button "Export" at bounding box center [172, 40] width 24 height 12
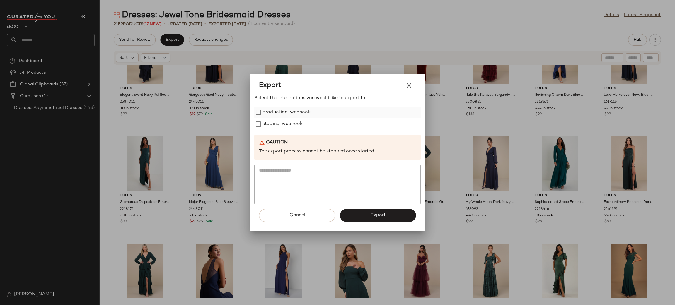
click at [268, 110] on label "production-webhook" at bounding box center [287, 113] width 48 height 12
click at [276, 121] on label "staging-webhook" at bounding box center [283, 124] width 40 height 12
click at [377, 216] on span "Export" at bounding box center [378, 216] width 16 height 6
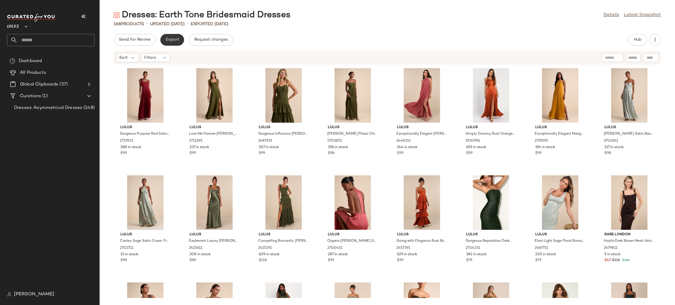
click at [167, 36] on button "Export" at bounding box center [172, 40] width 24 height 12
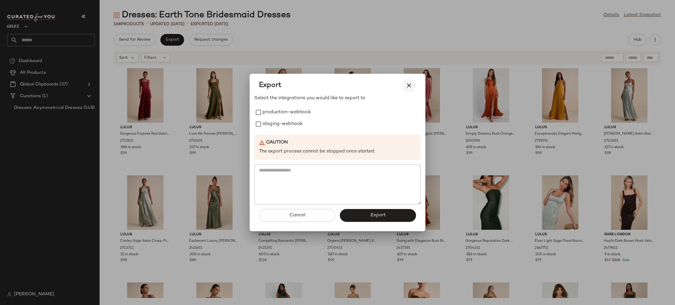
click at [409, 88] on icon "button" at bounding box center [409, 85] width 7 height 7
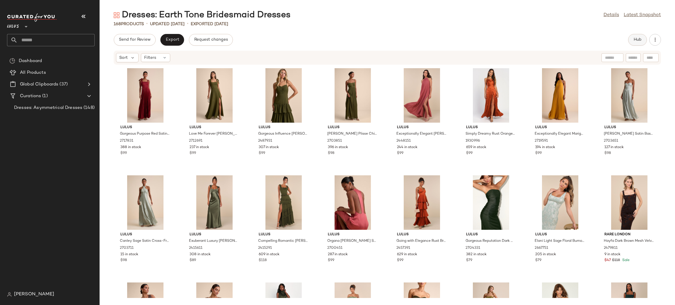
click at [640, 39] on span "Hub" at bounding box center [638, 40] width 8 height 5
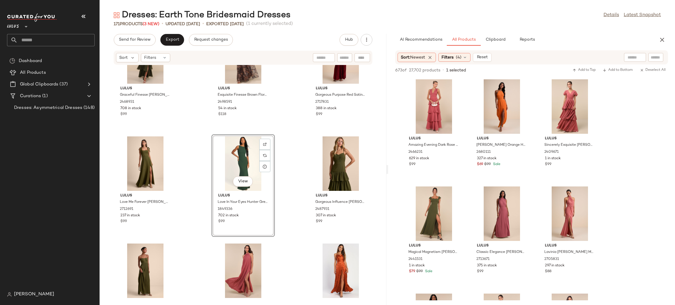
scroll to position [41, 0]
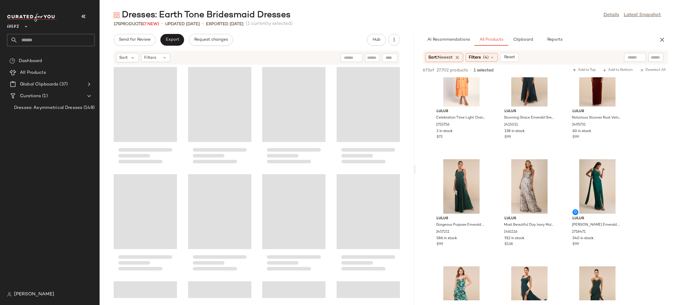
drag, startPoint x: 386, startPoint y: 172, endPoint x: 417, endPoint y: 166, distance: 31.4
click at [417, 166] on div "Dresses: Earth Tone Bridesmaid Dresses Details Latest Snapshot 175 Products (7 …" at bounding box center [388, 157] width 576 height 296
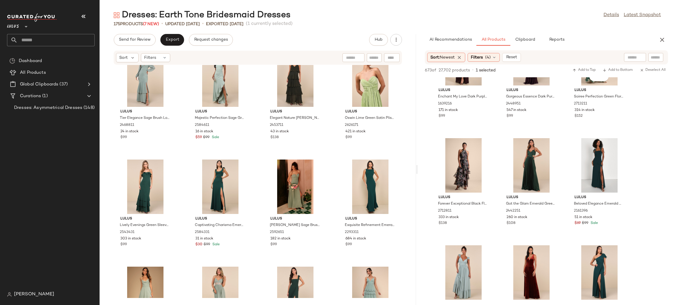
scroll to position [1444, 0]
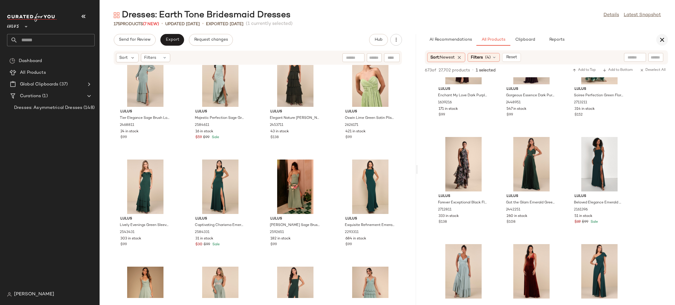
click at [661, 42] on icon "button" at bounding box center [662, 39] width 7 height 7
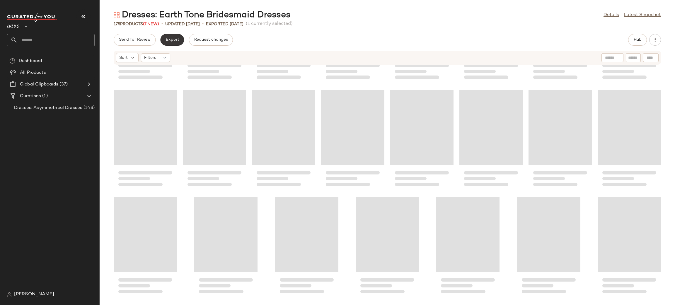
click at [169, 38] on span "Export" at bounding box center [172, 40] width 14 height 5
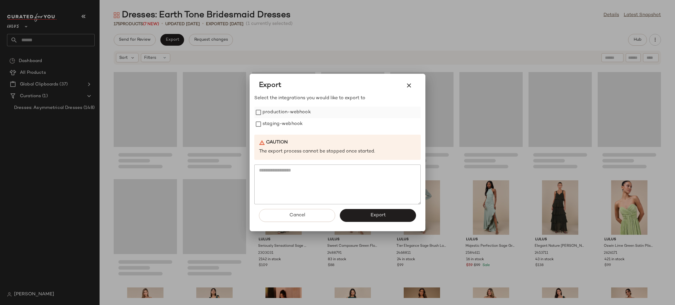
click at [292, 112] on label "production-webhook" at bounding box center [287, 113] width 48 height 12
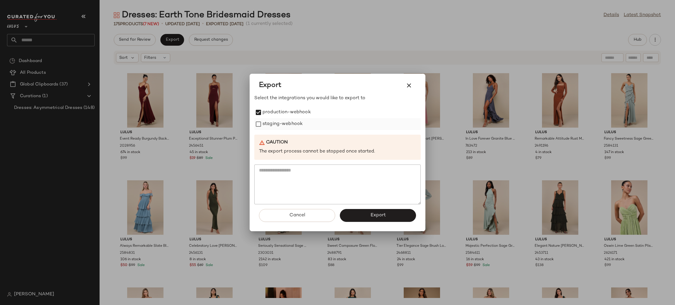
click at [294, 120] on label "staging-webhook" at bounding box center [283, 124] width 40 height 12
click at [375, 216] on span "Export" at bounding box center [378, 216] width 16 height 6
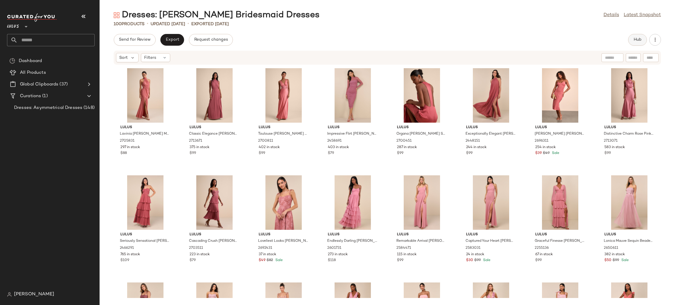
click at [647, 40] on button "Hub" at bounding box center [637, 40] width 19 height 12
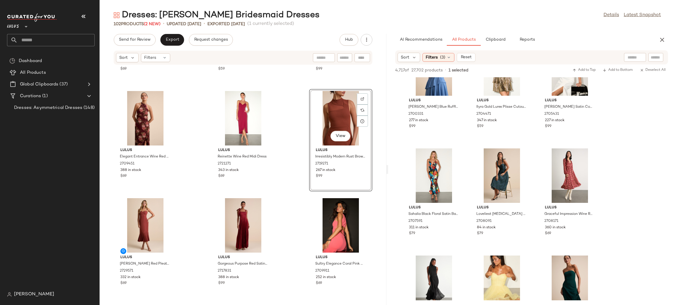
scroll to position [3281, 0]
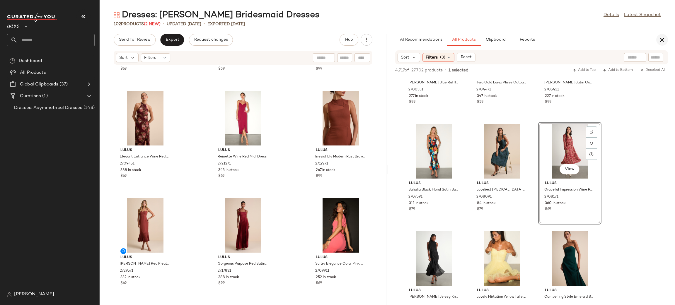
click at [659, 39] on icon "button" at bounding box center [662, 39] width 7 height 7
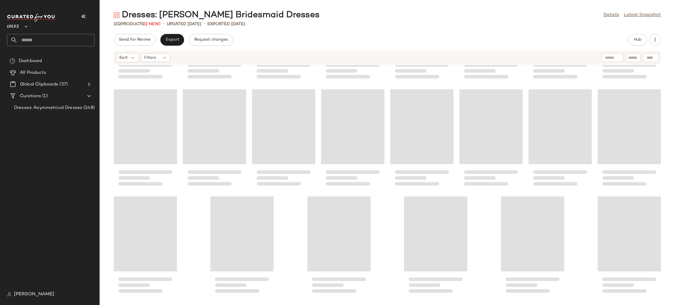
scroll to position [1162, 0]
click at [173, 44] on button "Export" at bounding box center [172, 40] width 24 height 12
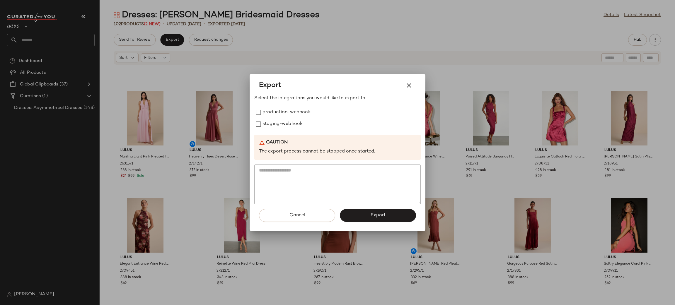
drag, startPoint x: 281, startPoint y: 118, endPoint x: 288, endPoint y: 135, distance: 17.5
click at [282, 118] on label "staging-webhook" at bounding box center [283, 124] width 40 height 12
click at [288, 134] on div "Select the integrations you would like to export to production-webhook staging-…" at bounding box center [337, 150] width 166 height 110
click at [287, 112] on label "production-webhook" at bounding box center [287, 113] width 48 height 12
click at [403, 221] on button "Export" at bounding box center [378, 215] width 76 height 13
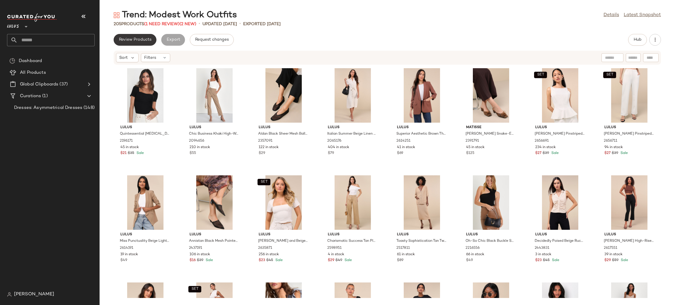
click at [147, 42] on span "Review Products" at bounding box center [135, 40] width 33 height 5
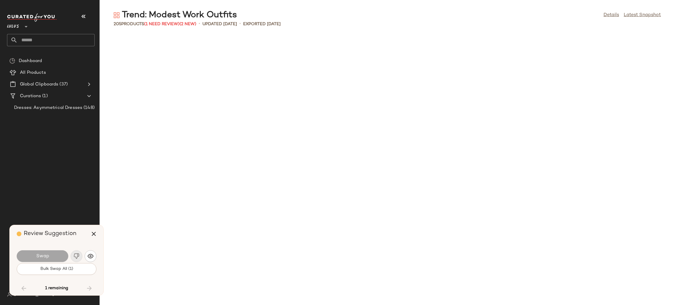
scroll to position [1395, 0]
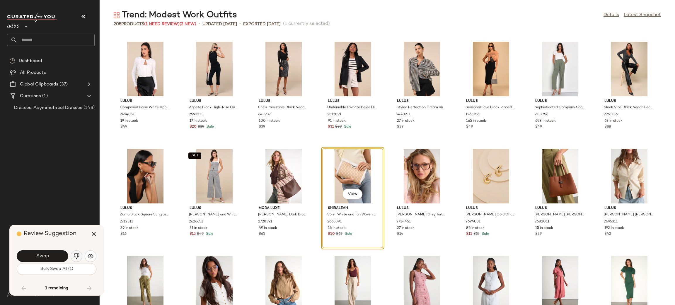
click at [74, 259] on img "button" at bounding box center [77, 257] width 6 height 6
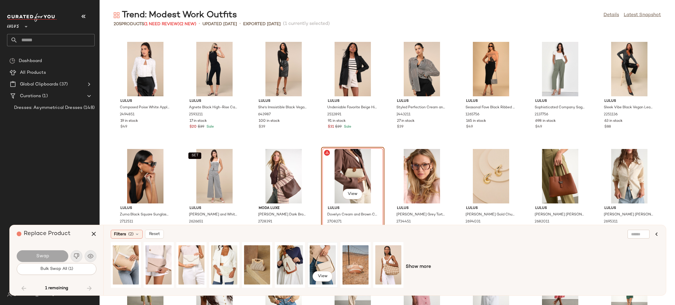
click at [331, 255] on div "View" at bounding box center [323, 265] width 26 height 42
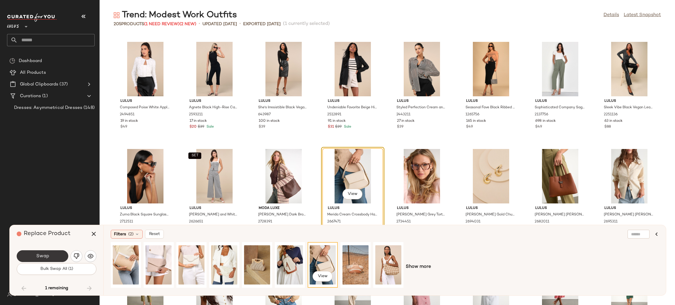
click at [22, 258] on button "Swap" at bounding box center [43, 257] width 52 height 12
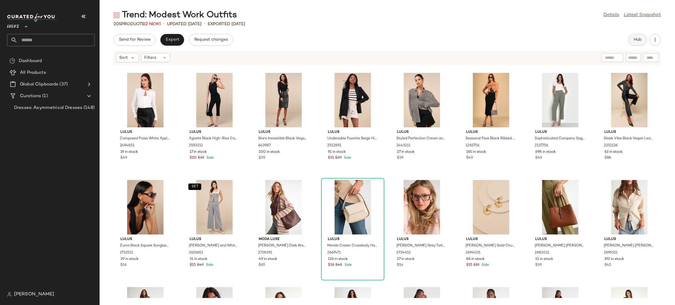
click at [635, 44] on button "Hub" at bounding box center [637, 40] width 19 height 12
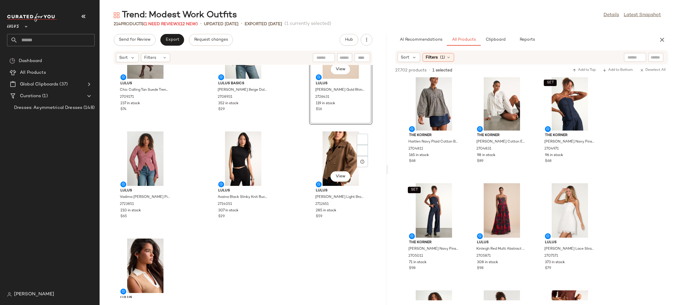
scroll to position [7492, 0]
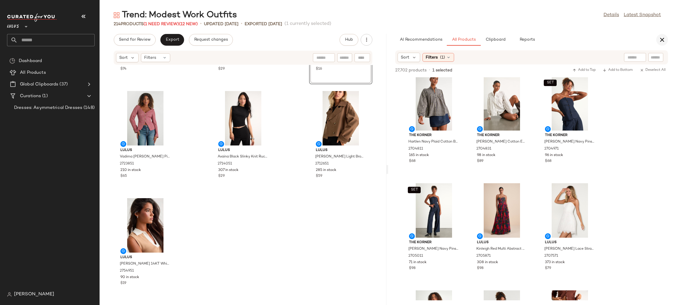
click at [662, 42] on icon "button" at bounding box center [662, 39] width 7 height 7
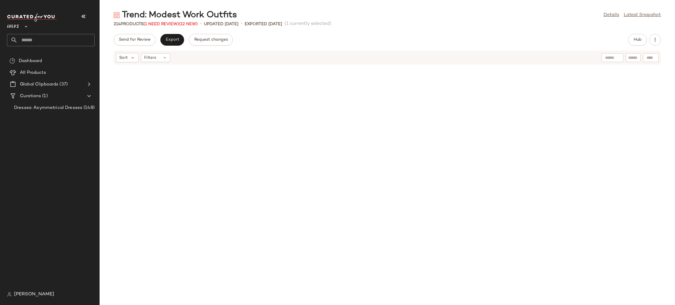
scroll to position [2664, 0]
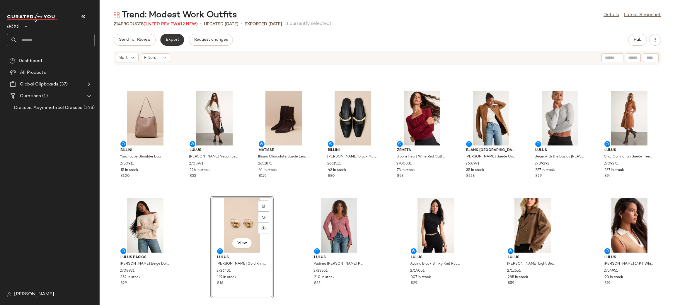
click at [172, 39] on span "Export" at bounding box center [172, 40] width 14 height 5
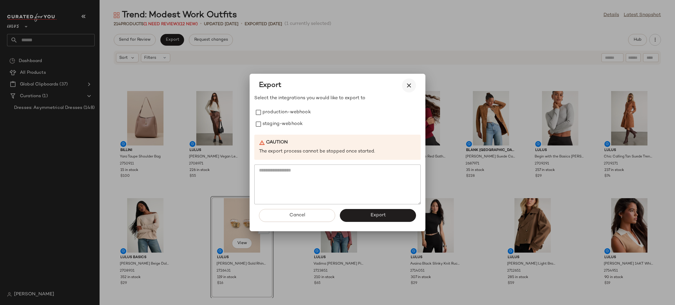
click at [412, 87] on icon "button" at bounding box center [409, 85] width 7 height 7
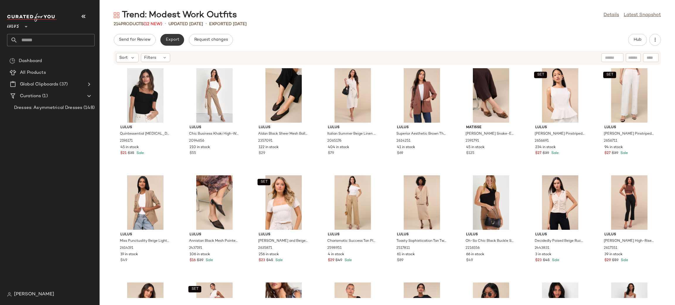
click at [173, 41] on span "Export" at bounding box center [172, 40] width 14 height 5
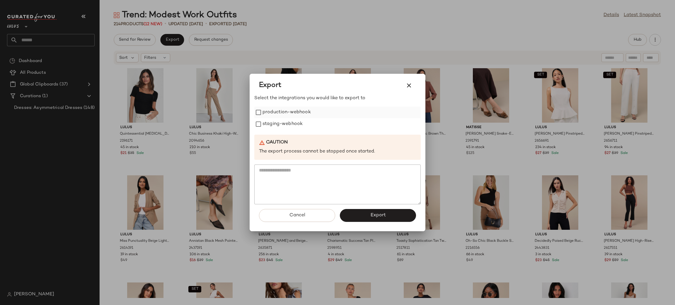
click at [273, 110] on label "production-webhook" at bounding box center [287, 113] width 48 height 12
click at [281, 127] on label "staging-webhook" at bounding box center [283, 124] width 40 height 12
click at [374, 213] on span "Export" at bounding box center [378, 216] width 16 height 6
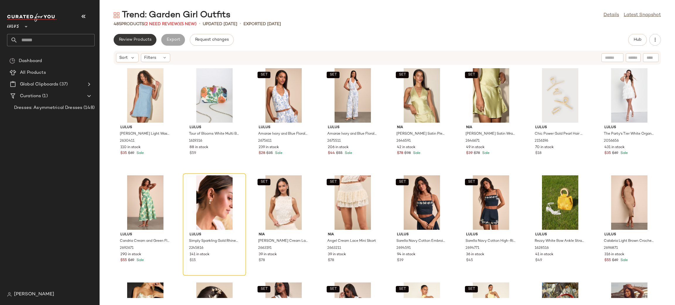
click at [145, 37] on button "Review Products" at bounding box center [135, 40] width 43 height 12
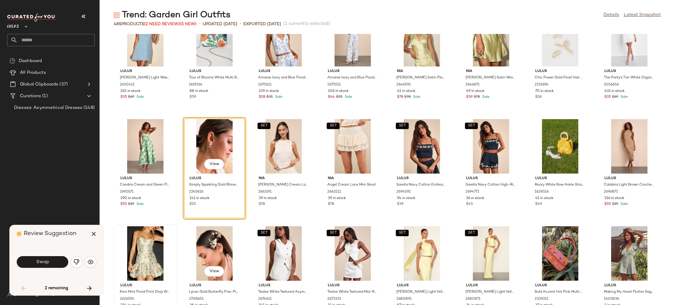
scroll to position [30, 0]
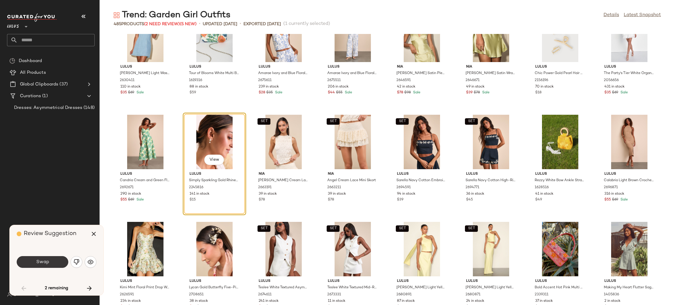
click at [45, 259] on button "Swap" at bounding box center [43, 262] width 52 height 12
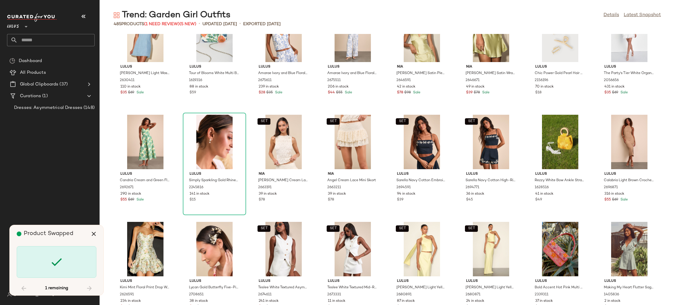
scroll to position [1180, 0]
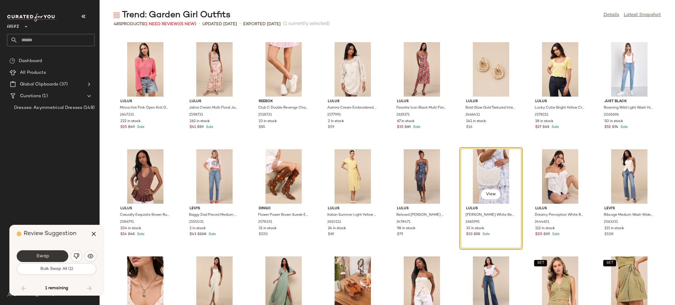
click at [62, 257] on button "Swap" at bounding box center [43, 257] width 52 height 12
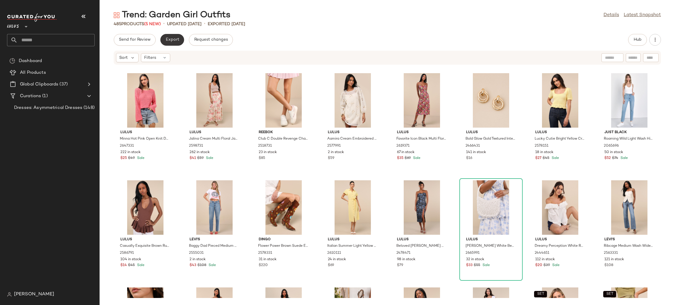
click at [168, 43] on button "Export" at bounding box center [172, 40] width 24 height 12
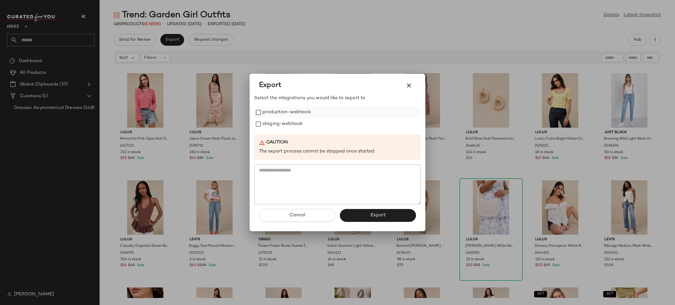
click at [285, 112] on label "production-webhook" at bounding box center [287, 113] width 48 height 12
click at [287, 123] on label "staging-webhook" at bounding box center [283, 124] width 40 height 12
click at [385, 216] on span "Export" at bounding box center [378, 216] width 16 height 6
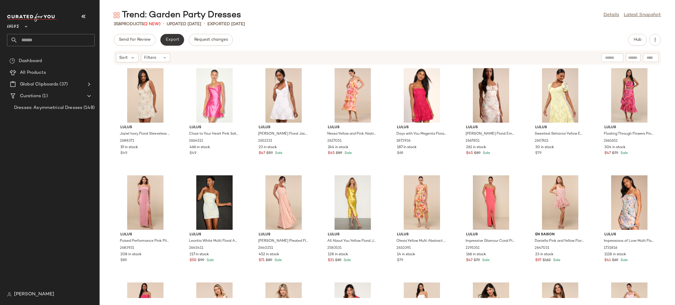
click at [174, 38] on span "Export" at bounding box center [172, 40] width 14 height 5
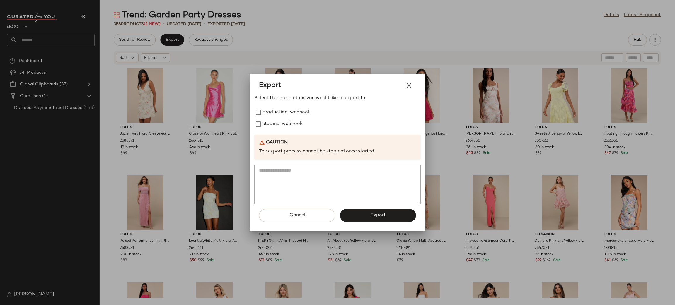
click at [281, 99] on p "Select the integrations you would like to export to" at bounding box center [337, 98] width 166 height 7
click at [279, 113] on label "production-webhook" at bounding box center [287, 113] width 48 height 12
click at [276, 126] on label "staging-webhook" at bounding box center [283, 124] width 40 height 12
click at [378, 214] on span "Export" at bounding box center [378, 216] width 16 height 6
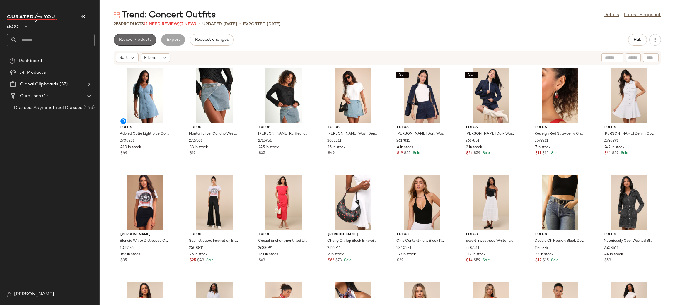
click at [143, 39] on span "Review Products" at bounding box center [135, 40] width 33 height 5
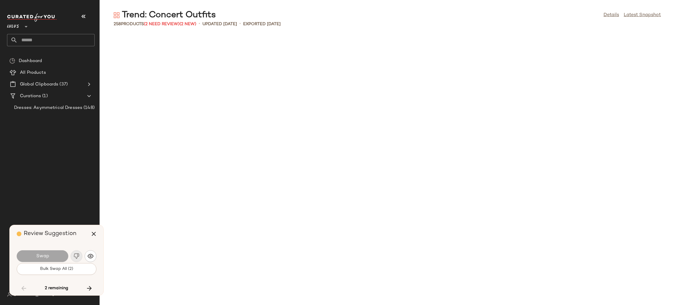
scroll to position [1609, 0]
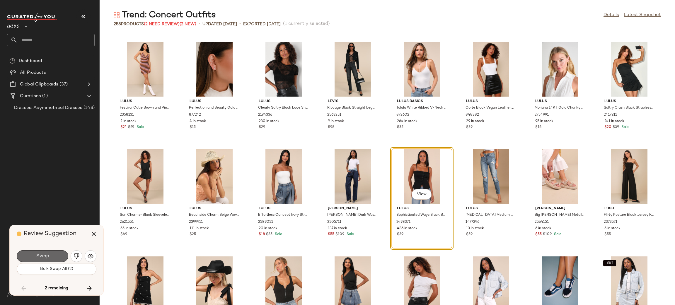
click at [50, 256] on button "Swap" at bounding box center [43, 257] width 52 height 12
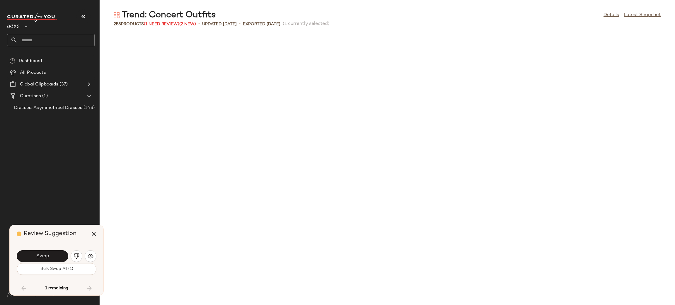
scroll to position [1931, 0]
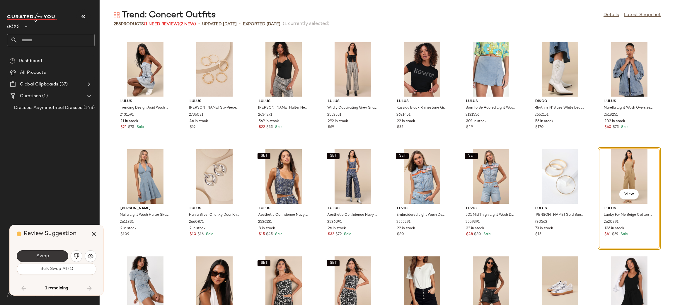
click at [48, 254] on button "Swap" at bounding box center [43, 257] width 52 height 12
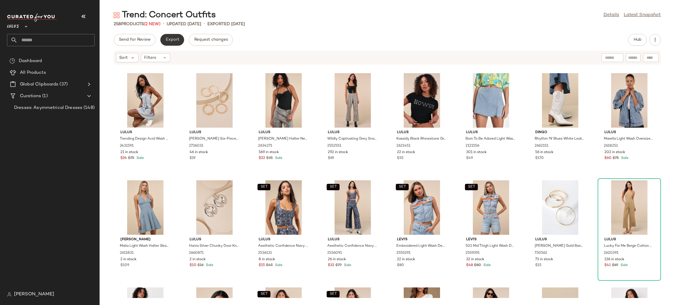
click at [172, 39] on span "Export" at bounding box center [172, 40] width 14 height 5
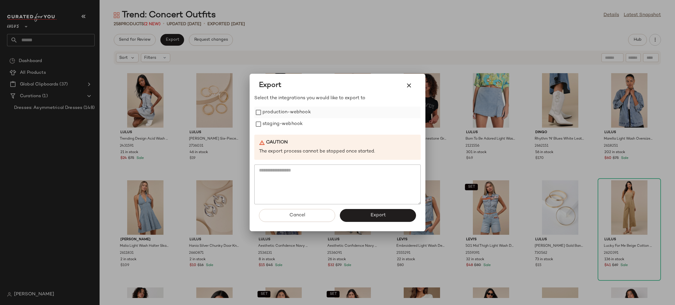
click at [275, 113] on label "production-webhook" at bounding box center [287, 113] width 48 height 12
drag, startPoint x: 273, startPoint y: 122, endPoint x: 371, endPoint y: 167, distance: 107.8
click at [273, 121] on label "staging-webhook" at bounding box center [283, 124] width 40 height 12
click at [403, 209] on div "Cancel Export" at bounding box center [337, 218] width 166 height 27
click at [373, 218] on span "Export" at bounding box center [378, 216] width 16 height 6
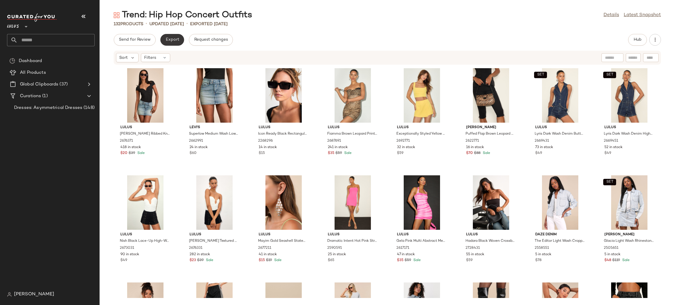
click at [174, 36] on button "Export" at bounding box center [172, 40] width 24 height 12
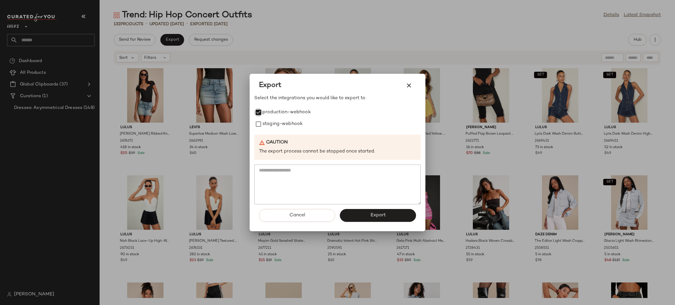
drag, startPoint x: 272, startPoint y: 126, endPoint x: 315, endPoint y: 146, distance: 47.1
click at [272, 125] on label "staging-webhook" at bounding box center [283, 124] width 40 height 12
click at [380, 220] on button "Export" at bounding box center [378, 215] width 76 height 13
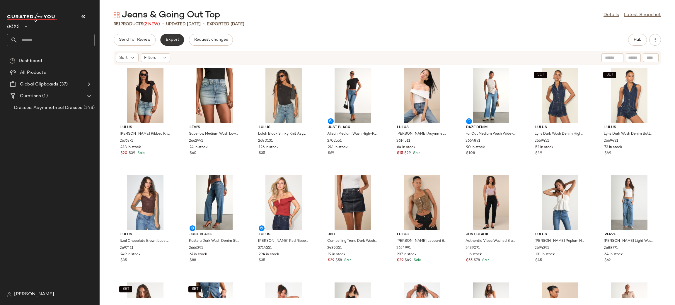
click at [172, 42] on button "Export" at bounding box center [172, 40] width 24 height 12
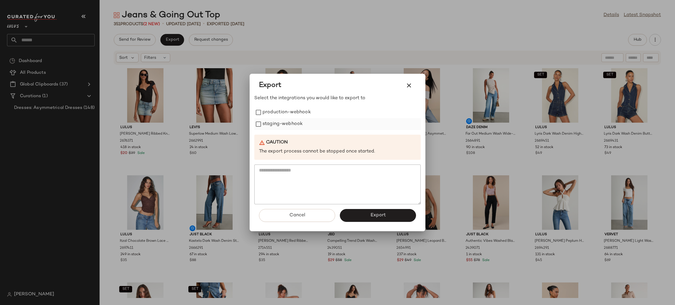
click at [284, 113] on label "production-webhook" at bounding box center [287, 113] width 48 height 12
click at [290, 129] on label "staging-webhook" at bounding box center [283, 124] width 40 height 12
click at [373, 219] on button "Export" at bounding box center [378, 215] width 76 height 13
